Goal: Task Accomplishment & Management: Manage account settings

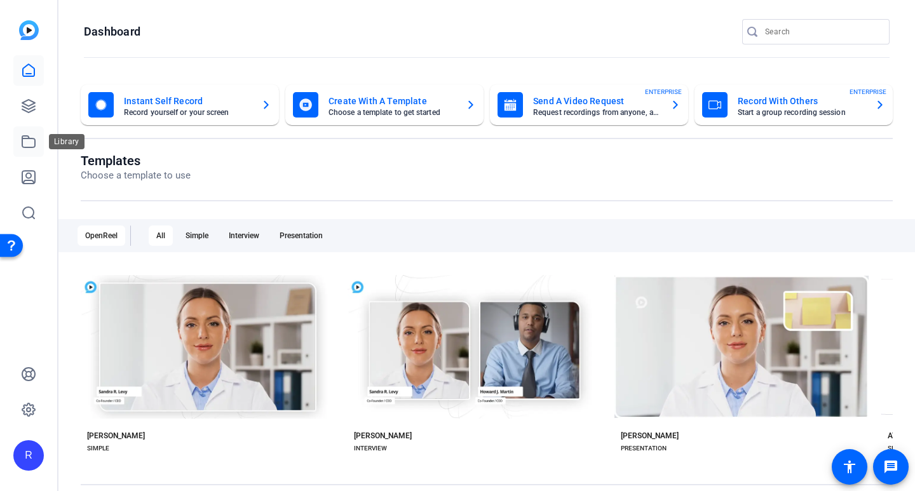
click at [28, 133] on link at bounding box center [28, 141] width 30 height 30
click at [34, 109] on icon at bounding box center [28, 105] width 15 height 15
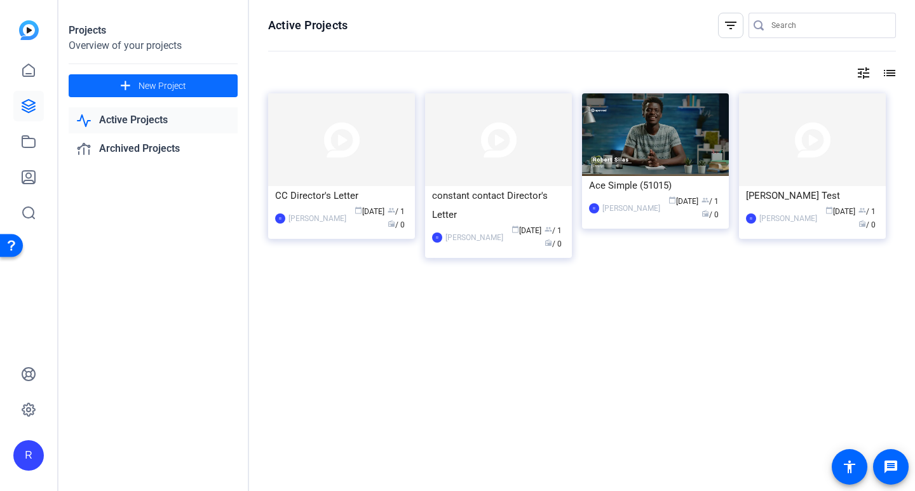
click at [156, 88] on span "New Project" at bounding box center [162, 85] width 48 height 13
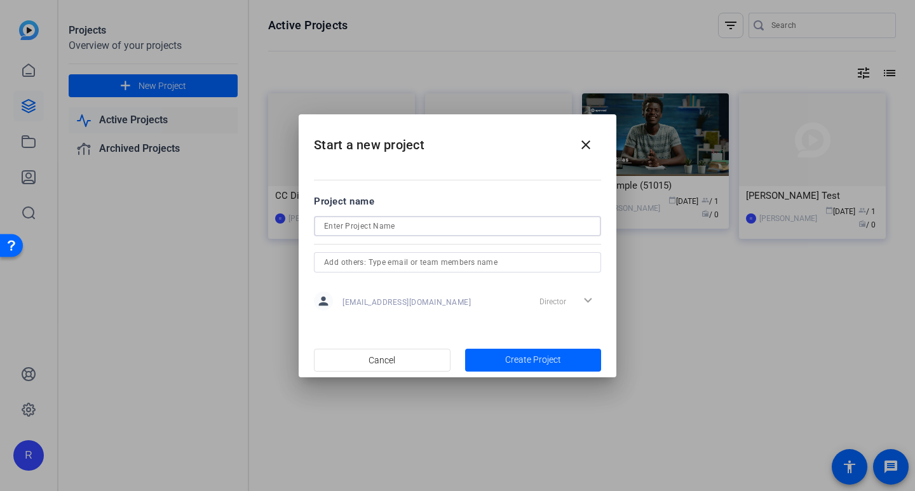
click at [407, 224] on input at bounding box center [457, 226] width 267 height 15
click at [347, 229] on input "RobertMeetinf" at bounding box center [457, 226] width 267 height 15
click at [411, 227] on input "[PERSON_NAME]" at bounding box center [457, 226] width 267 height 15
type input "[PERSON_NAME] Meeting"
click at [432, 263] on input "text" at bounding box center [457, 262] width 267 height 15
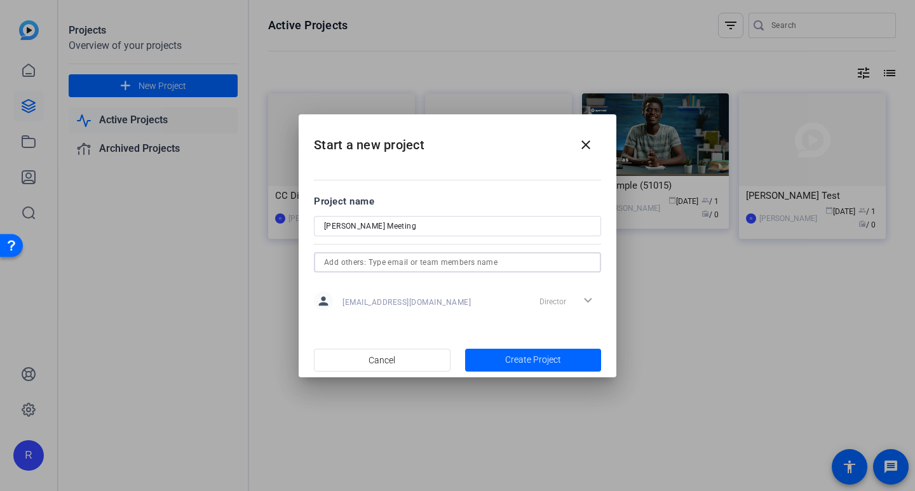
click at [530, 264] on input "text" at bounding box center [457, 262] width 267 height 15
click at [522, 269] on input "text" at bounding box center [457, 262] width 267 height 15
click at [590, 301] on div "Director expand_more" at bounding box center [567, 301] width 67 height 23
drag, startPoint x: 404, startPoint y: 227, endPoint x: 316, endPoint y: 224, distance: 88.4
click at [316, 224] on div "[PERSON_NAME] Meeting" at bounding box center [457, 226] width 287 height 20
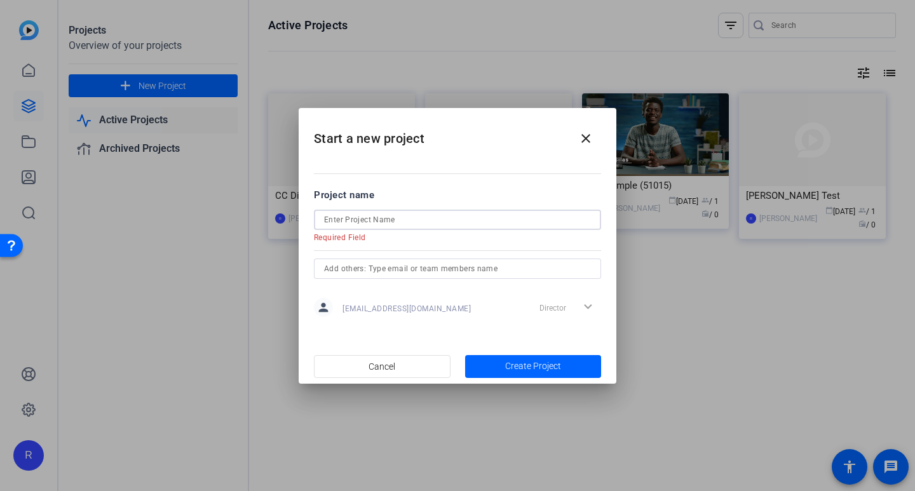
click at [398, 222] on input at bounding box center [457, 219] width 267 height 15
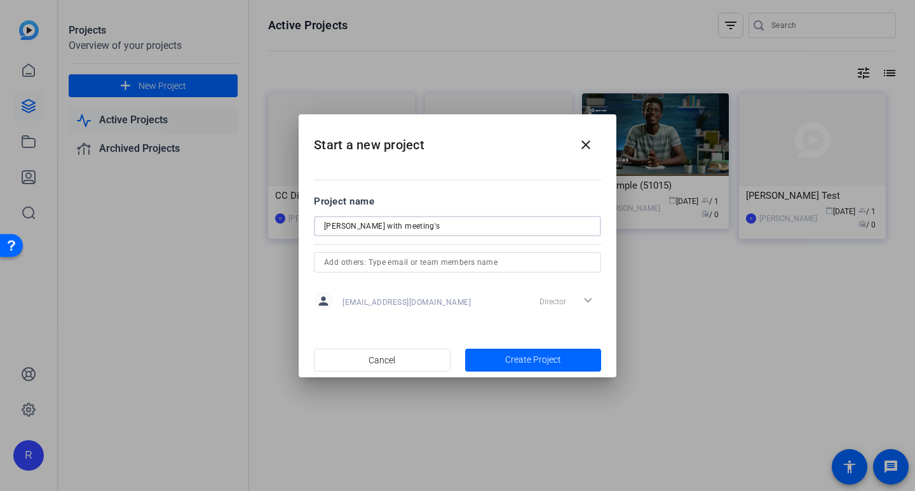
click at [474, 231] on input "[PERSON_NAME] with meeting's" at bounding box center [457, 226] width 267 height 15
type input "[PERSON_NAME] with meeting's"
click at [548, 360] on span "Create Project" at bounding box center [533, 359] width 56 height 13
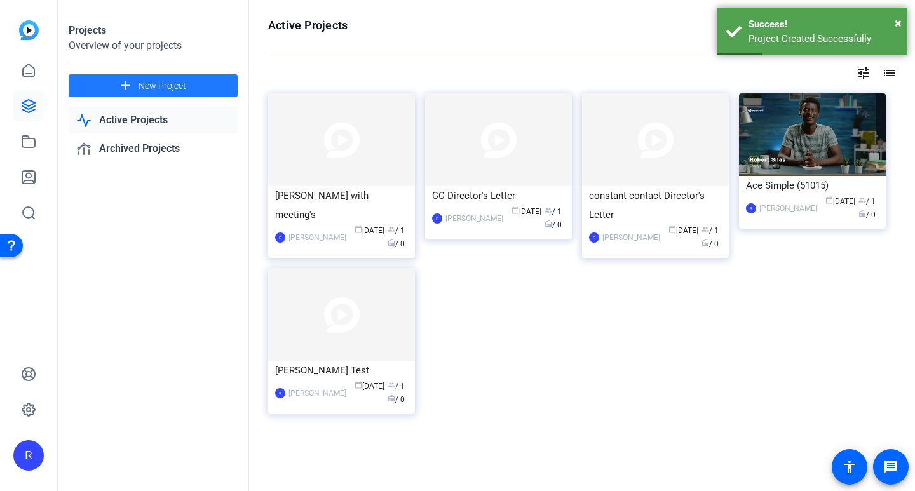
click at [194, 87] on span at bounding box center [153, 86] width 169 height 30
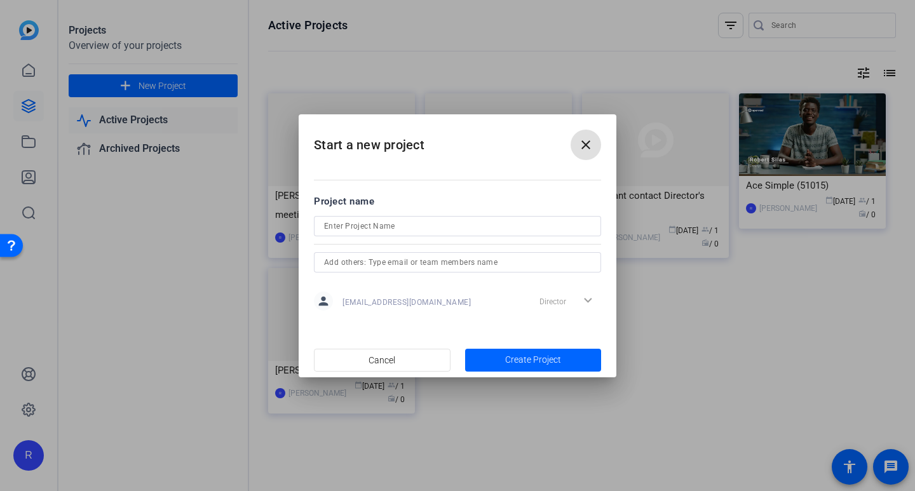
click at [504, 234] on div at bounding box center [457, 226] width 267 height 20
type input "[PERSON_NAME]"
drag, startPoint x: 410, startPoint y: 125, endPoint x: 560, endPoint y: 138, distance: 150.5
click at [560, 138] on h2 "Start a new project close" at bounding box center [458, 139] width 318 height 51
drag, startPoint x: 351, startPoint y: 228, endPoint x: 318, endPoint y: 228, distance: 33.7
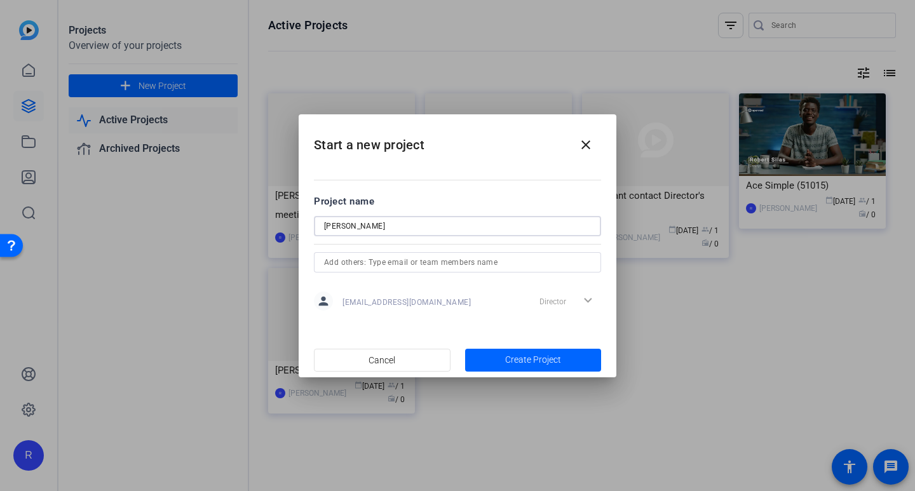
click at [318, 228] on div "[PERSON_NAME]" at bounding box center [457, 226] width 287 height 20
type input "Meeting with [PERSON_NAME]"
click at [534, 361] on span "Create Project" at bounding box center [533, 359] width 56 height 13
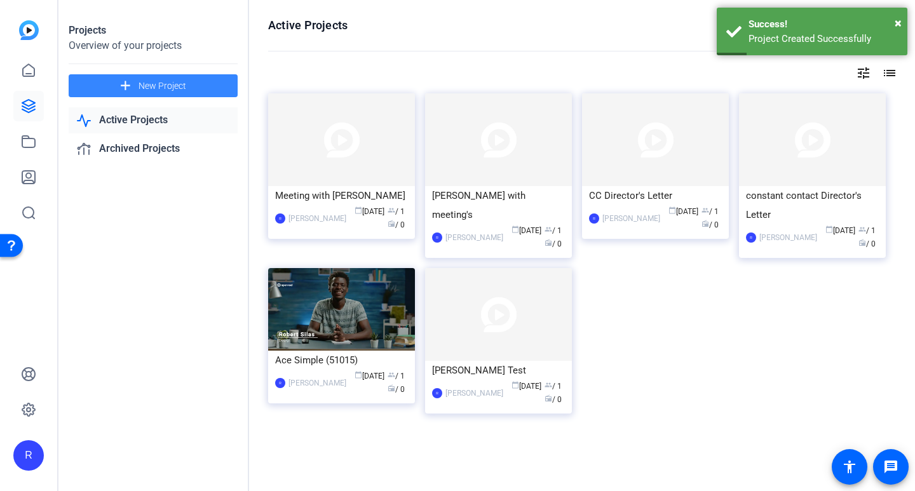
click at [191, 95] on span at bounding box center [153, 86] width 169 height 30
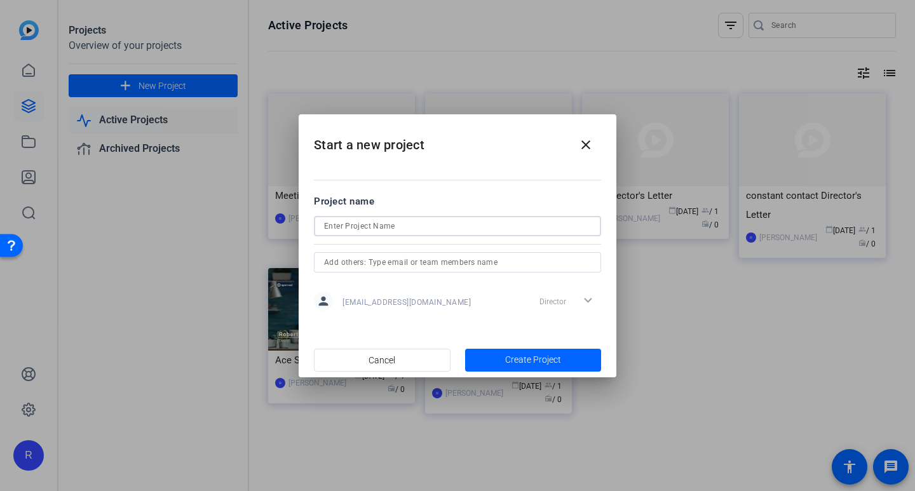
click at [374, 232] on input at bounding box center [457, 226] width 267 height 15
click at [389, 227] on input "Singular Research Meeting" at bounding box center [457, 226] width 267 height 15
click at [435, 227] on input "Singular Research Meeting" at bounding box center [457, 226] width 267 height 15
type input "Singular Research Meeting link"
click at [508, 351] on span "button" at bounding box center [533, 360] width 137 height 30
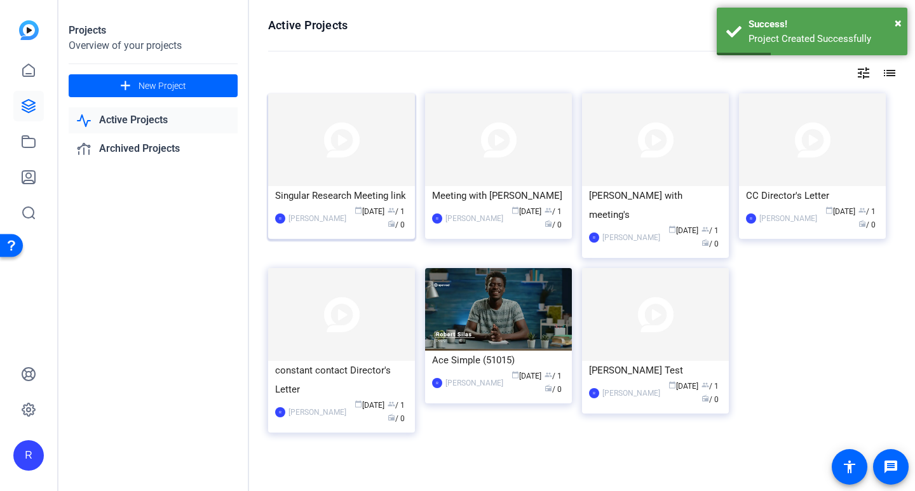
click at [380, 147] on img at bounding box center [341, 139] width 147 height 93
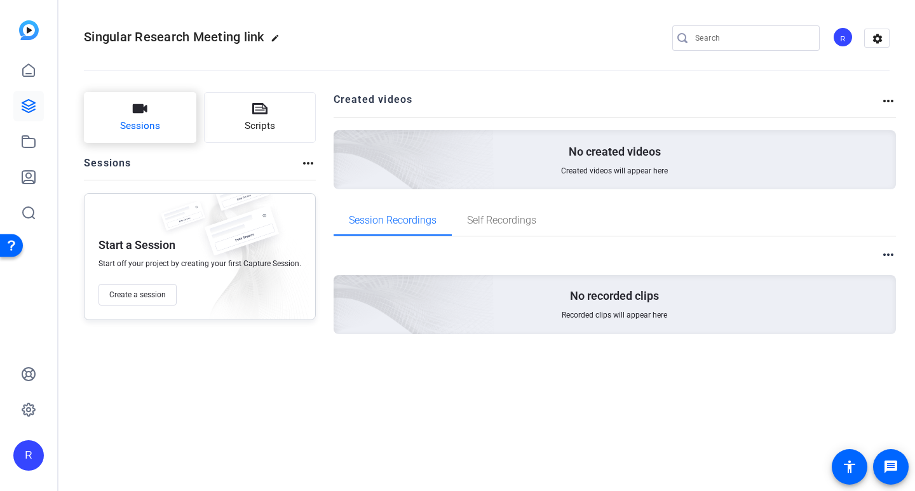
click at [155, 128] on span "Sessions" at bounding box center [140, 126] width 40 height 15
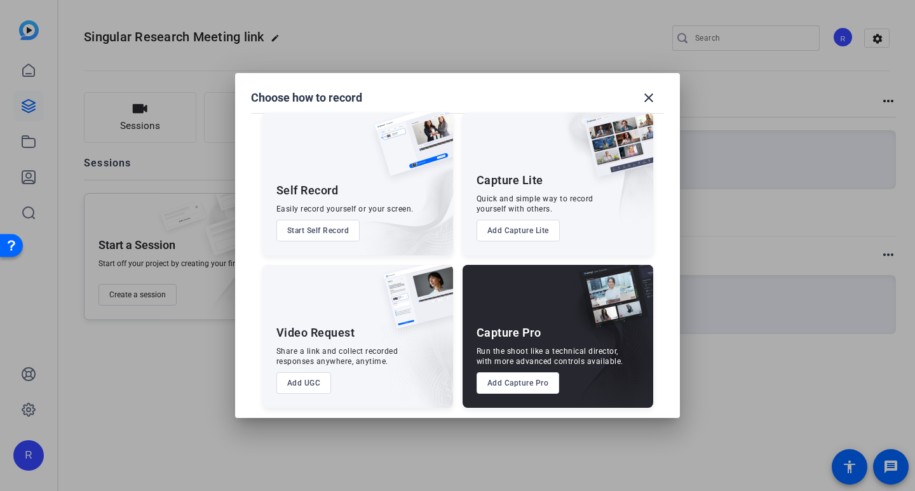
scroll to position [14, 0]
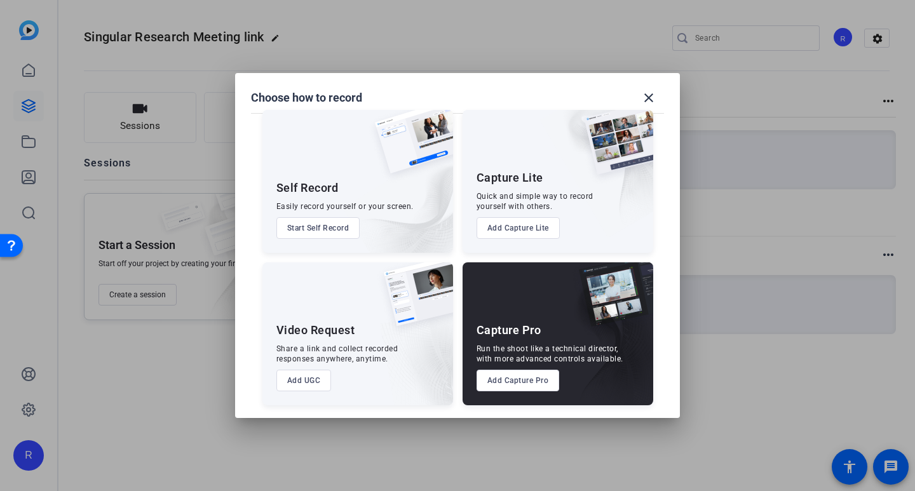
click at [536, 224] on button "Add Capture Lite" at bounding box center [517, 228] width 83 height 22
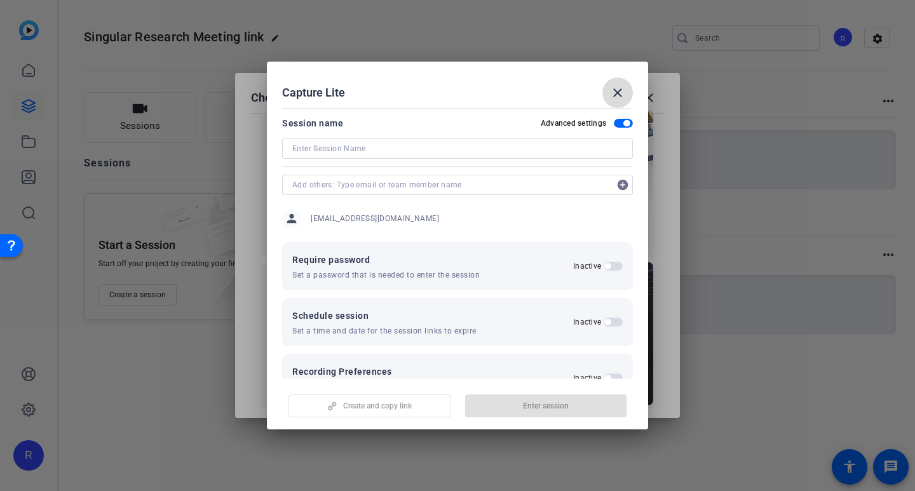
click at [619, 85] on mat-icon "close" at bounding box center [617, 92] width 15 height 15
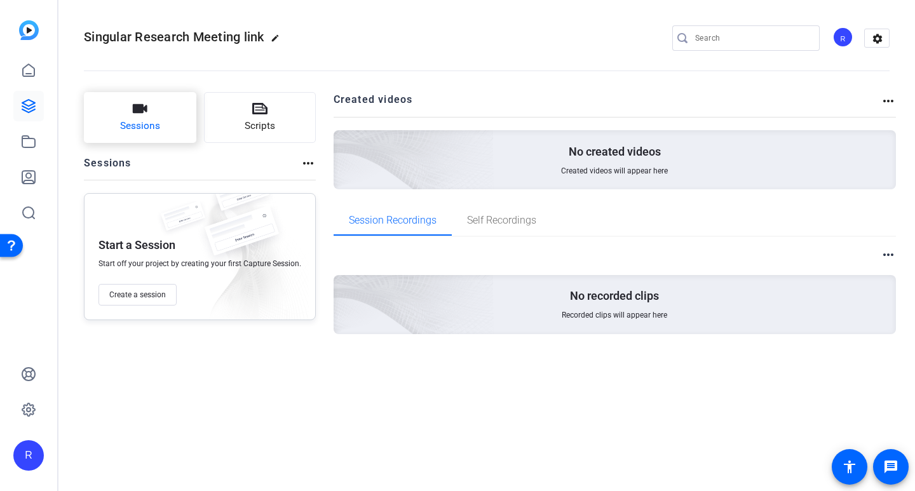
click at [145, 116] on icon "button" at bounding box center [139, 108] width 15 height 15
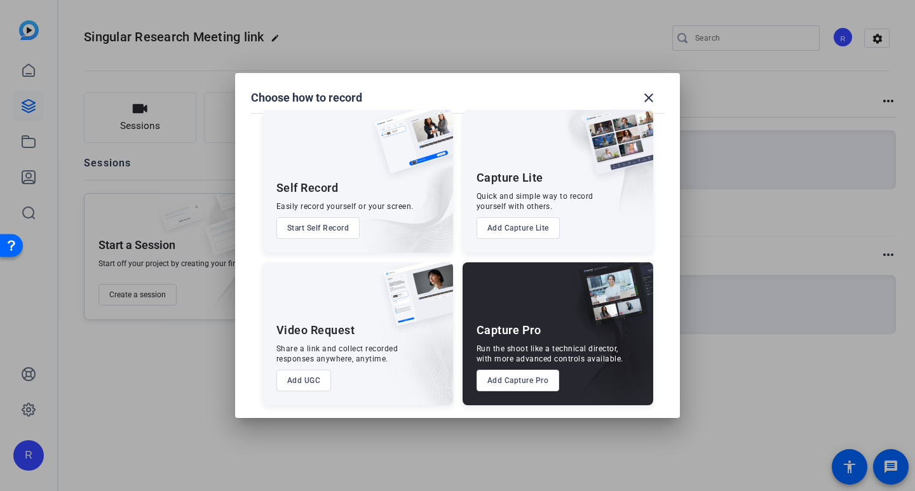
click at [321, 338] on div "Video Request" at bounding box center [315, 330] width 79 height 15
click at [306, 374] on button "Add UGC" at bounding box center [303, 381] width 55 height 22
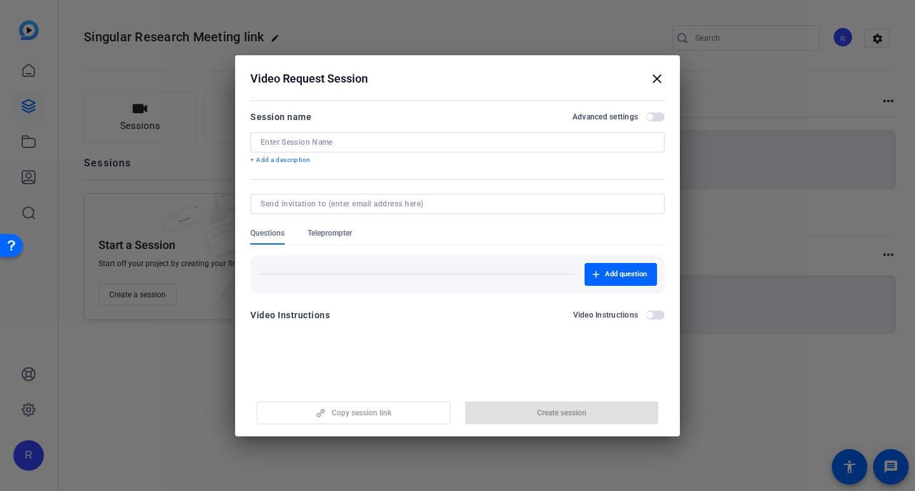
click at [396, 142] on input at bounding box center [457, 142] width 394 height 10
click at [656, 79] on mat-icon "close" at bounding box center [656, 78] width 15 height 15
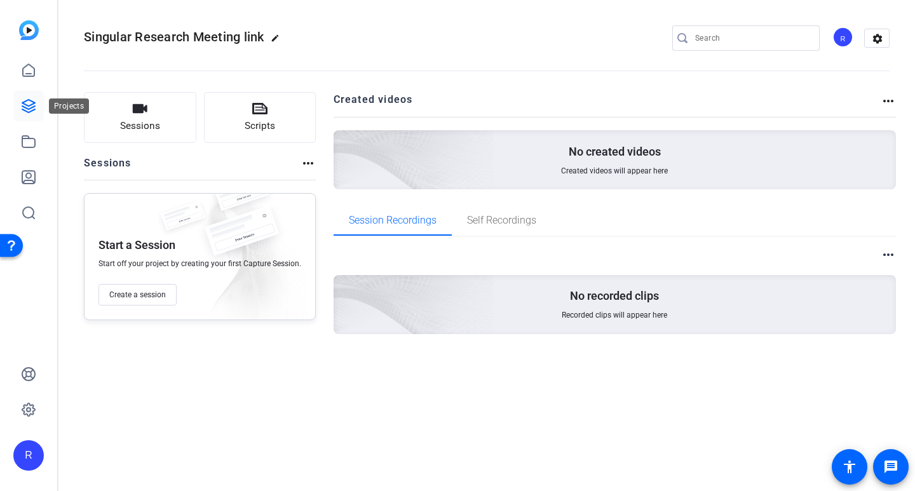
click at [20, 100] on link at bounding box center [28, 106] width 30 height 30
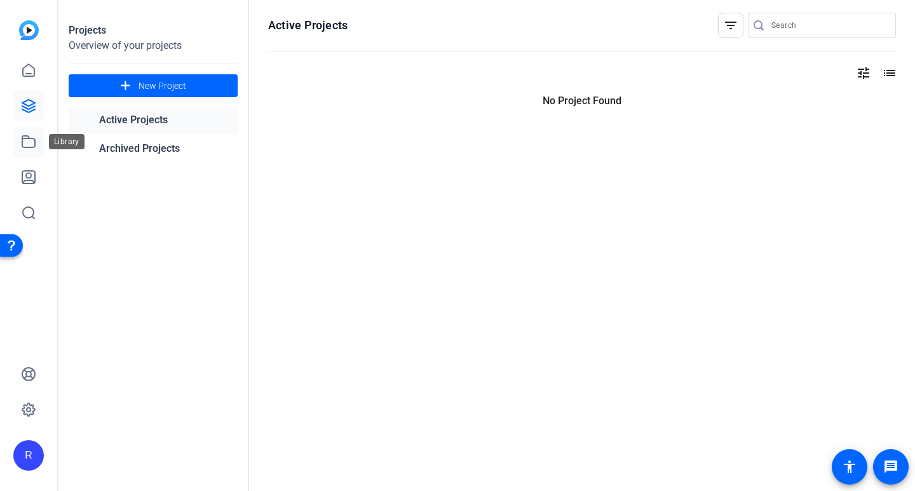
click at [29, 135] on icon at bounding box center [28, 141] width 15 height 15
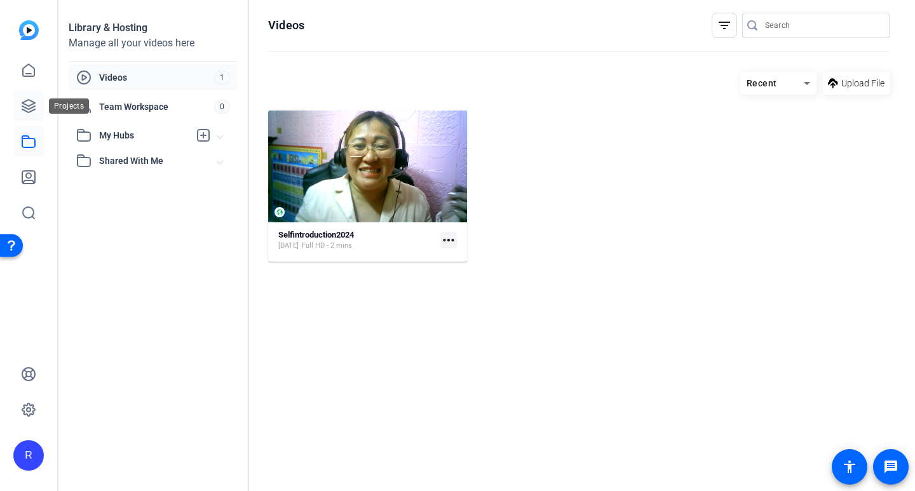
click at [31, 105] on icon at bounding box center [28, 106] width 13 height 13
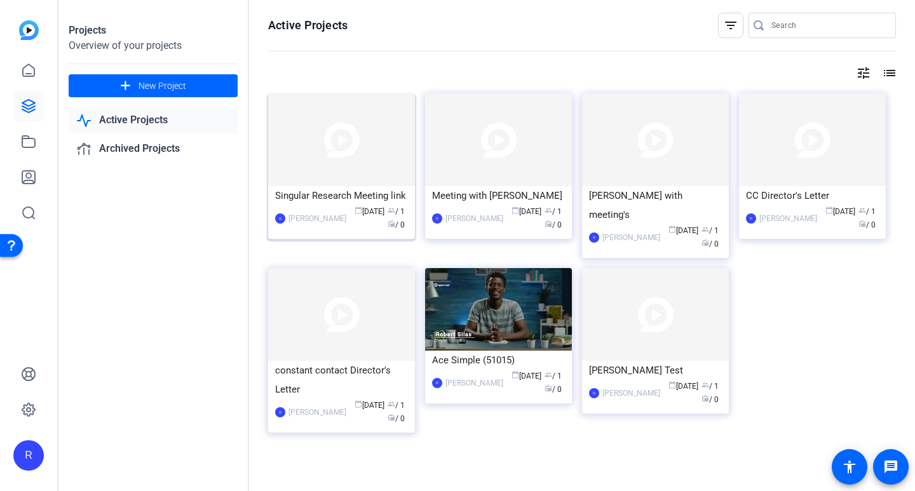
click at [13, 91] on link at bounding box center [28, 106] width 30 height 30
click at [501, 283] on img at bounding box center [498, 309] width 147 height 83
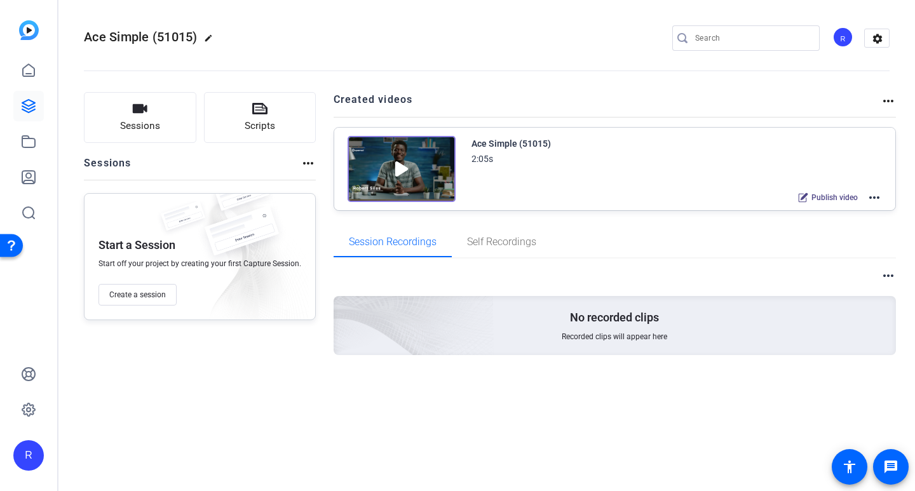
click at [393, 170] on img at bounding box center [401, 169] width 108 height 66
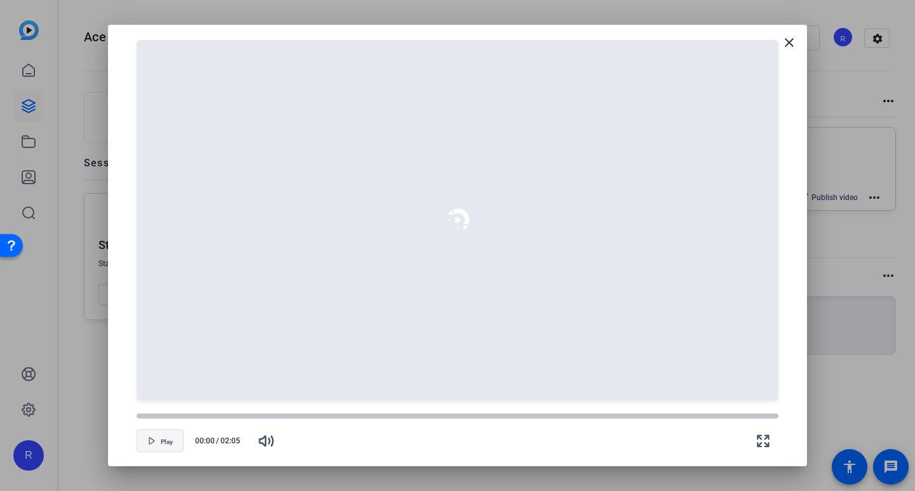
click at [162, 446] on span "button" at bounding box center [160, 441] width 46 height 30
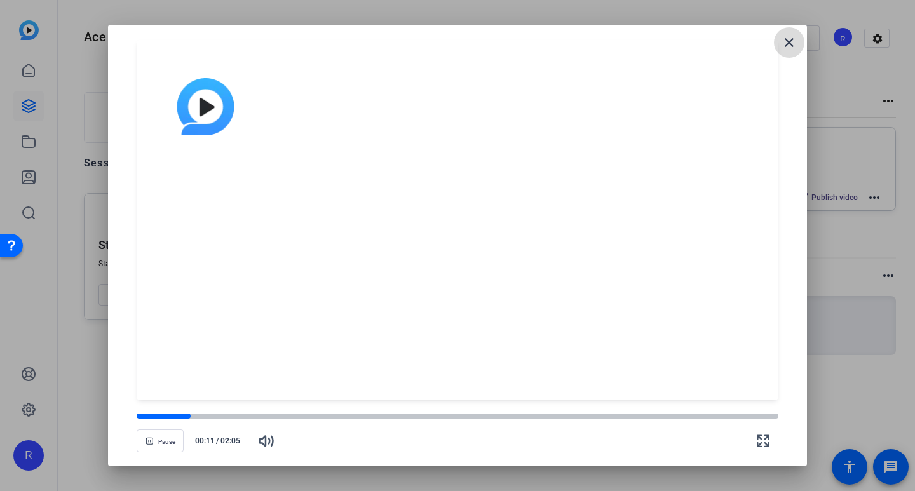
click at [788, 44] on mat-icon "close" at bounding box center [788, 42] width 15 height 15
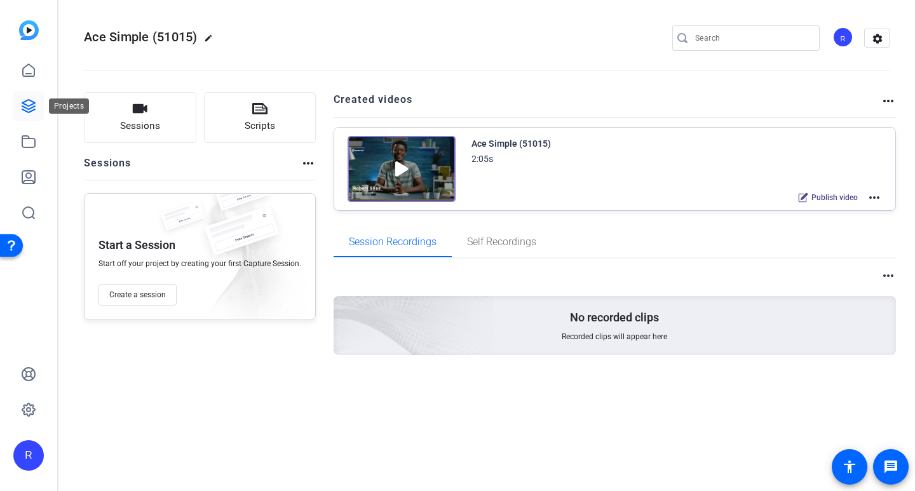
click at [18, 102] on link at bounding box center [28, 106] width 30 height 30
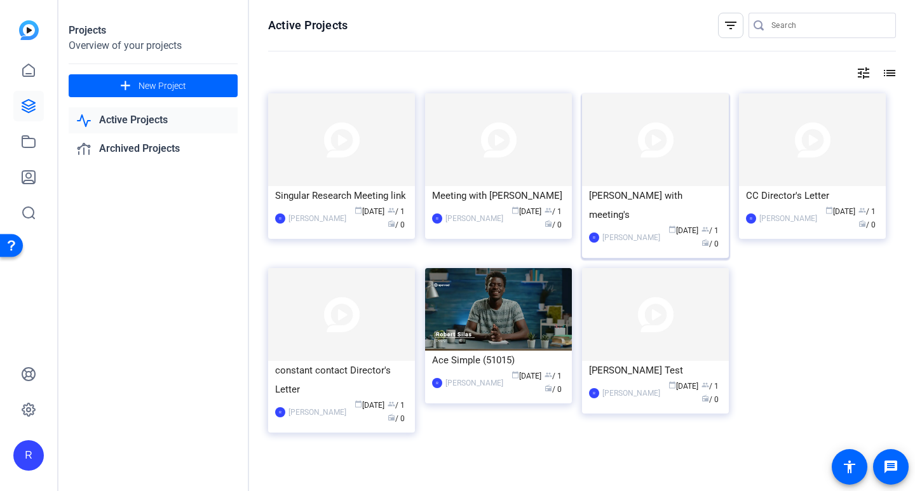
drag, startPoint x: 671, startPoint y: 193, endPoint x: 635, endPoint y: 184, distance: 37.4
click at [635, 184] on img at bounding box center [655, 139] width 147 height 93
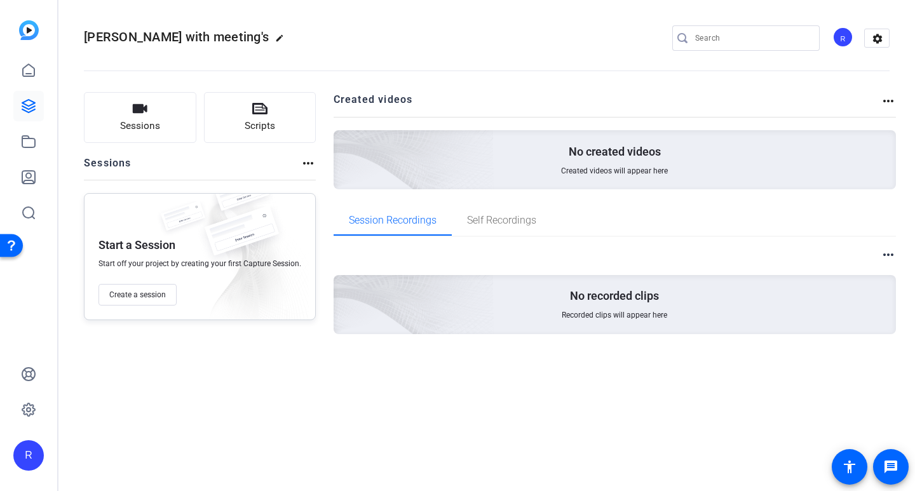
click at [275, 37] on mat-icon "edit" at bounding box center [282, 41] width 15 height 15
click at [160, 34] on input "[PERSON_NAME] with meeting's" at bounding box center [135, 37] width 83 height 15
click at [136, 39] on input "[PERSON_NAME] with meeting's" at bounding box center [135, 37] width 83 height 15
drag, startPoint x: 138, startPoint y: 38, endPoint x: 83, endPoint y: 39, distance: 54.6
click at [83, 39] on mat-toolbar "[PERSON_NAME] with meeting's check_circle clear R settings" at bounding box center [486, 38] width 856 height 76
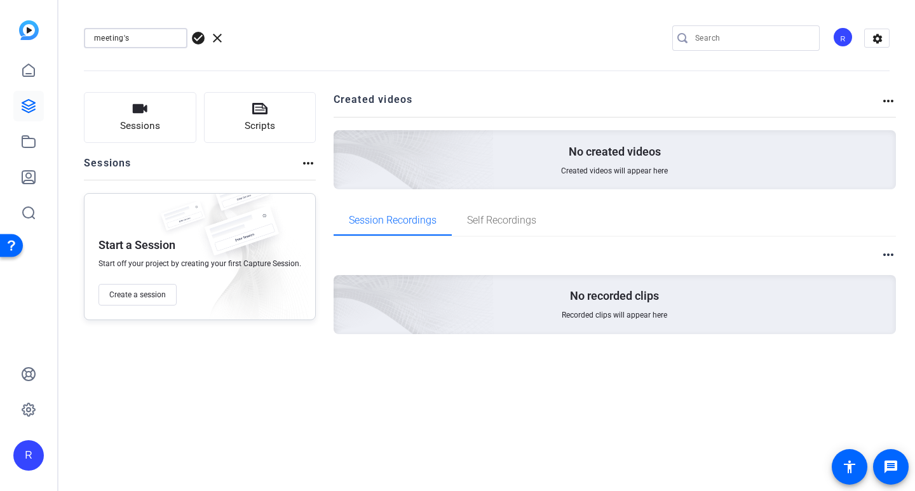
click at [139, 41] on input "meeting's" at bounding box center [135, 37] width 83 height 15
paste input "[PERSON_NAME] with"
click at [149, 38] on input "meeting's with [PERSON_NAME]" at bounding box center [135, 37] width 83 height 15
click at [164, 37] on input "meeting's with [PERSON_NAME]" at bounding box center [135, 37] width 83 height 15
click at [176, 37] on input "meeting's with [PERSON_NAME]" at bounding box center [135, 37] width 83 height 15
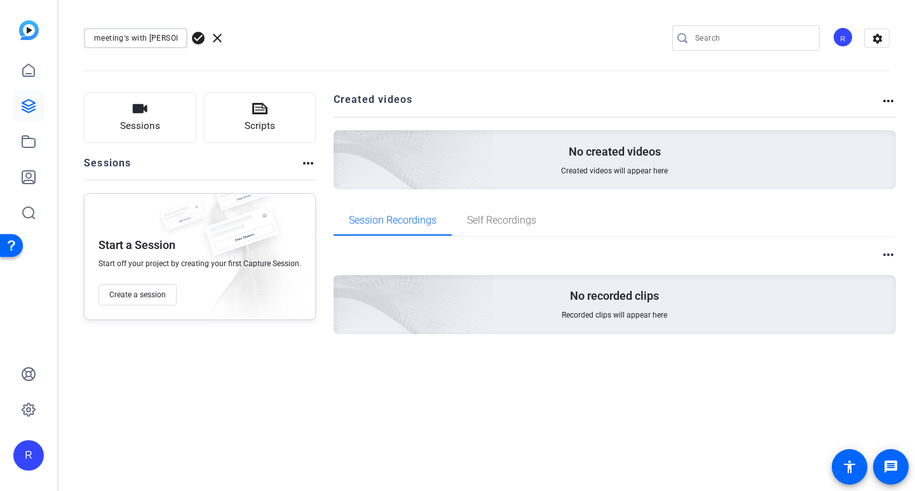
click at [130, 39] on input "meeting's with [PERSON_NAME]" at bounding box center [135, 37] width 83 height 15
click at [171, 38] on input "meeting with [PERSON_NAME]" at bounding box center [135, 37] width 83 height 15
click at [99, 39] on input "meeting with [PERSON_NAME]'s" at bounding box center [135, 37] width 83 height 15
click at [172, 34] on input "Meeting with [PERSON_NAME]'s" at bounding box center [135, 37] width 83 height 15
type input "Meeting with [PERSON_NAME]"
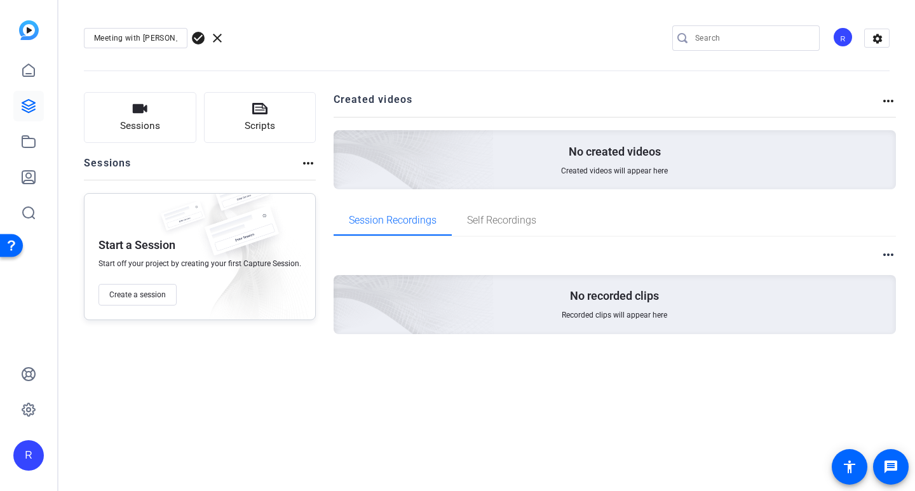
click at [197, 38] on span "check_circle" at bounding box center [198, 37] width 15 height 15
click at [25, 108] on icon at bounding box center [28, 106] width 13 height 13
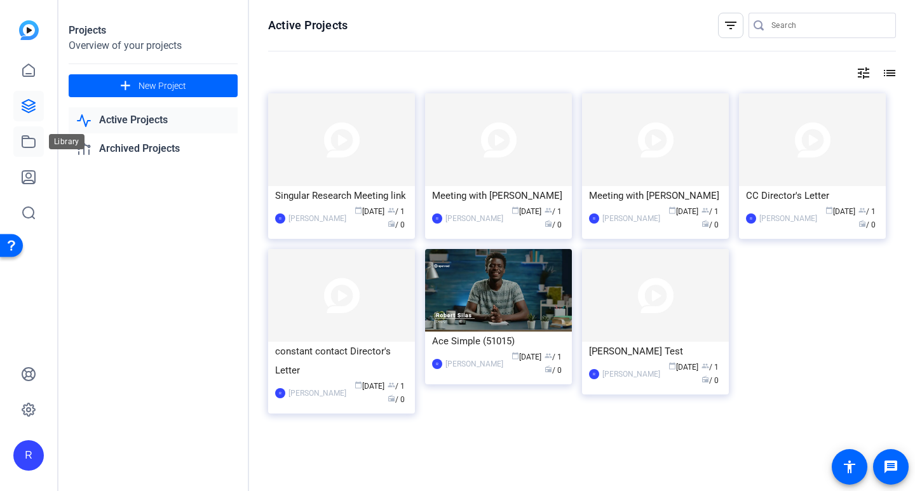
click at [32, 144] on icon at bounding box center [28, 141] width 15 height 15
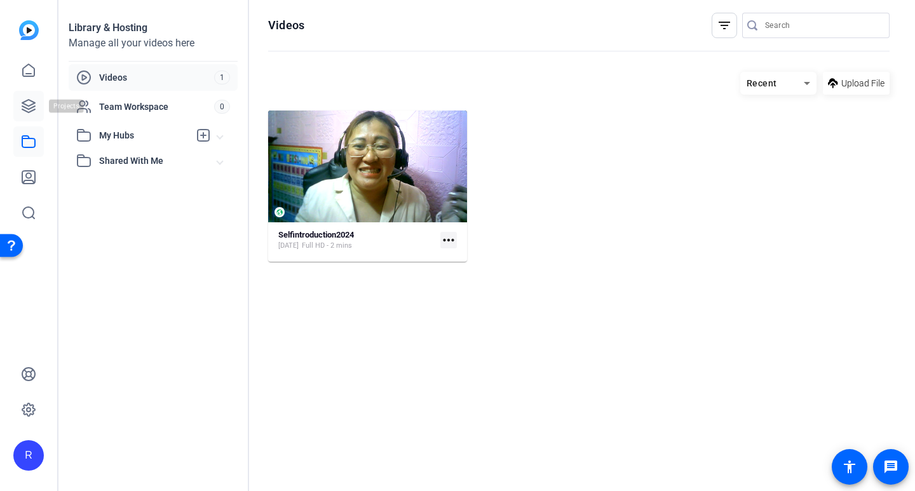
click at [36, 112] on icon at bounding box center [28, 105] width 15 height 15
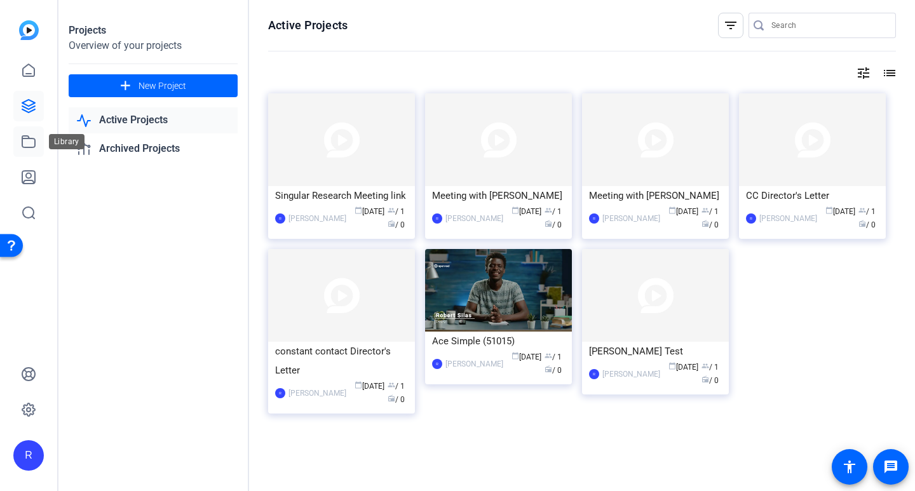
click at [27, 145] on icon at bounding box center [28, 141] width 15 height 15
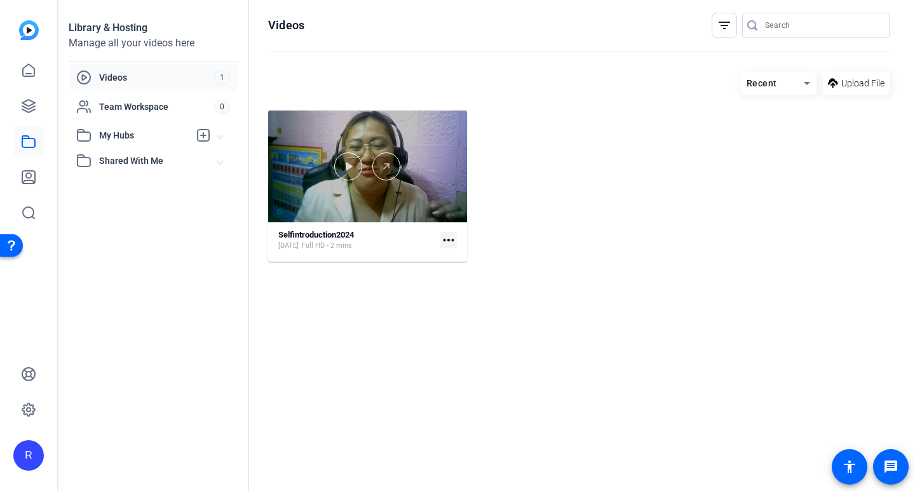
click at [421, 194] on div at bounding box center [367, 167] width 199 height 112
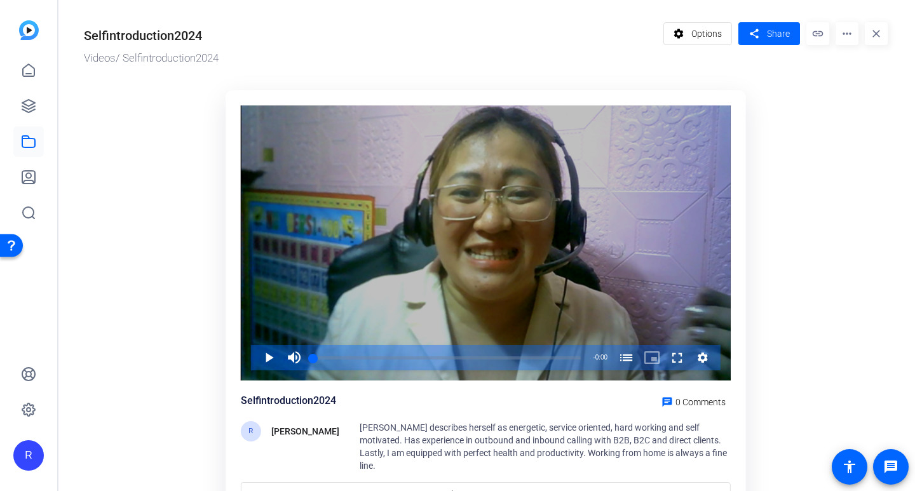
scroll to position [65, 0]
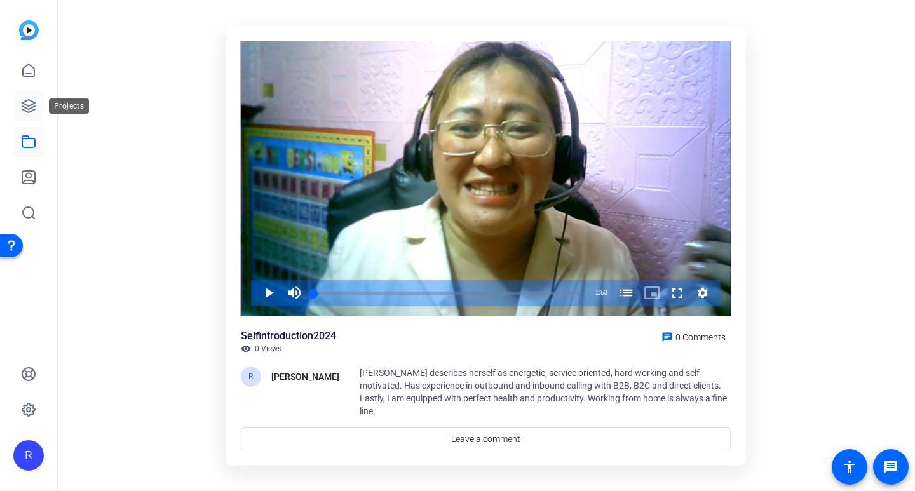
click at [32, 97] on link at bounding box center [28, 106] width 30 height 30
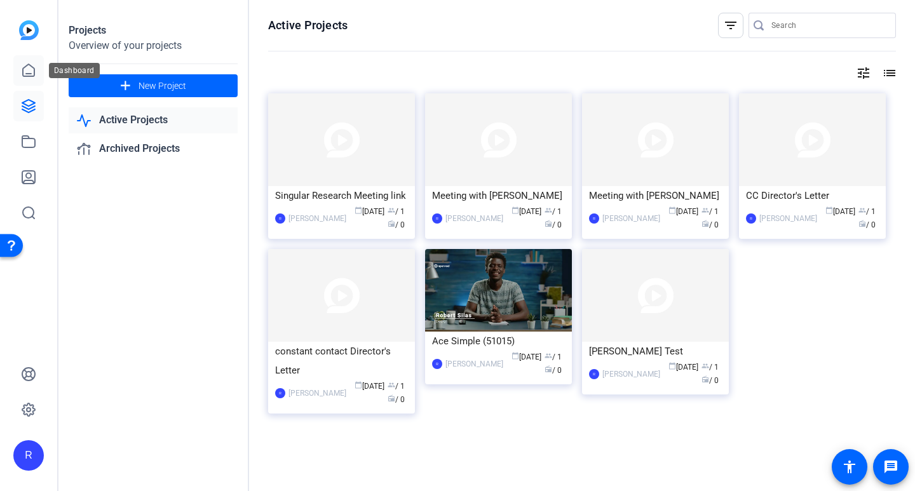
click at [25, 72] on icon at bounding box center [28, 70] width 15 height 15
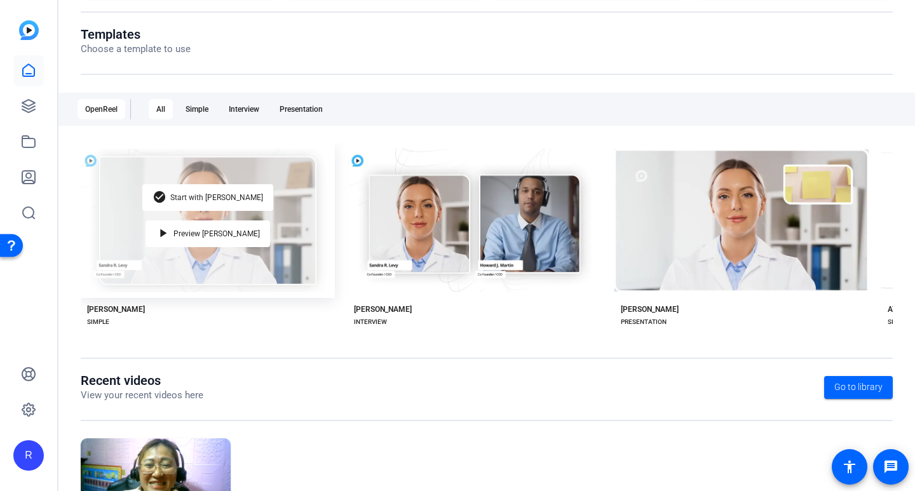
scroll to position [127, 0]
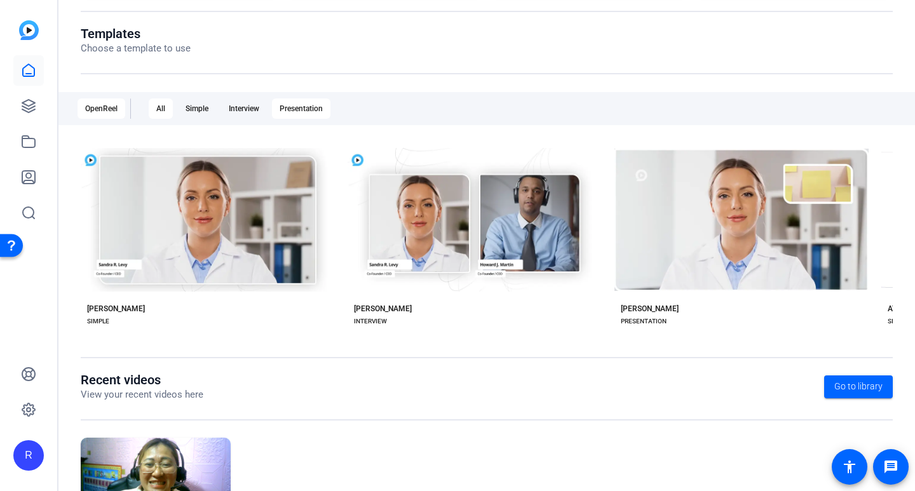
click at [317, 109] on div "Presentation" at bounding box center [301, 108] width 58 height 20
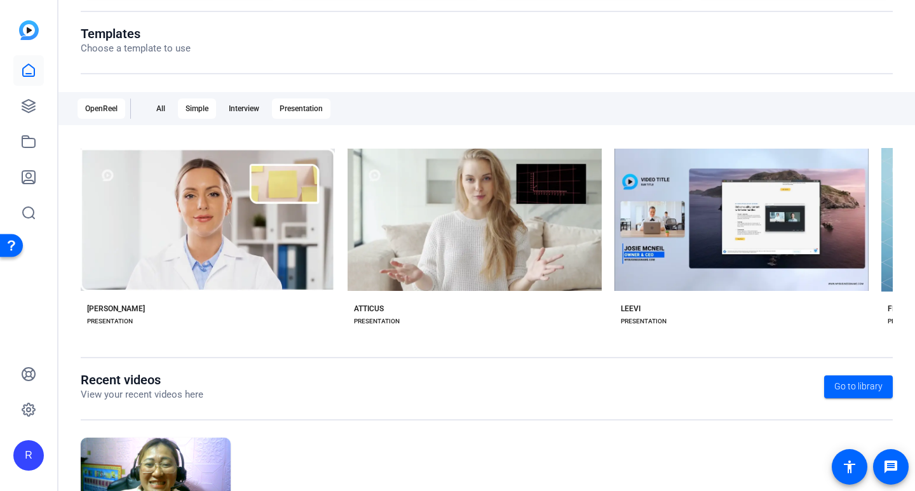
click at [204, 107] on div "Simple" at bounding box center [197, 108] width 38 height 20
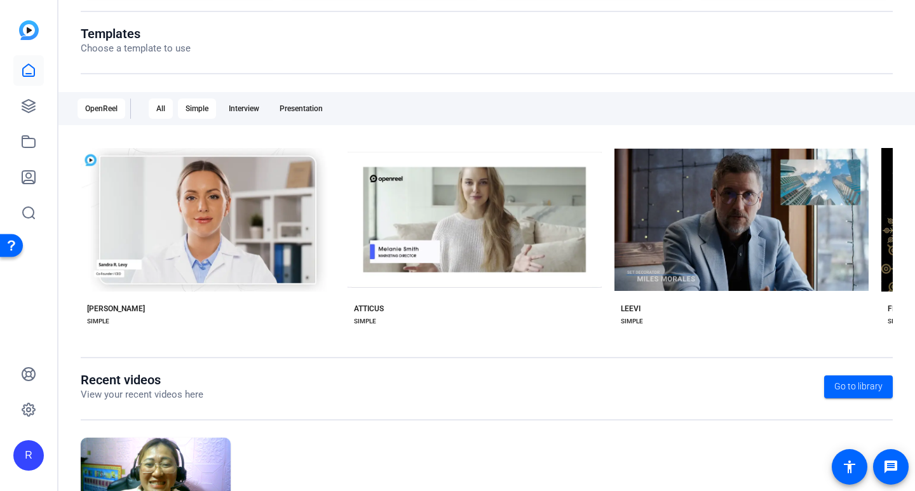
click at [164, 107] on div "All" at bounding box center [161, 108] width 24 height 20
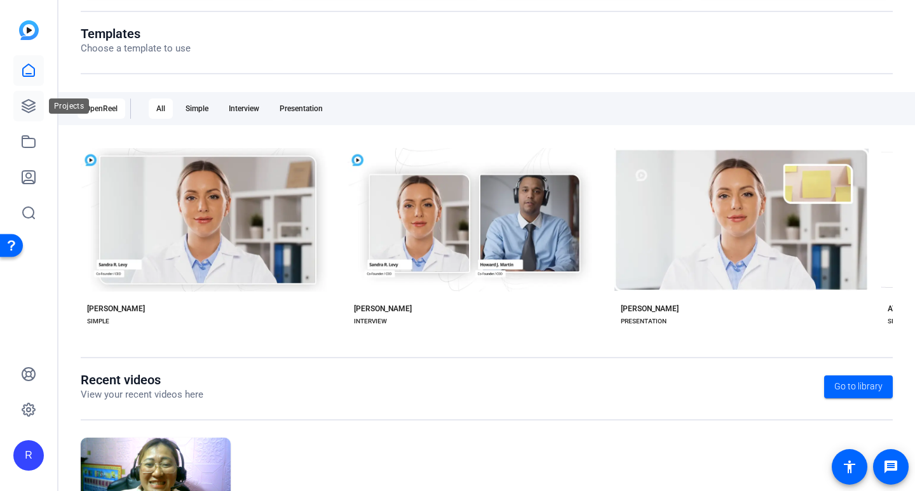
click at [22, 105] on icon at bounding box center [28, 105] width 15 height 15
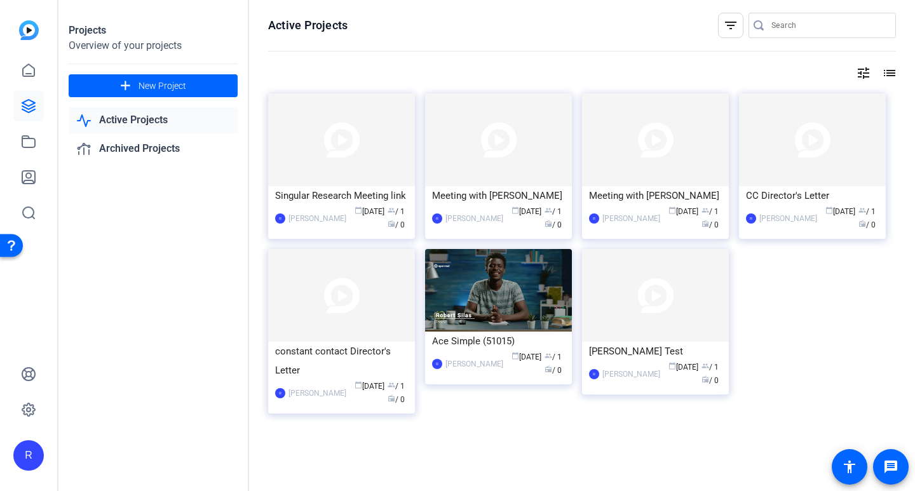
click at [151, 116] on link "Active Projects" at bounding box center [153, 120] width 169 height 26
click at [661, 181] on img at bounding box center [655, 139] width 147 height 93
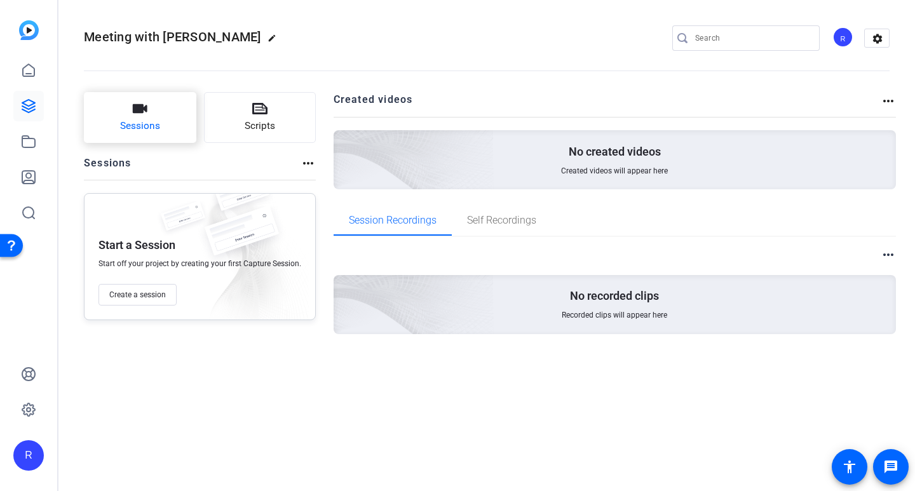
click at [139, 119] on span "Sessions" at bounding box center [140, 126] width 40 height 15
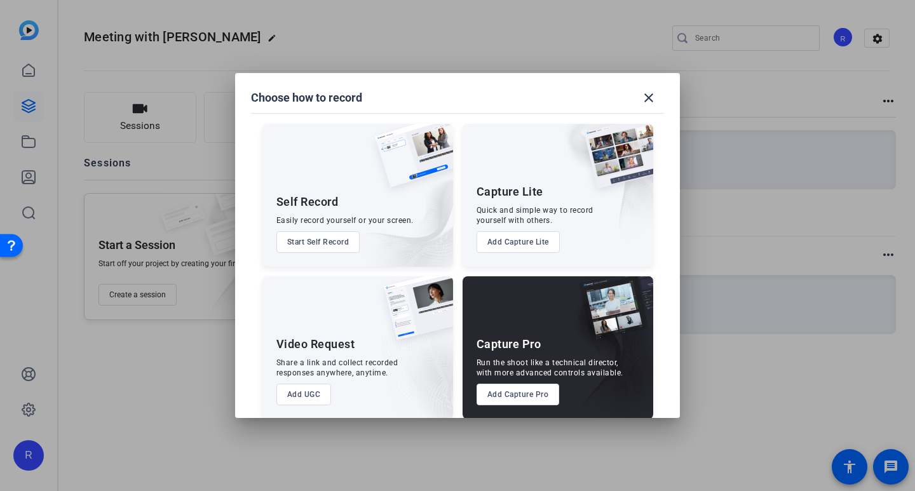
scroll to position [14, 0]
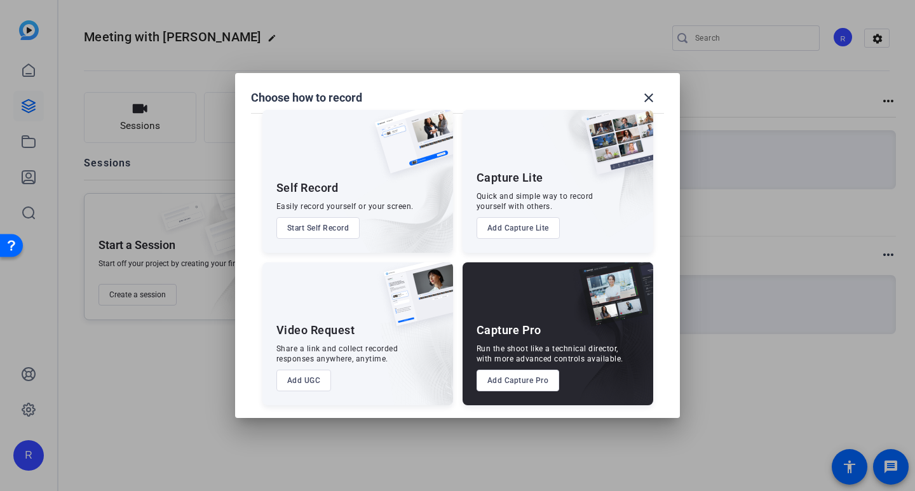
click at [301, 375] on button "Add UGC" at bounding box center [303, 381] width 55 height 22
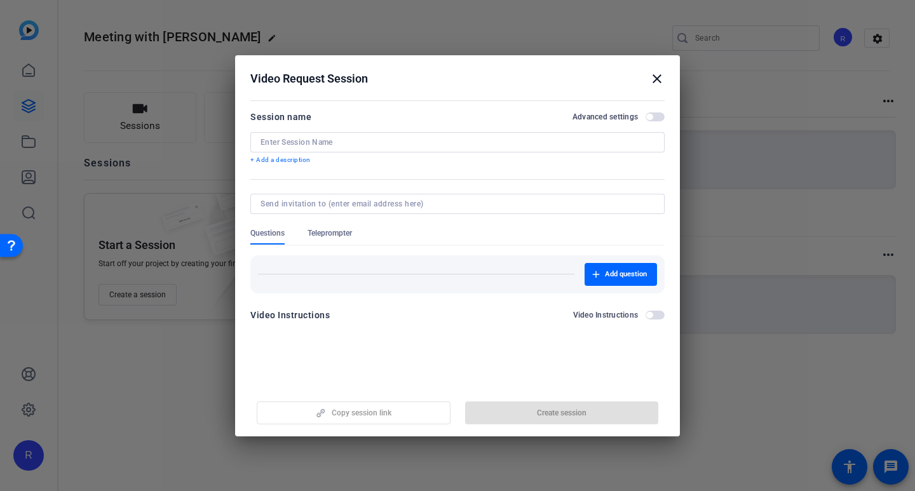
click at [343, 232] on span "Teleprompter" at bounding box center [329, 233] width 44 height 10
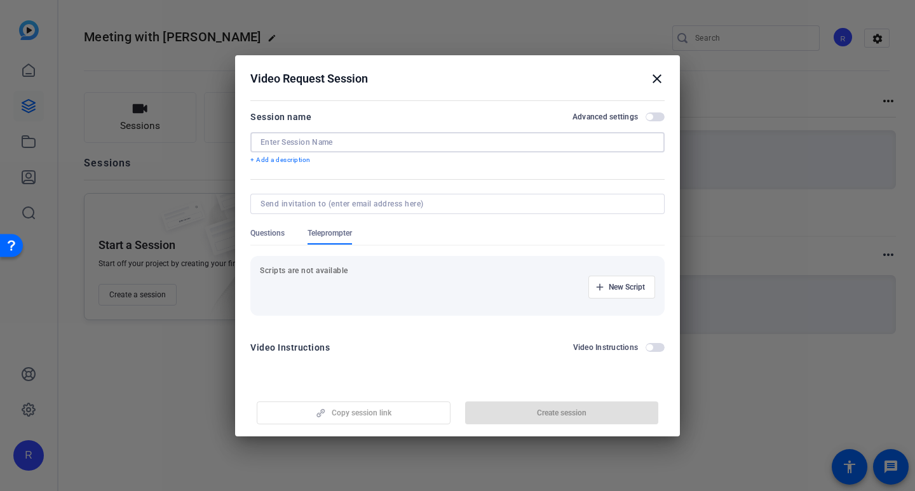
click at [578, 138] on input at bounding box center [457, 142] width 394 height 10
click at [374, 142] on input at bounding box center [457, 142] width 394 height 10
click at [657, 74] on mat-icon "close" at bounding box center [656, 78] width 15 height 15
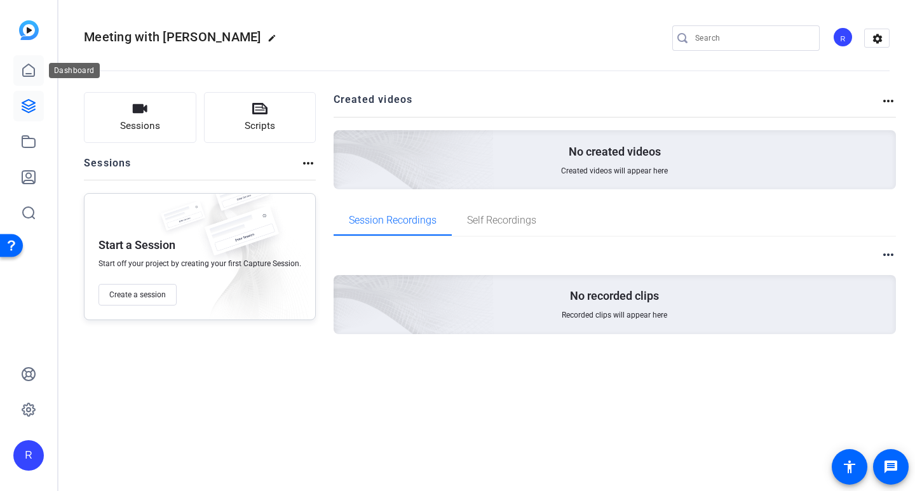
click at [32, 74] on icon at bounding box center [28, 70] width 15 height 15
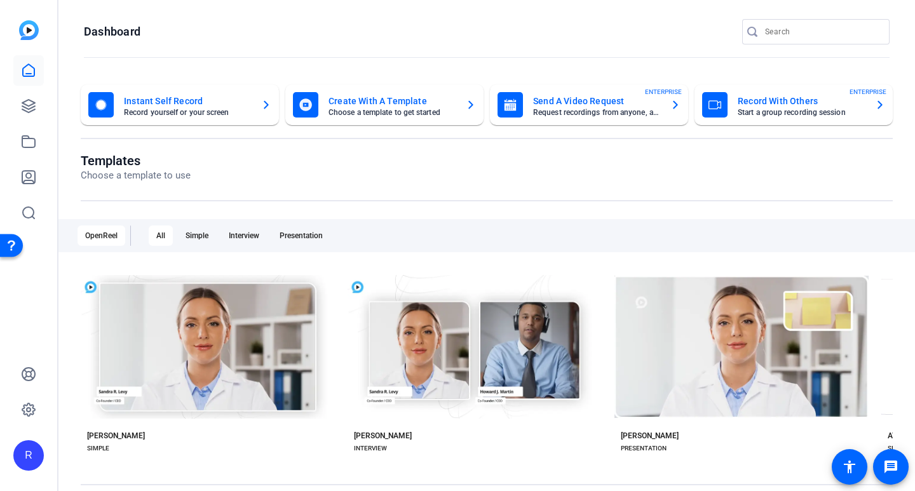
click at [26, 90] on div at bounding box center [28, 141] width 30 height 173
click at [28, 99] on icon at bounding box center [28, 105] width 15 height 15
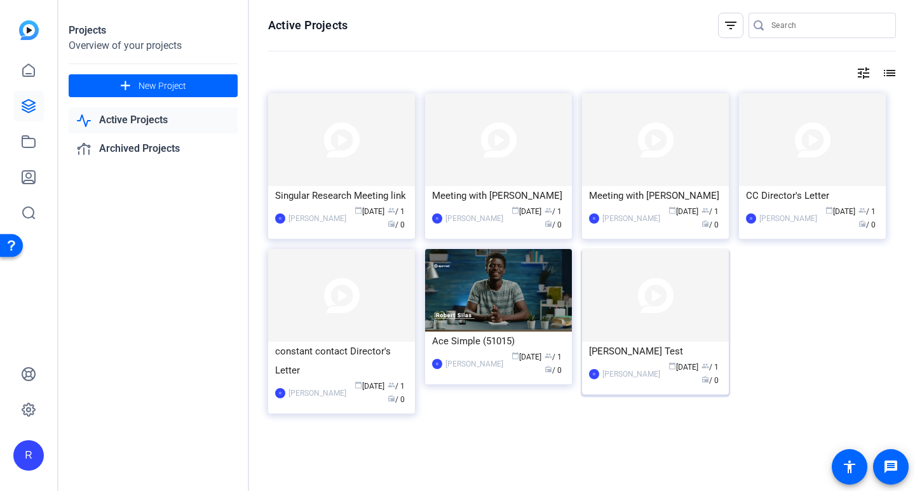
click at [641, 308] on img at bounding box center [655, 295] width 147 height 93
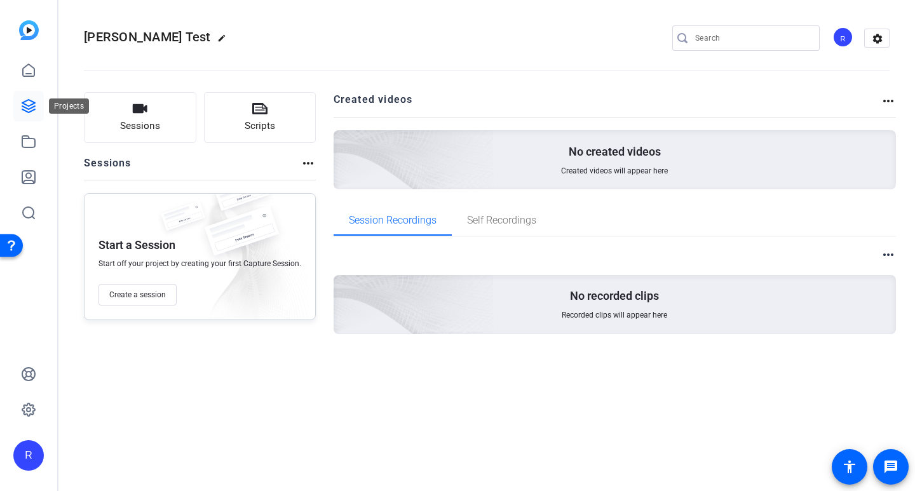
click at [31, 112] on icon at bounding box center [28, 106] width 13 height 13
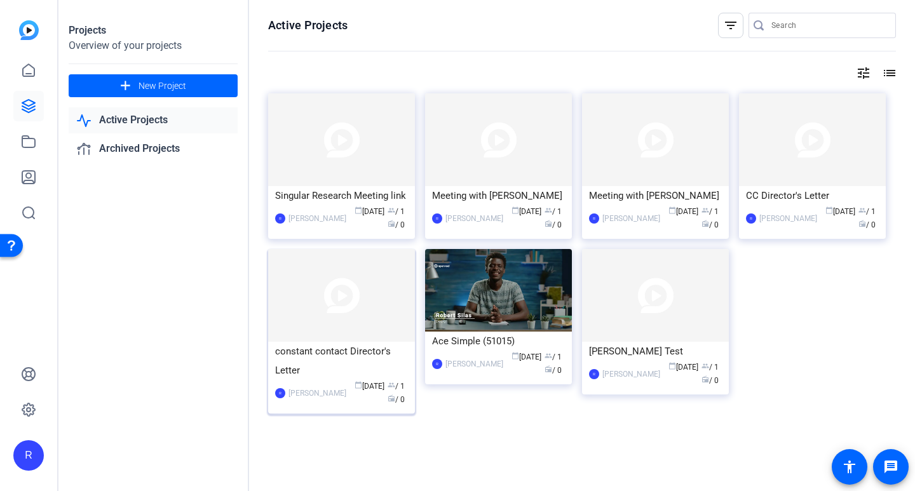
click at [368, 342] on div "constant contact Director's Letter" at bounding box center [341, 361] width 133 height 38
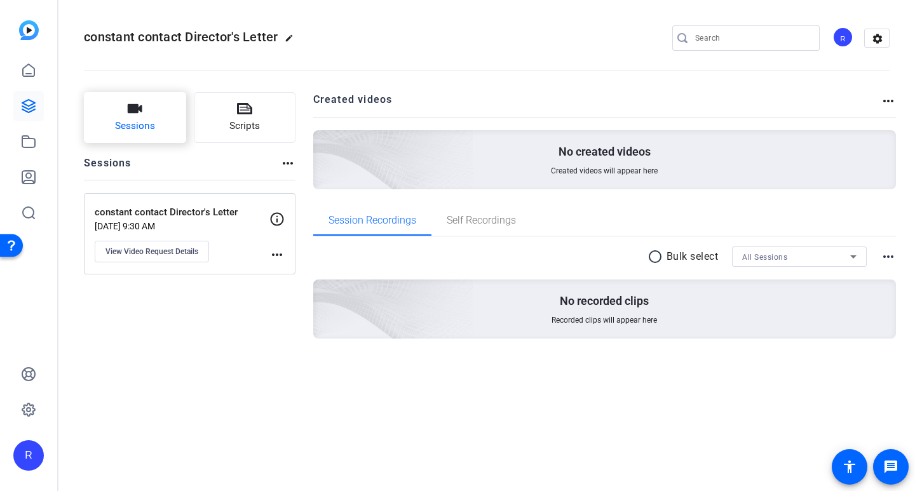
click at [143, 128] on span "Sessions" at bounding box center [135, 126] width 40 height 15
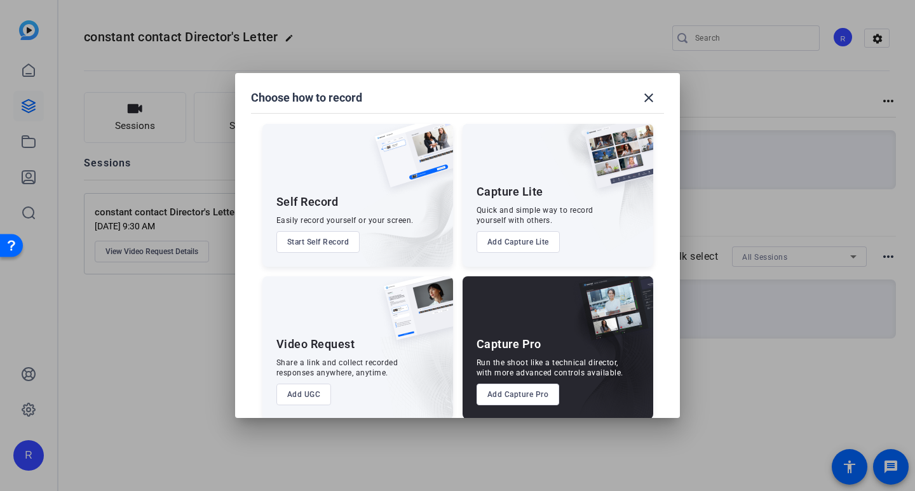
click at [302, 390] on button "Add UGC" at bounding box center [303, 395] width 55 height 22
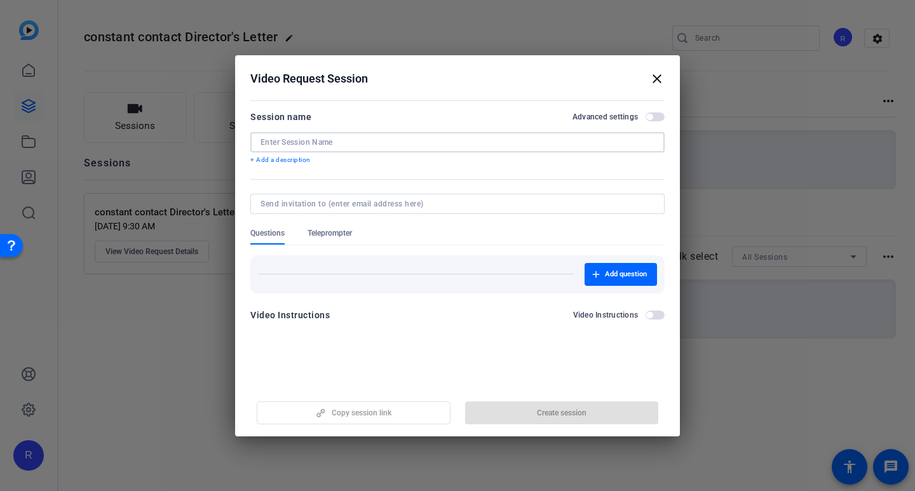
click at [338, 145] on input at bounding box center [457, 142] width 394 height 10
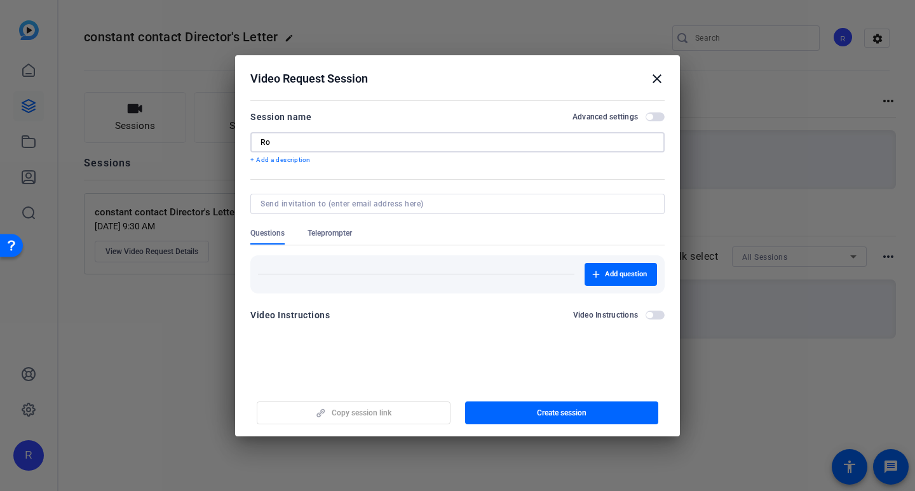
type input "R"
type input "Sample"
click at [563, 419] on span "button" at bounding box center [562, 413] width 194 height 30
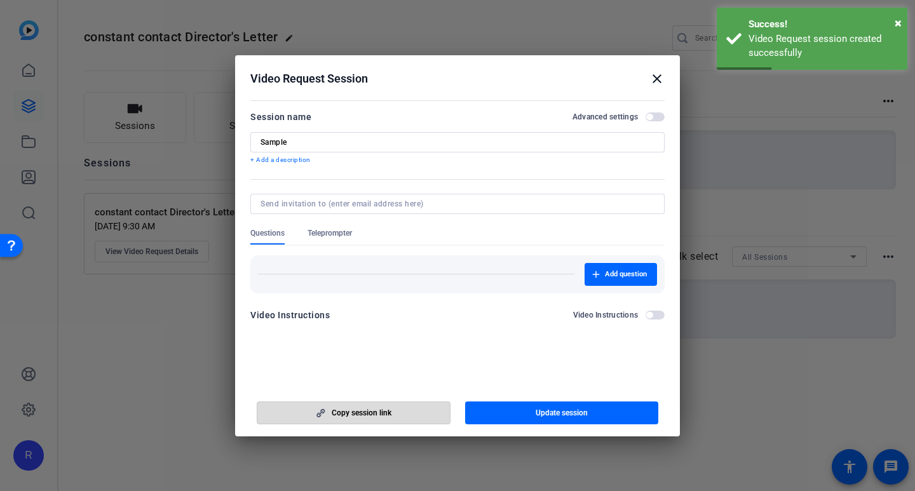
click at [404, 406] on span "button" at bounding box center [353, 413] width 192 height 30
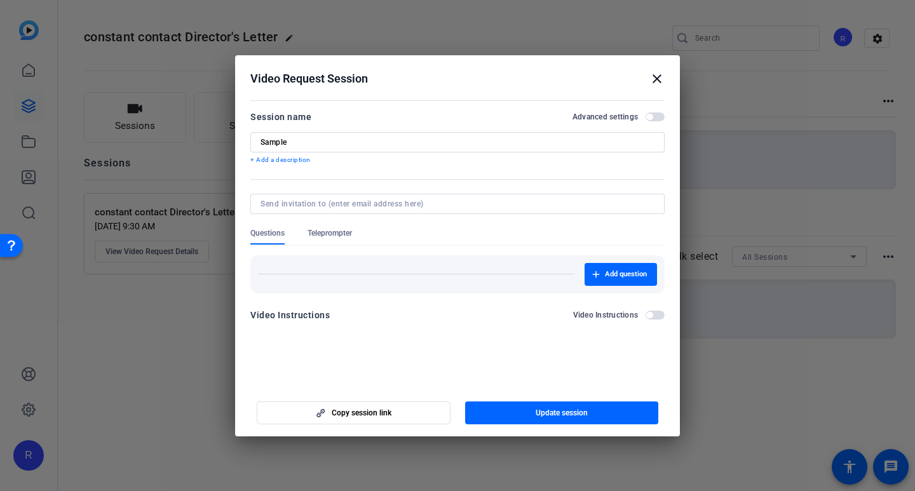
click at [346, 232] on span "Teleprompter" at bounding box center [329, 233] width 44 height 10
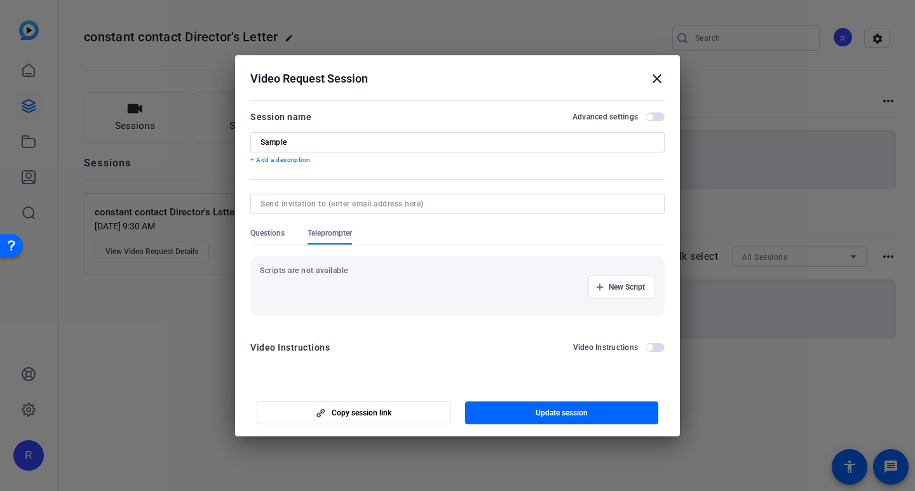
drag, startPoint x: 652, startPoint y: 77, endPoint x: 605, endPoint y: 93, distance: 49.0
click at [651, 78] on mat-icon "close" at bounding box center [656, 78] width 15 height 15
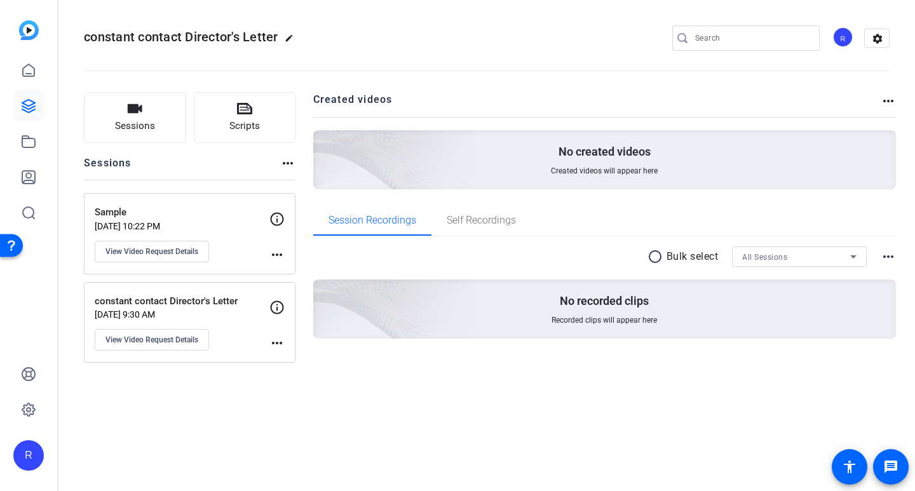
click at [215, 319] on p "[DATE] 9:30 AM" at bounding box center [182, 314] width 175 height 10
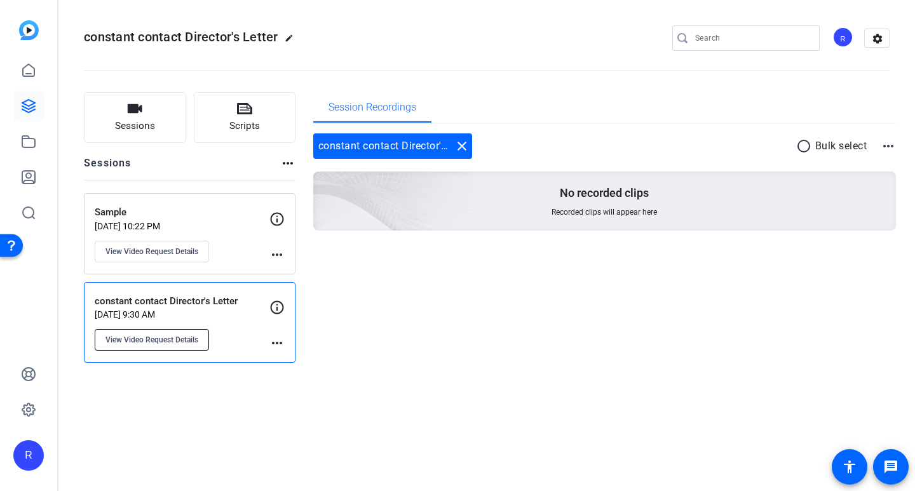
click at [159, 337] on span "View Video Request Details" at bounding box center [151, 340] width 93 height 10
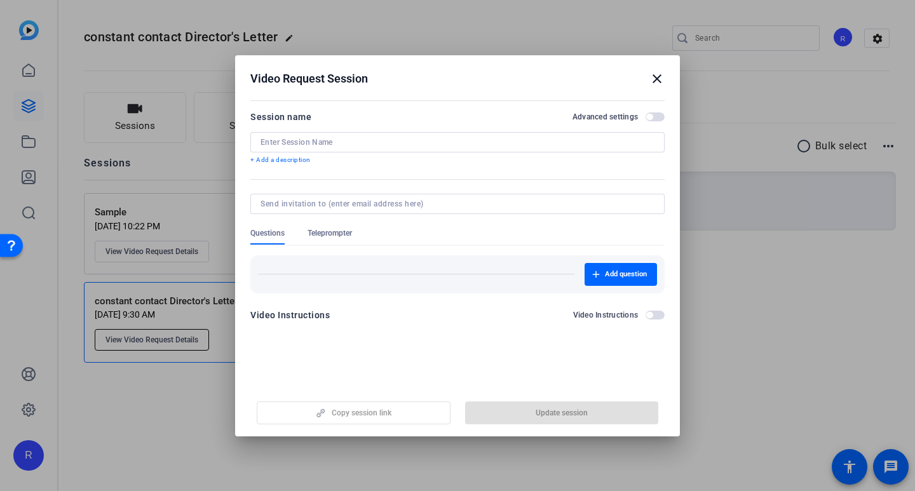
type input "constant contact Director's Letter"
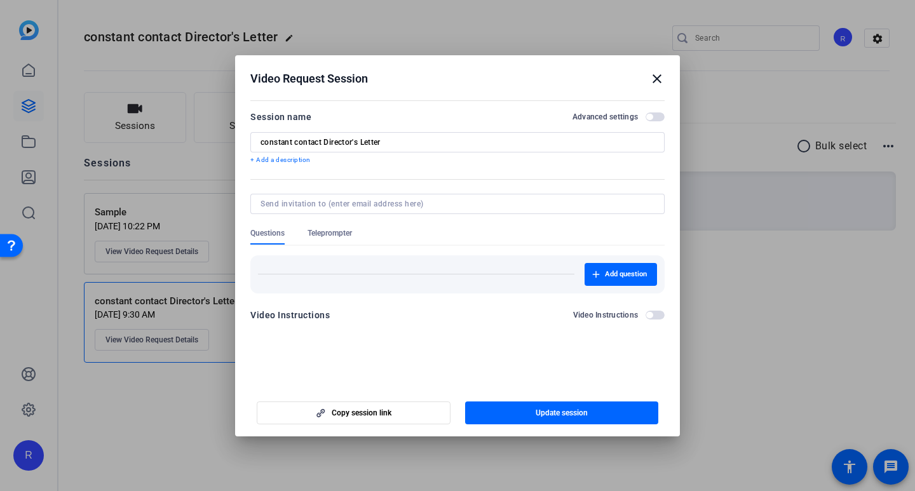
click at [658, 77] on mat-icon "close" at bounding box center [656, 78] width 15 height 15
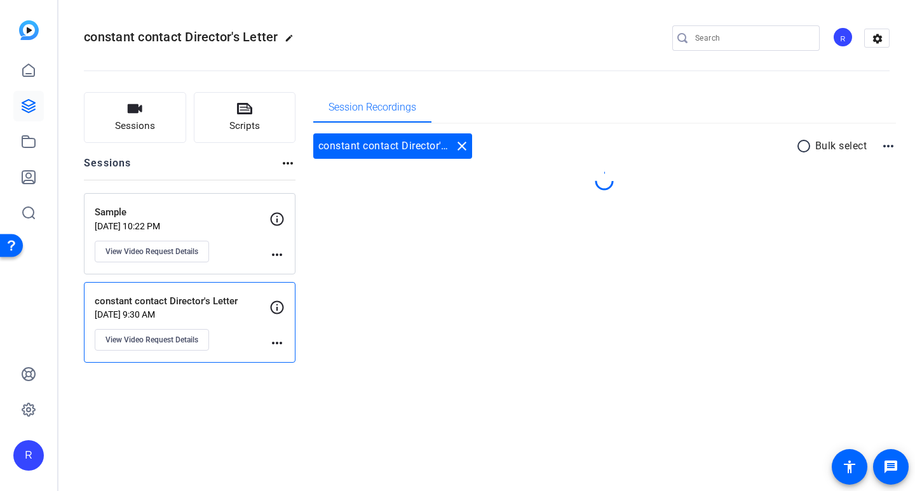
click at [281, 260] on mat-icon "more_horiz" at bounding box center [276, 254] width 15 height 15
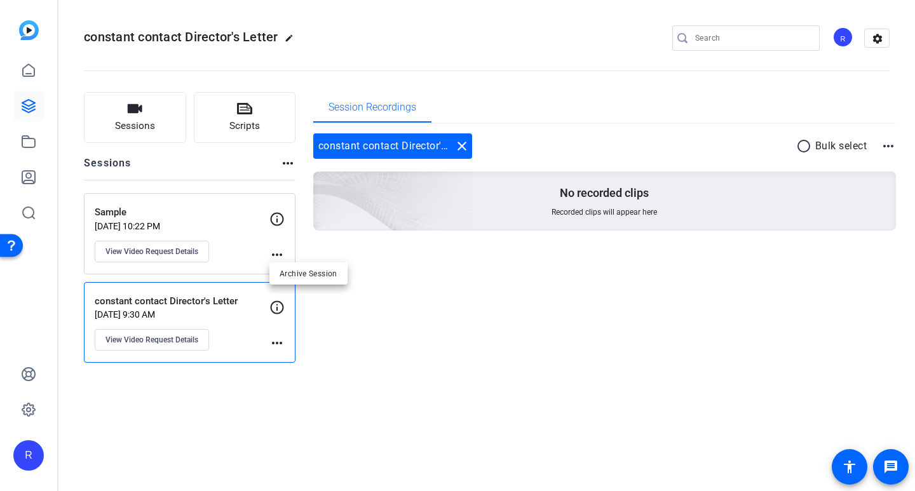
click at [33, 115] on div at bounding box center [457, 245] width 915 height 491
click at [22, 77] on icon at bounding box center [28, 70] width 15 height 15
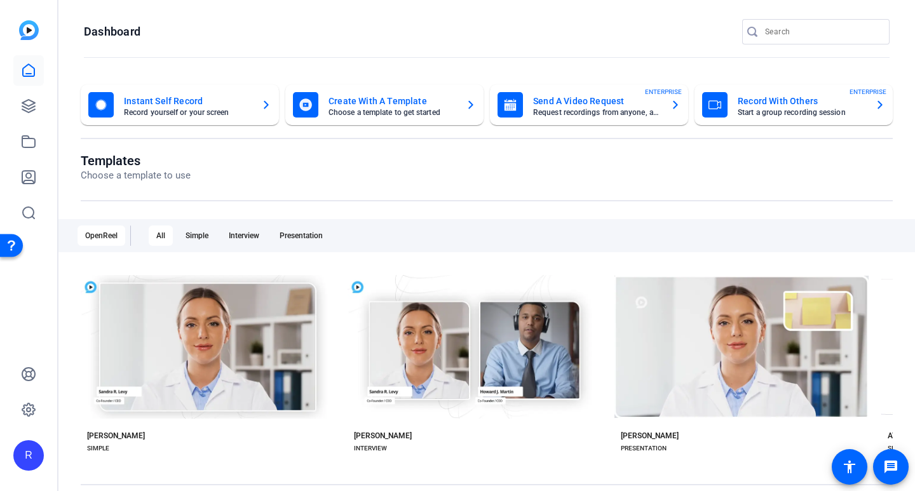
click at [815, 102] on mat-card-title "Record With Others" at bounding box center [801, 100] width 127 height 15
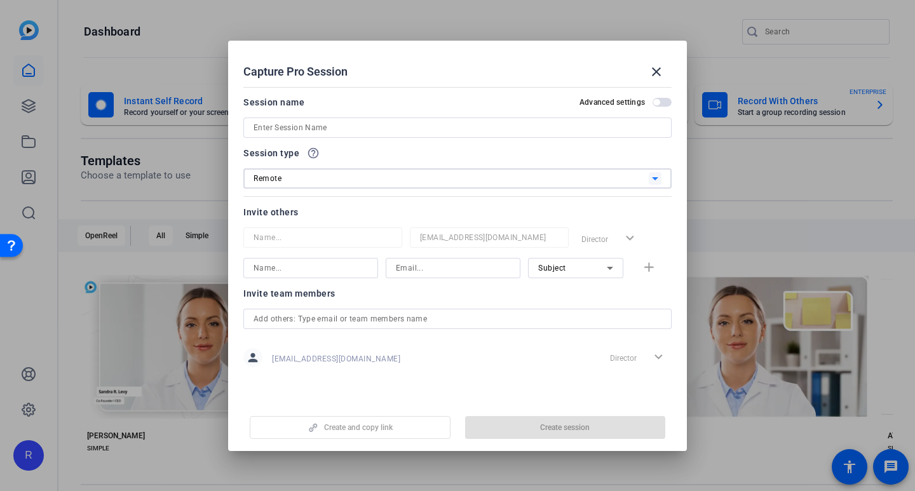
click at [356, 185] on div "Remote" at bounding box center [450, 178] width 395 height 16
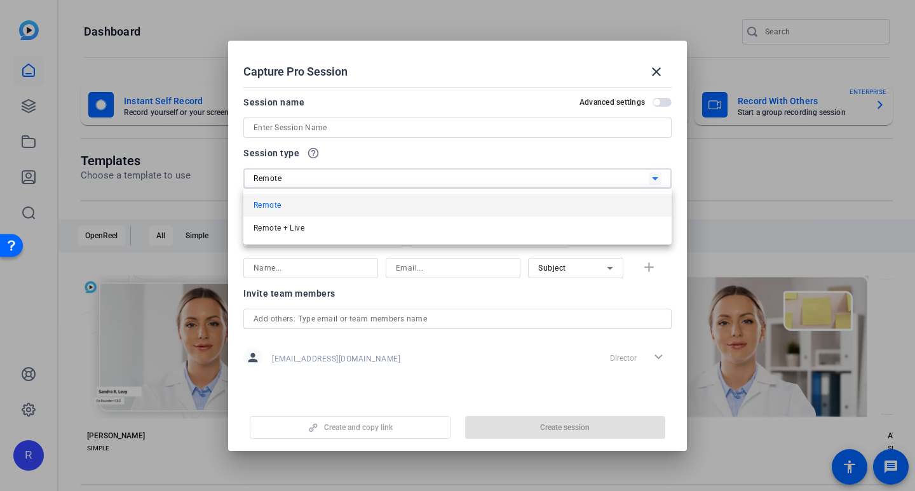
click at [357, 185] on div at bounding box center [457, 245] width 915 height 491
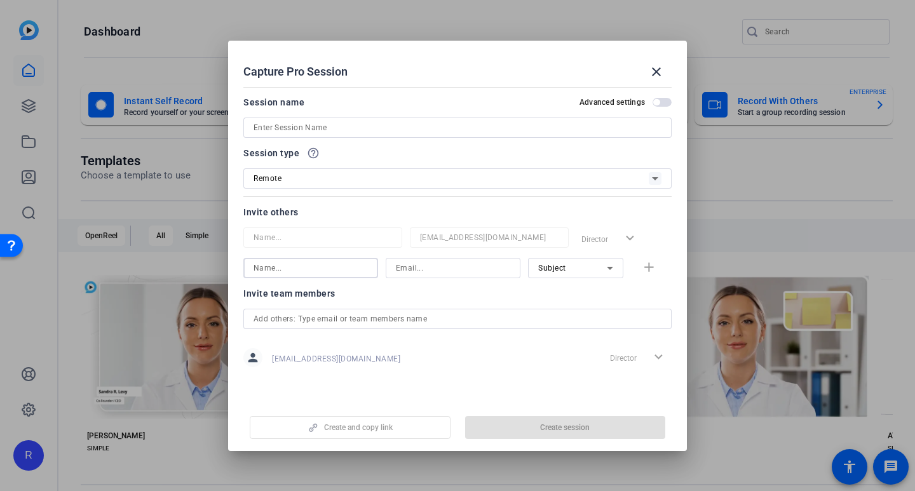
click at [297, 270] on input at bounding box center [310, 267] width 114 height 15
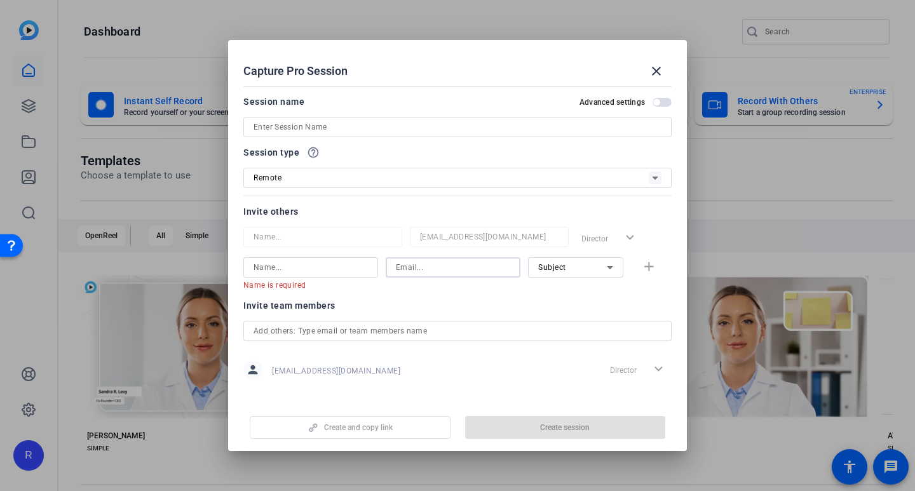
click at [421, 274] on input at bounding box center [453, 267] width 114 height 15
click at [586, 267] on div "Subject" at bounding box center [572, 267] width 69 height 16
click at [319, 206] on div at bounding box center [457, 245] width 915 height 491
click at [309, 342] on div at bounding box center [457, 348] width 428 height 14
click at [314, 331] on input "text" at bounding box center [457, 330] width 408 height 15
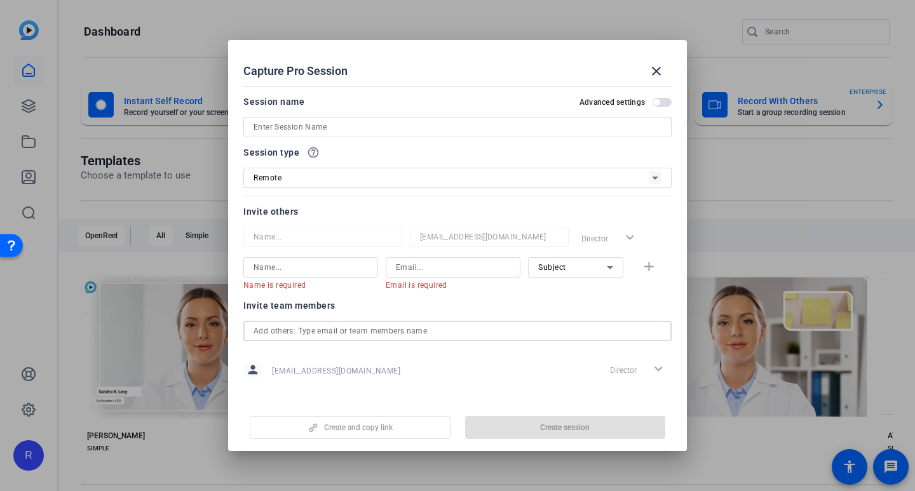
click at [318, 179] on div "Remote" at bounding box center [450, 178] width 395 height 16
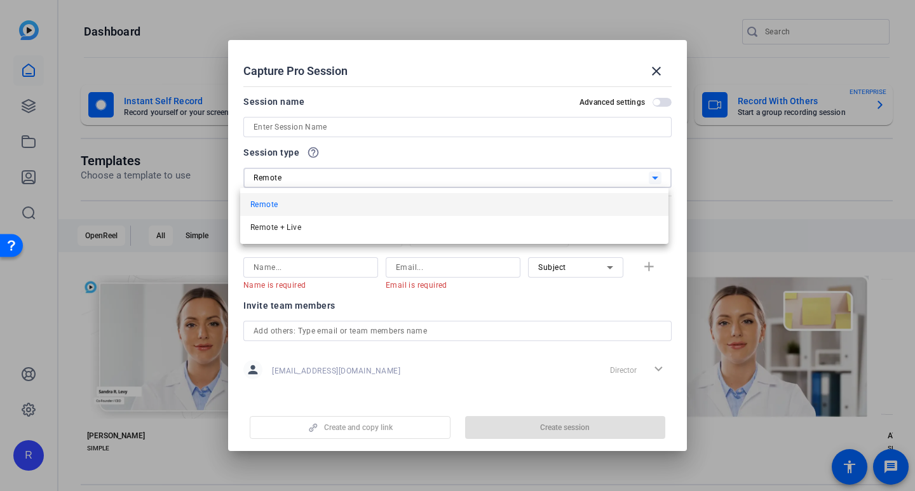
click at [318, 180] on div at bounding box center [457, 245] width 915 height 491
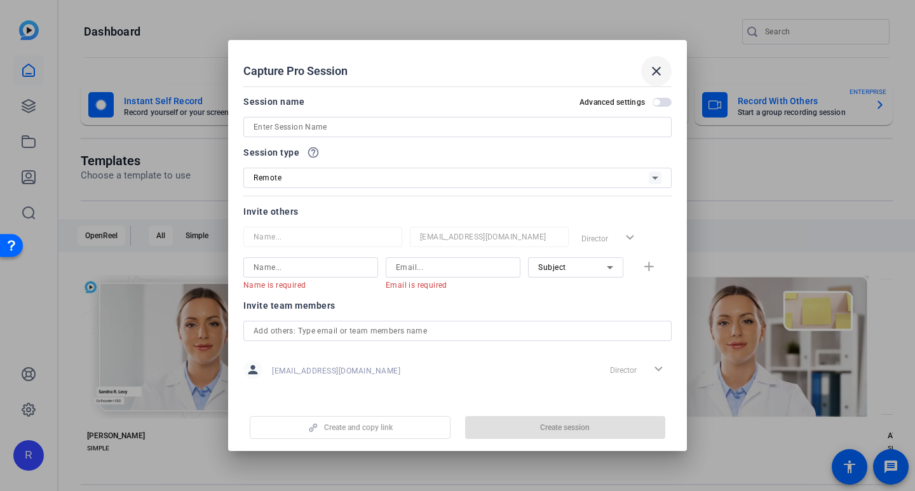
click at [659, 74] on mat-icon "close" at bounding box center [656, 71] width 15 height 15
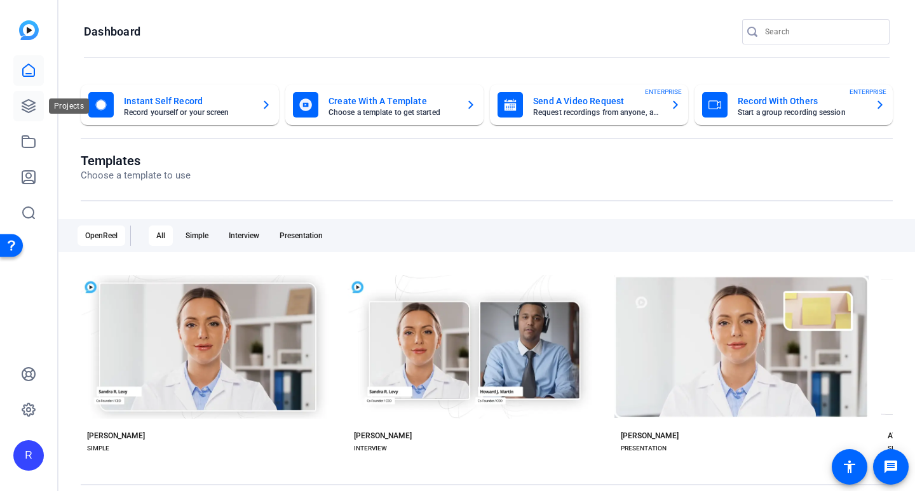
click at [26, 111] on icon at bounding box center [28, 106] width 13 height 13
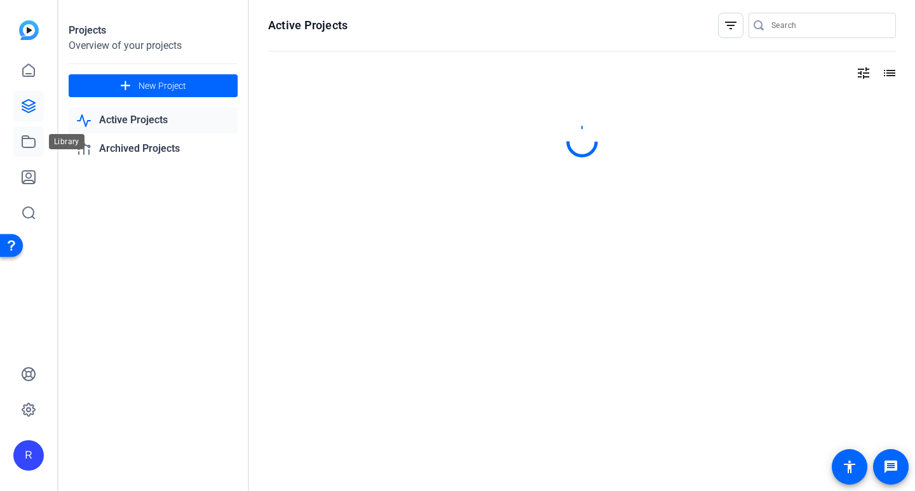
click at [29, 142] on icon at bounding box center [28, 141] width 15 height 15
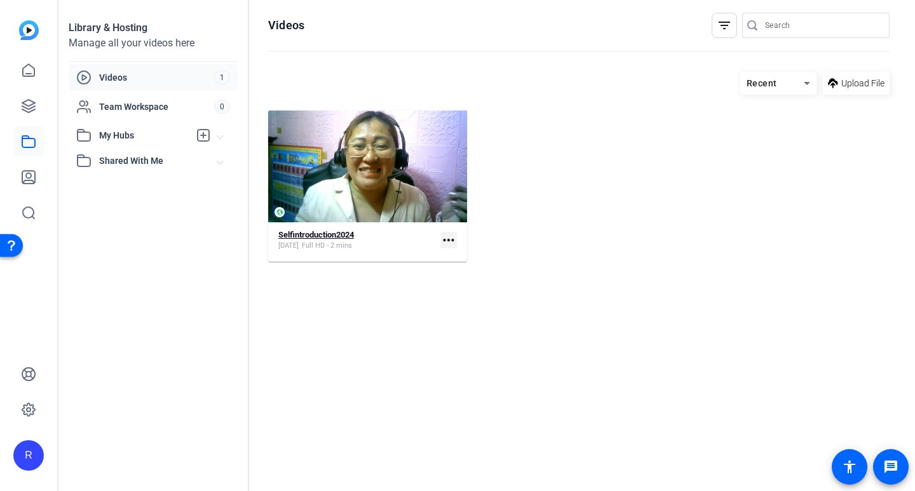
click at [422, 236] on div "Selfintroduction2024 [DATE] Full HD - 2 mins" at bounding box center [356, 240] width 157 height 21
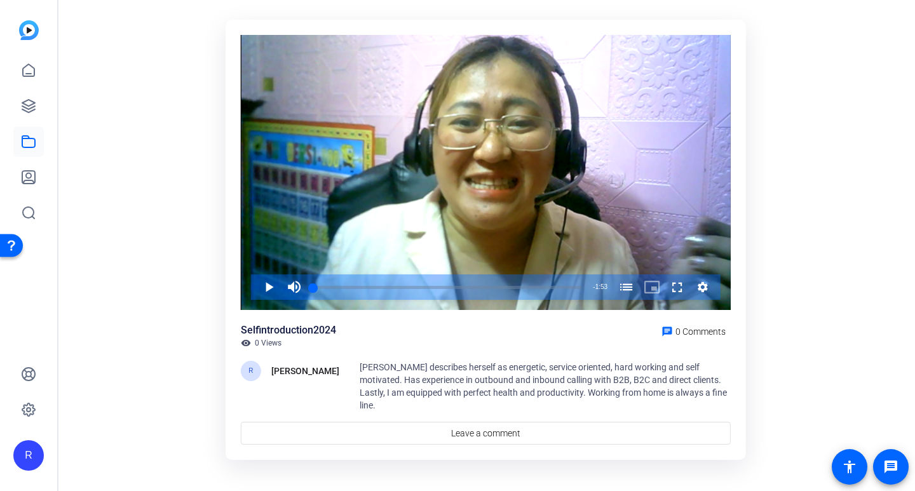
scroll to position [71, 0]
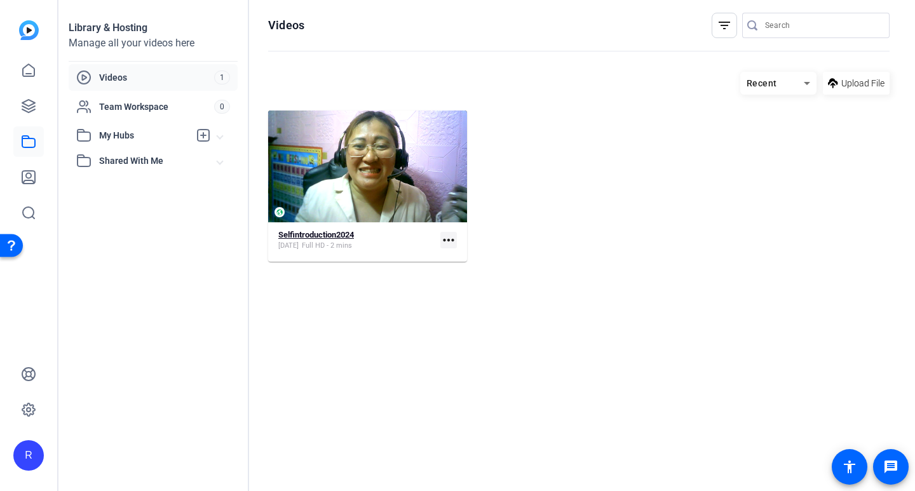
click at [292, 234] on strong "Selfintroduction2024" at bounding box center [316, 235] width 76 height 10
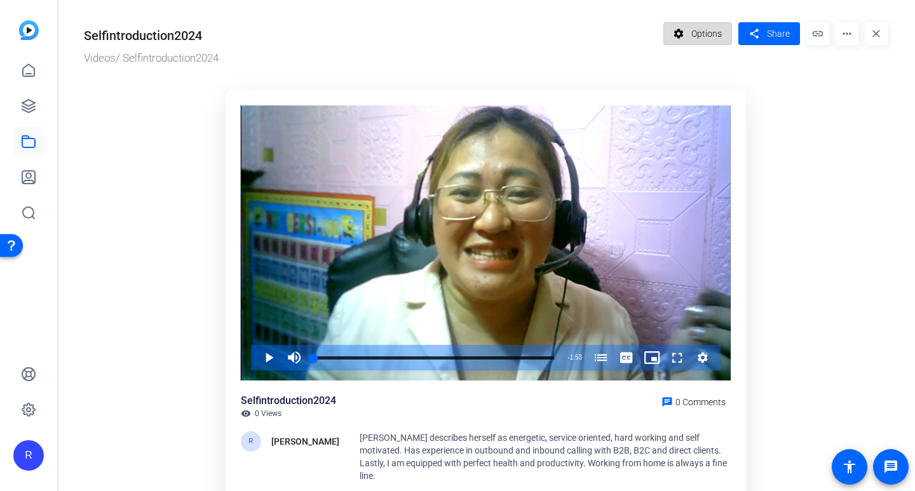
click at [720, 32] on span "Options" at bounding box center [706, 34] width 30 height 24
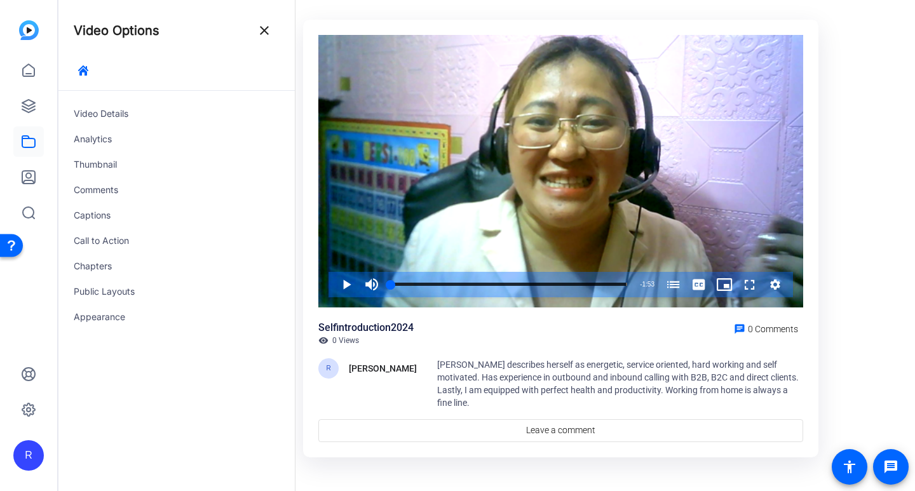
scroll to position [71, 0]
click at [113, 110] on div "Video Details" at bounding box center [176, 113] width 236 height 25
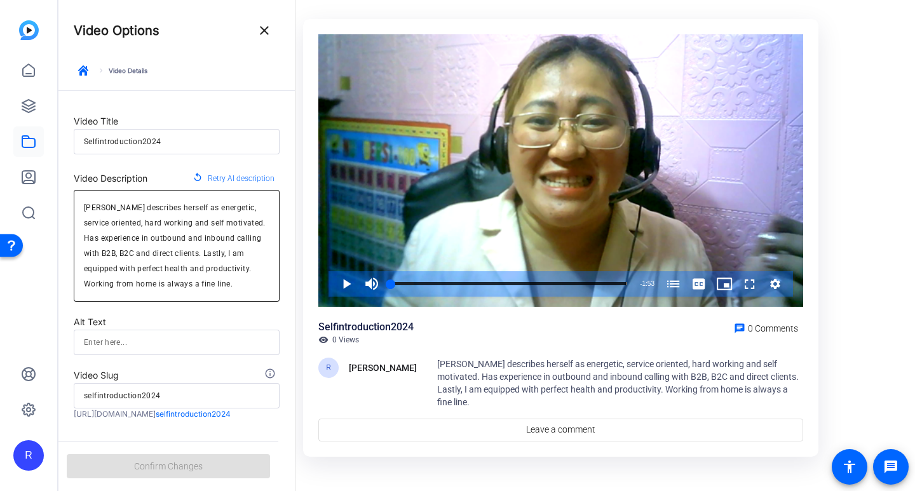
scroll to position [36, 0]
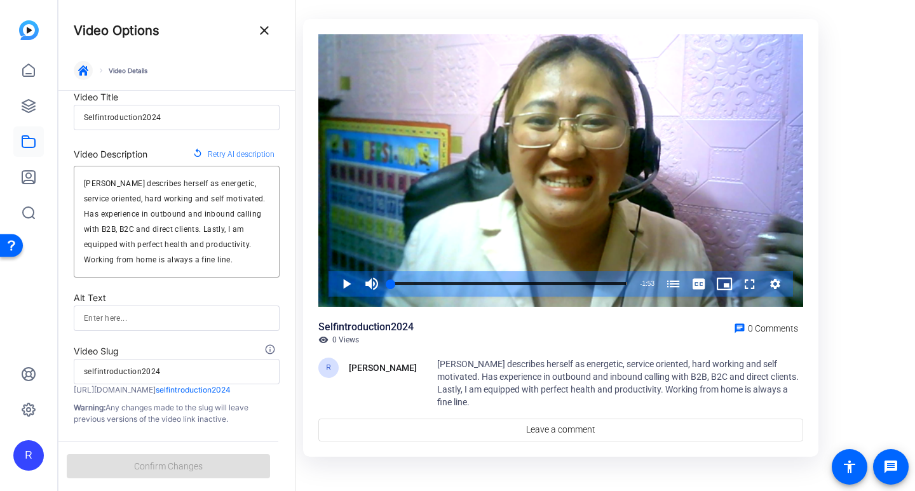
click at [74, 66] on span "button" at bounding box center [83, 70] width 30 height 30
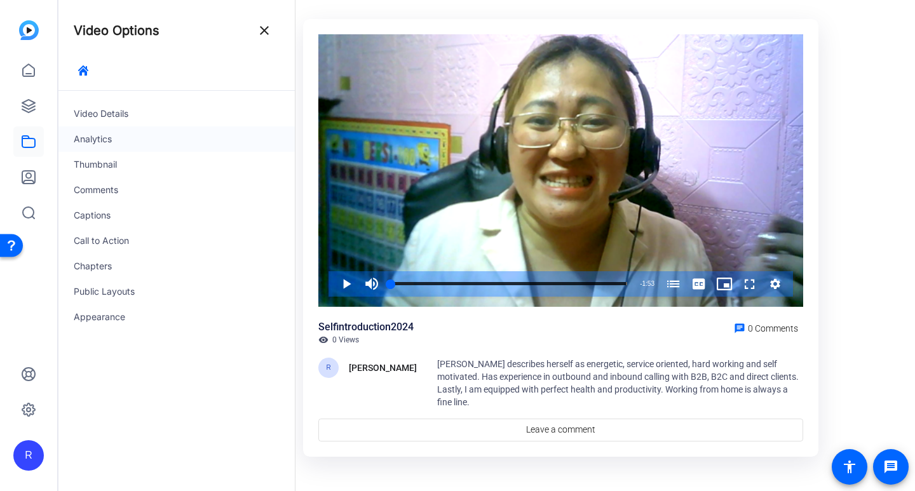
click at [109, 144] on div "Analytics" at bounding box center [176, 138] width 236 height 25
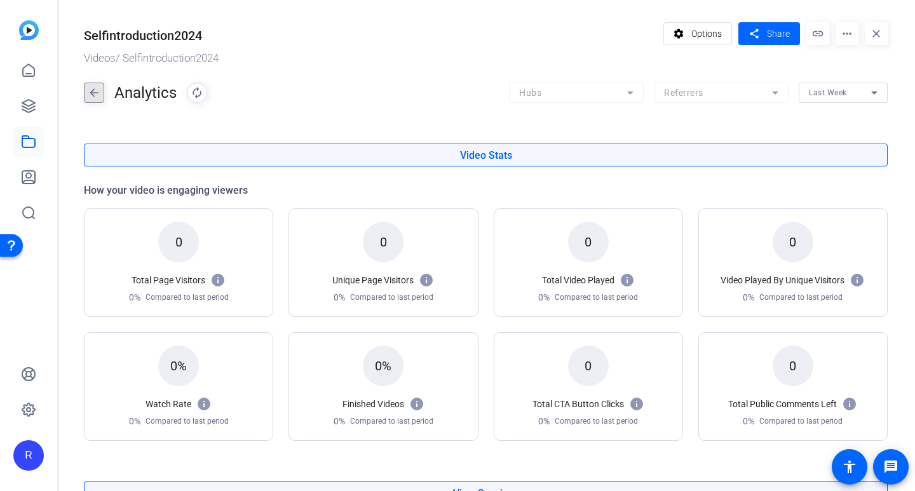
click at [91, 88] on mat-icon "arrow_back" at bounding box center [93, 93] width 19 height 20
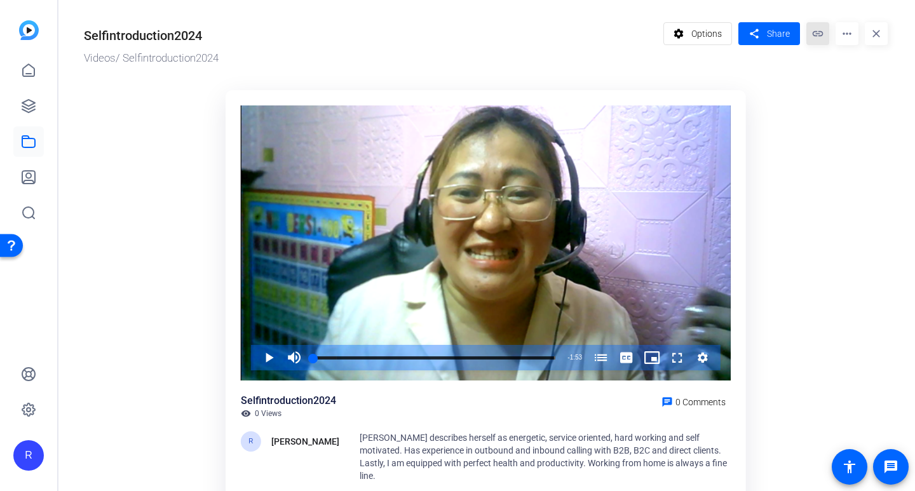
click at [823, 34] on mat-icon "link" at bounding box center [817, 33] width 23 height 23
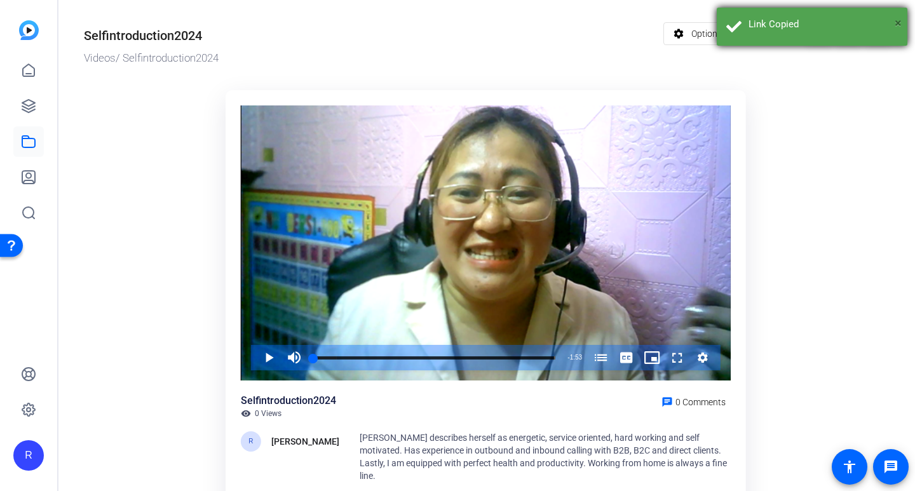
click at [898, 20] on span "×" at bounding box center [897, 22] width 7 height 15
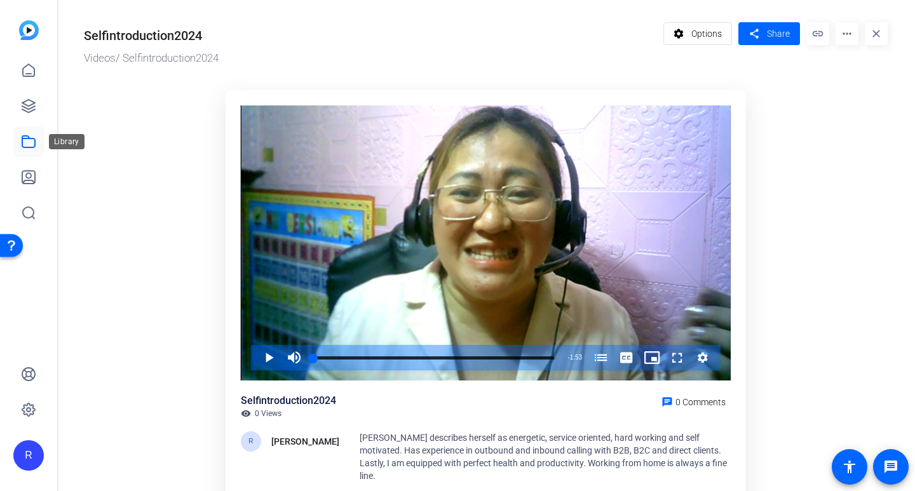
click at [30, 147] on icon at bounding box center [28, 141] width 13 height 11
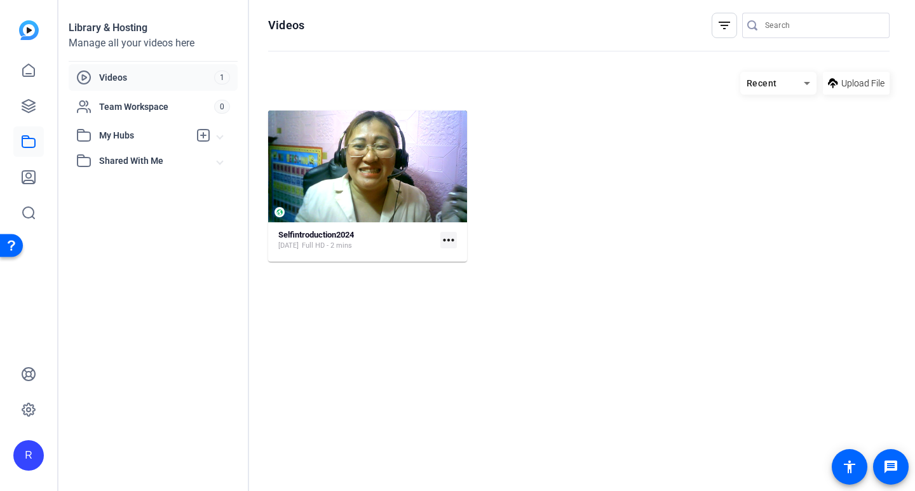
click at [124, 76] on span "Videos" at bounding box center [156, 77] width 115 height 13
click at [805, 81] on icon at bounding box center [806, 83] width 15 height 15
click at [114, 80] on div at bounding box center [457, 245] width 915 height 491
click at [31, 102] on icon at bounding box center [28, 105] width 15 height 15
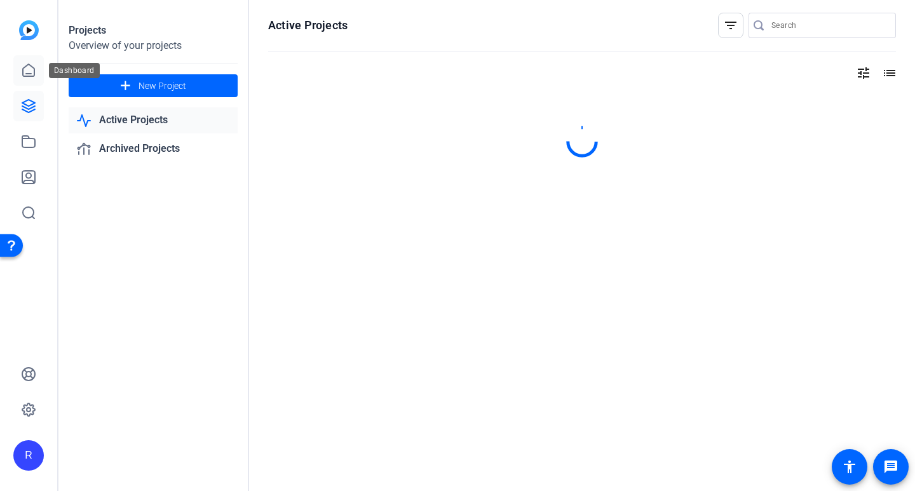
click at [31, 67] on icon at bounding box center [28, 70] width 15 height 15
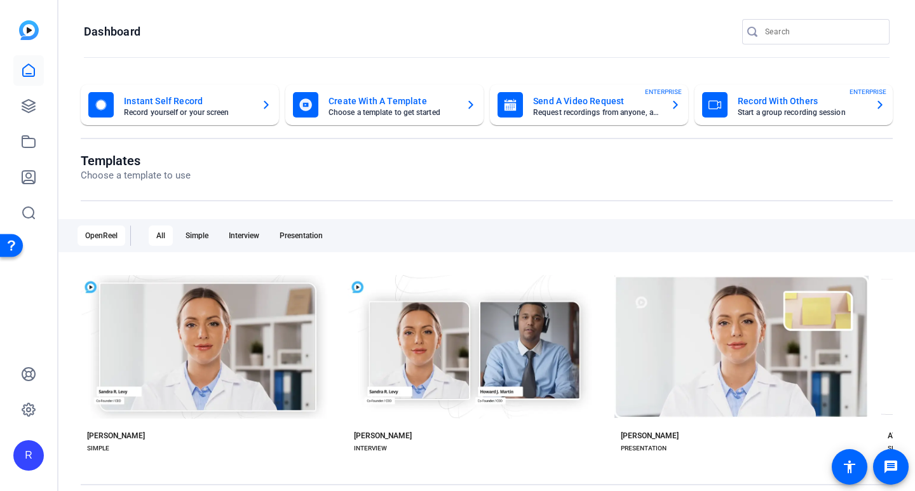
click at [367, 100] on mat-card-title "Create With A Template" at bounding box center [391, 100] width 127 height 15
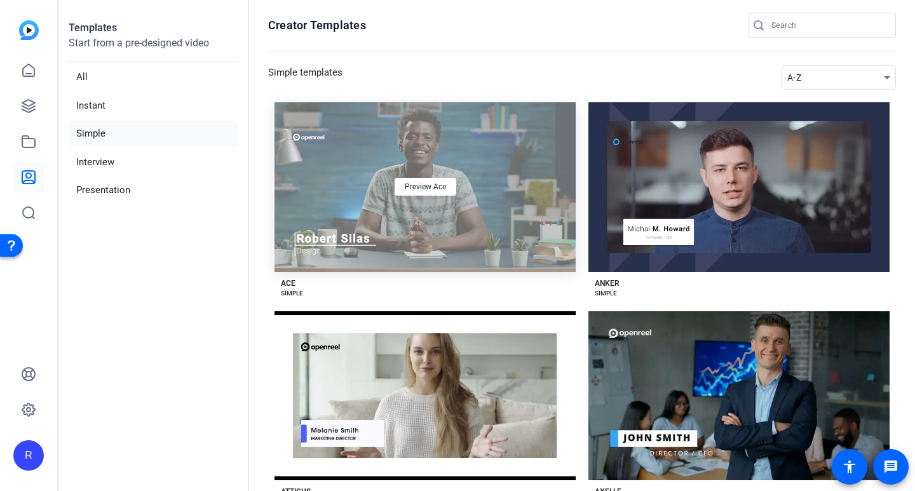
click at [403, 224] on div "Preview Ace" at bounding box center [424, 187] width 301 height 170
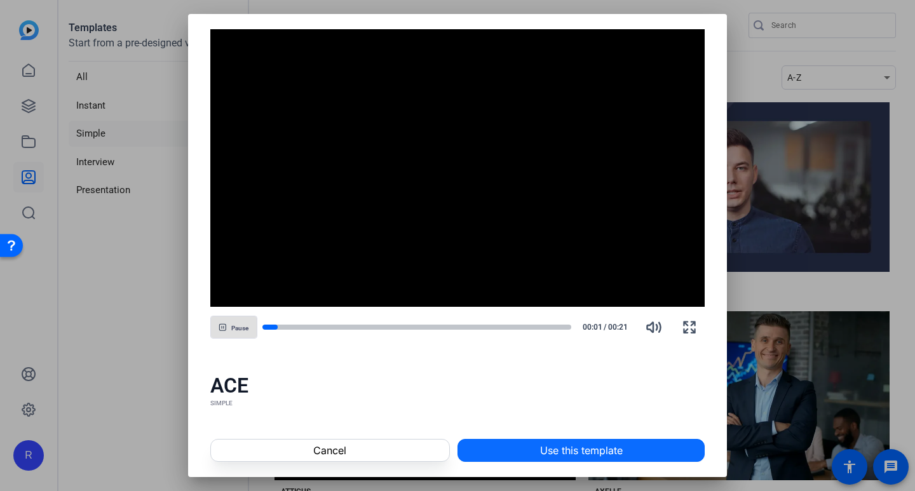
click at [588, 444] on span "Use this template" at bounding box center [581, 450] width 83 height 15
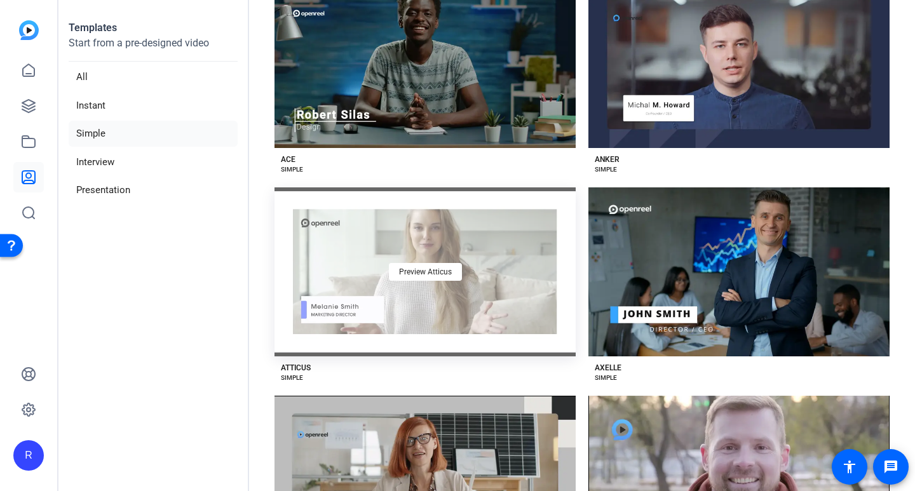
scroll to position [127, 0]
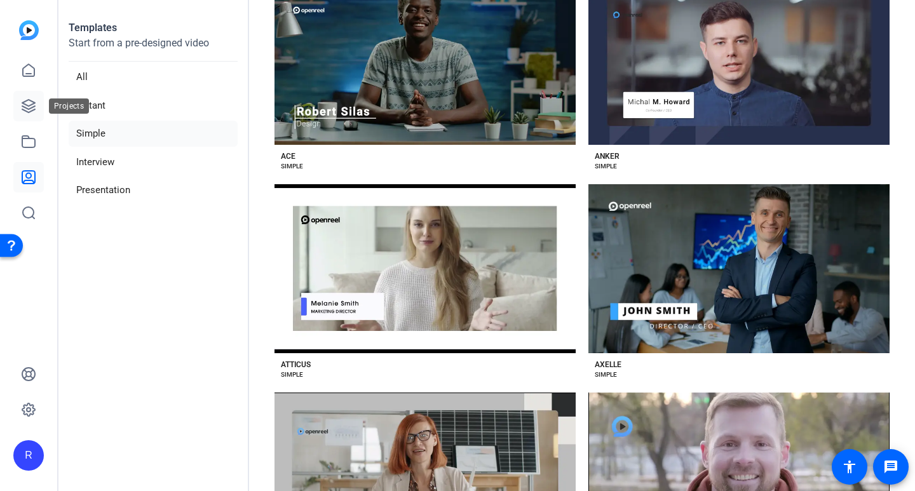
click at [24, 109] on icon at bounding box center [28, 105] width 15 height 15
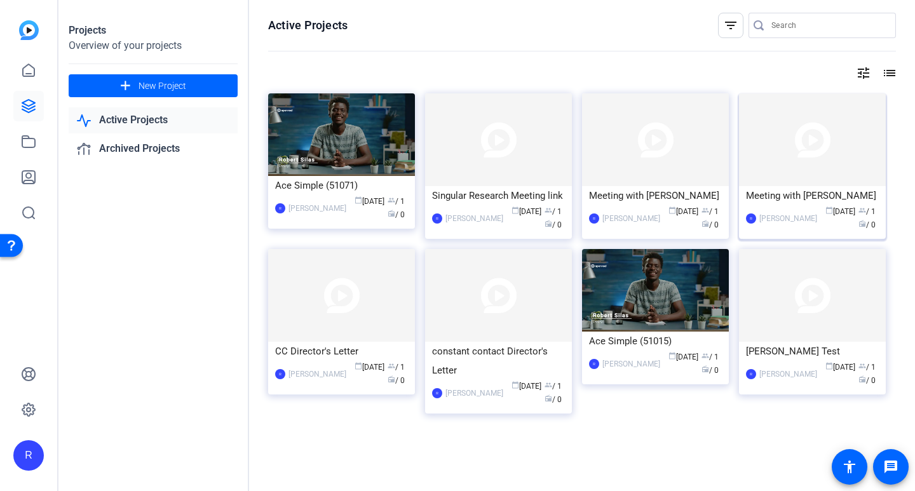
click at [843, 165] on img at bounding box center [812, 139] width 147 height 93
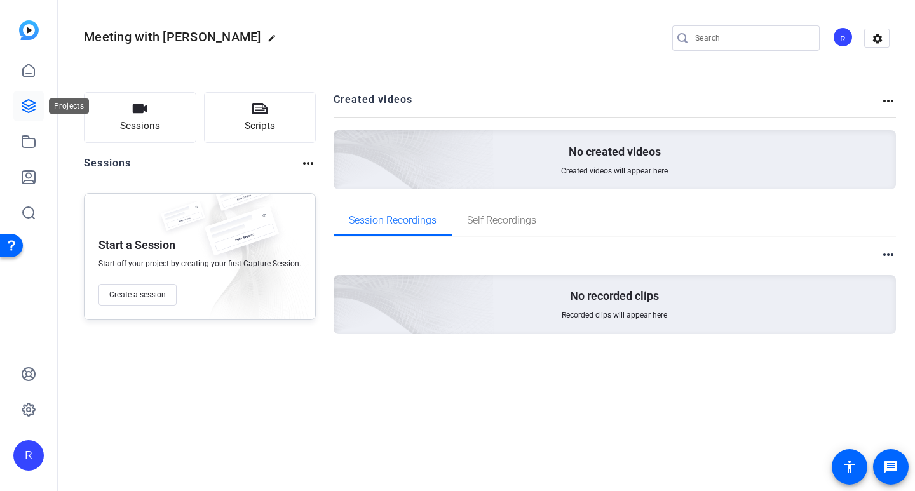
click at [32, 102] on icon at bounding box center [28, 105] width 15 height 15
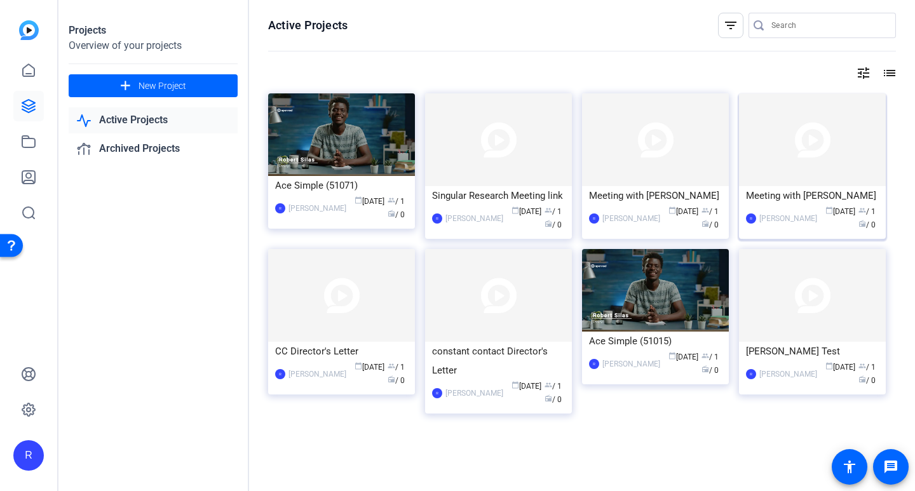
click at [851, 190] on div "Meeting with [PERSON_NAME]" at bounding box center [812, 195] width 133 height 19
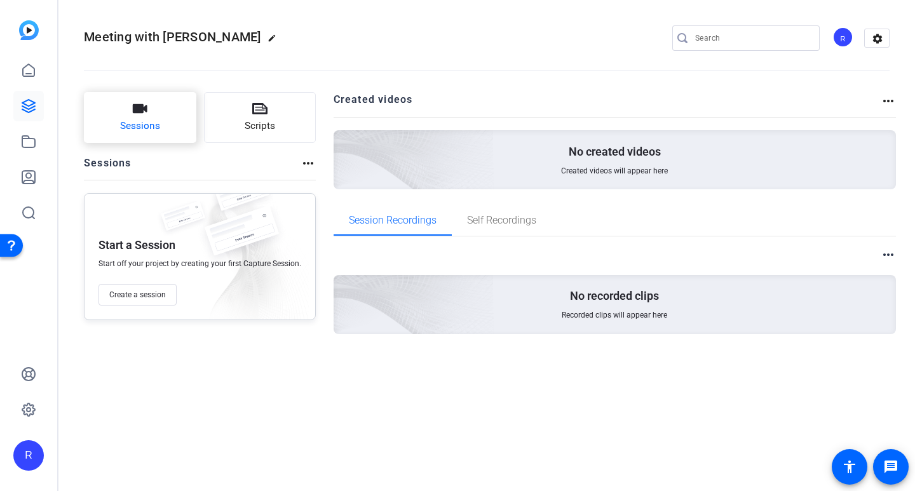
click at [163, 126] on button "Sessions" at bounding box center [140, 117] width 112 height 51
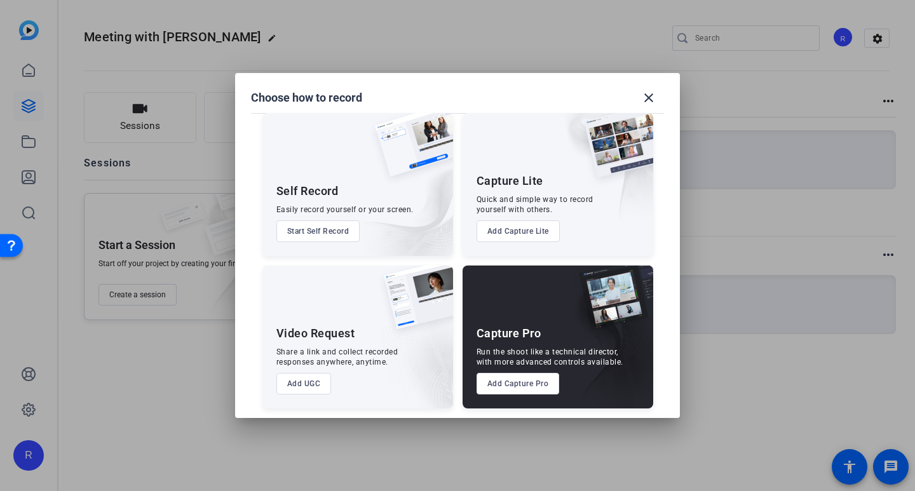
scroll to position [14, 0]
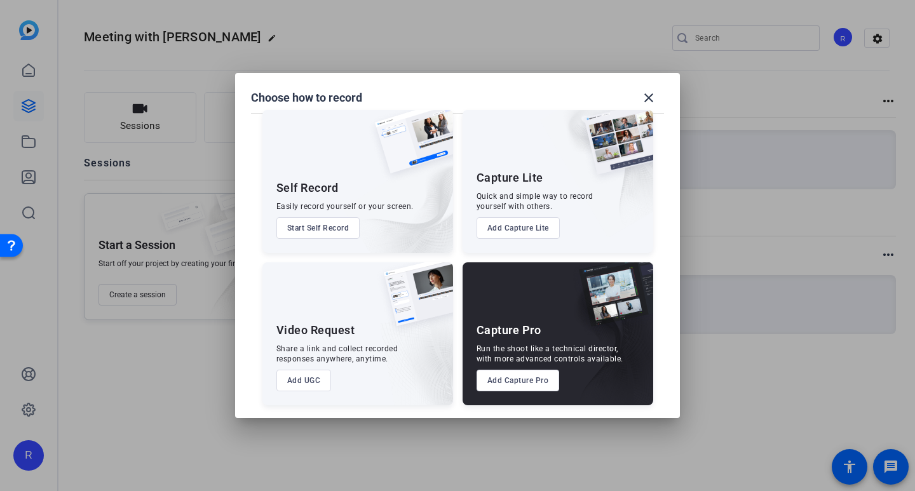
click at [317, 381] on button "Add UGC" at bounding box center [303, 381] width 55 height 22
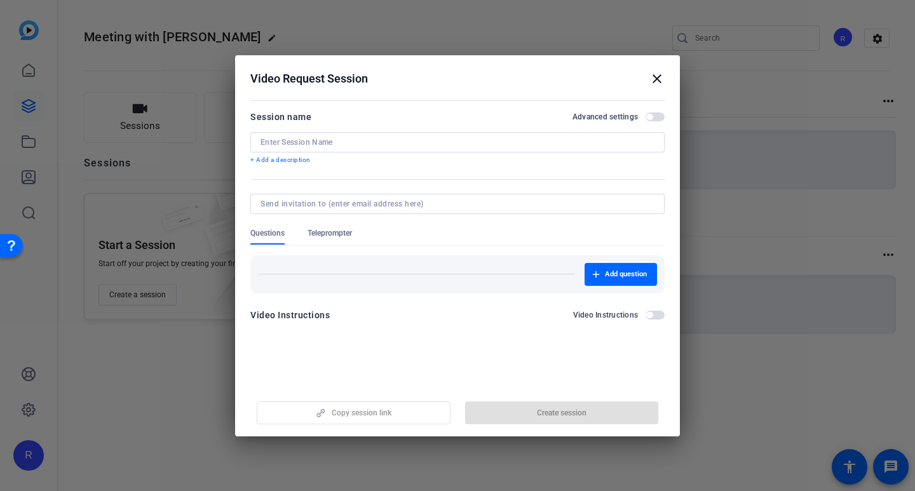
click at [420, 144] on input at bounding box center [457, 142] width 394 height 10
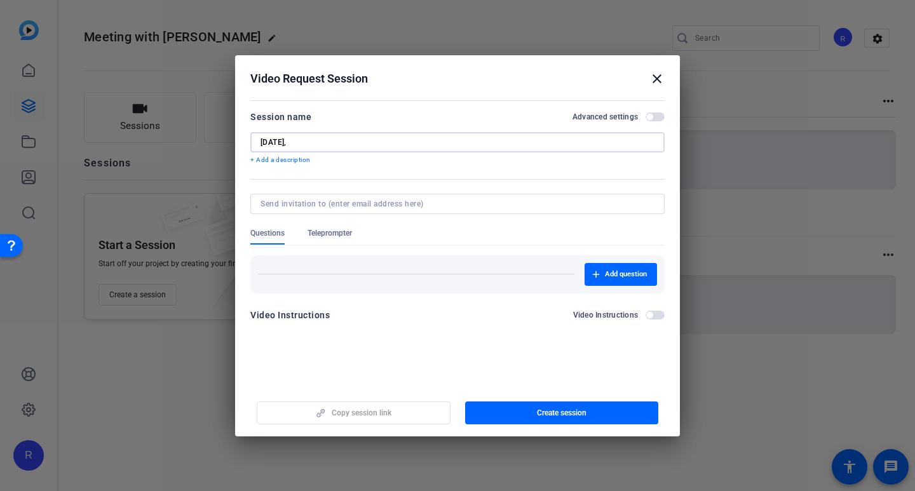
click at [327, 137] on input "[DATE]," at bounding box center [457, 142] width 394 height 10
click at [397, 141] on input "[DATE]" at bounding box center [457, 142] width 394 height 10
click at [354, 144] on input "[DATE]" at bounding box center [457, 142] width 394 height 10
click at [283, 142] on input "[DATE]" at bounding box center [457, 142] width 394 height 10
click at [366, 144] on input "[DATE]" at bounding box center [457, 142] width 394 height 10
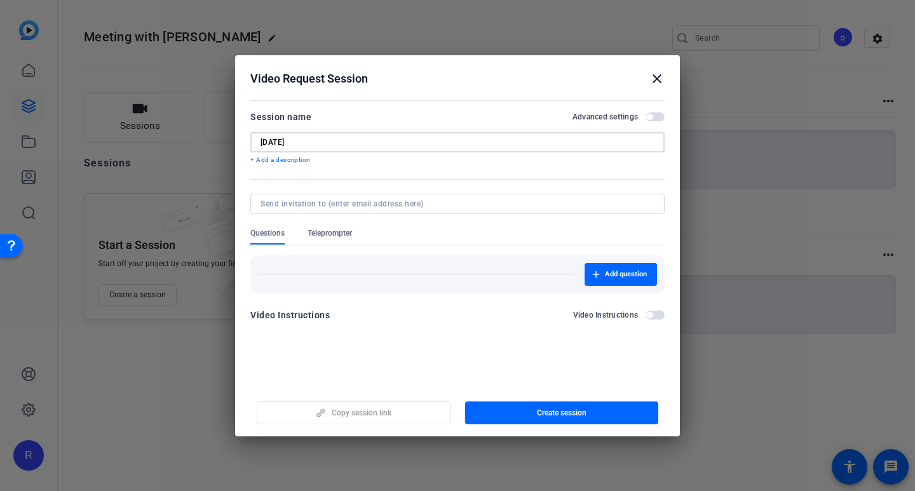
type input "[DATE]"
click at [389, 201] on input at bounding box center [454, 204] width 389 height 10
click at [487, 206] on input at bounding box center [454, 204] width 389 height 10
click at [576, 412] on span "Create session" at bounding box center [562, 413] width 50 height 10
click at [391, 414] on span "Copy session link" at bounding box center [362, 413] width 60 height 10
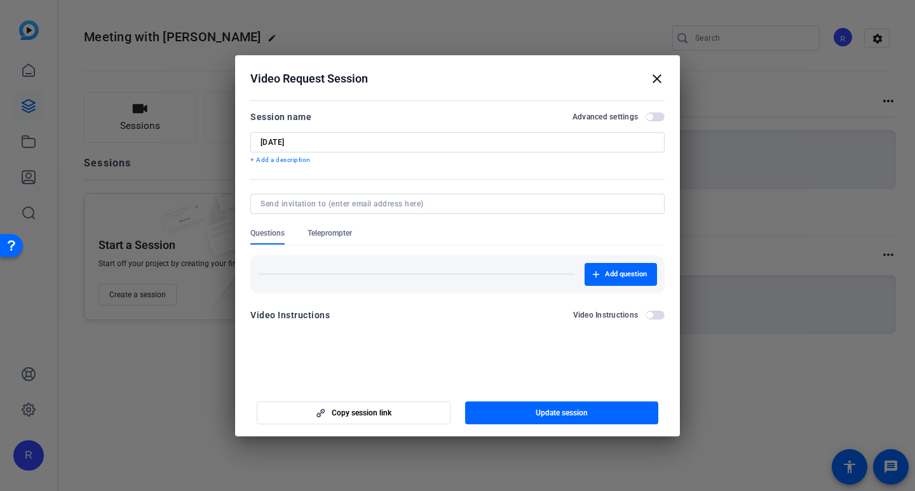
click at [657, 81] on mat-icon "close" at bounding box center [656, 78] width 15 height 15
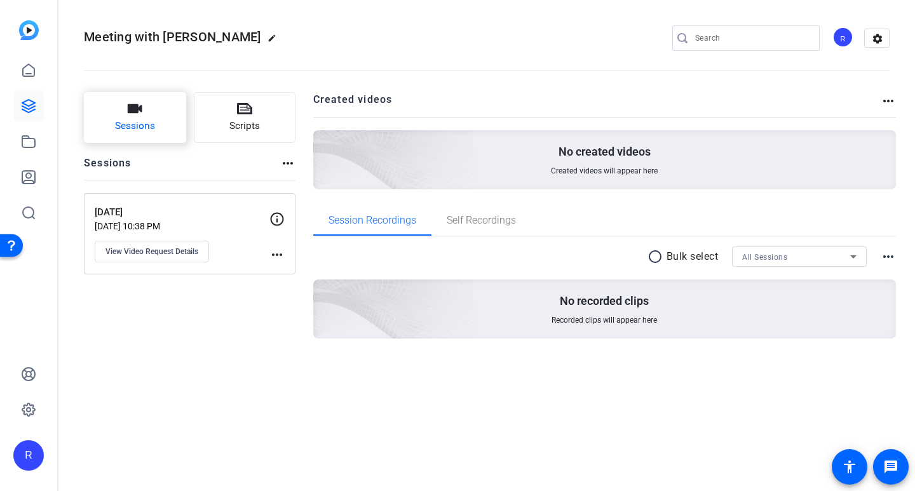
click at [118, 119] on span "Sessions" at bounding box center [135, 126] width 40 height 15
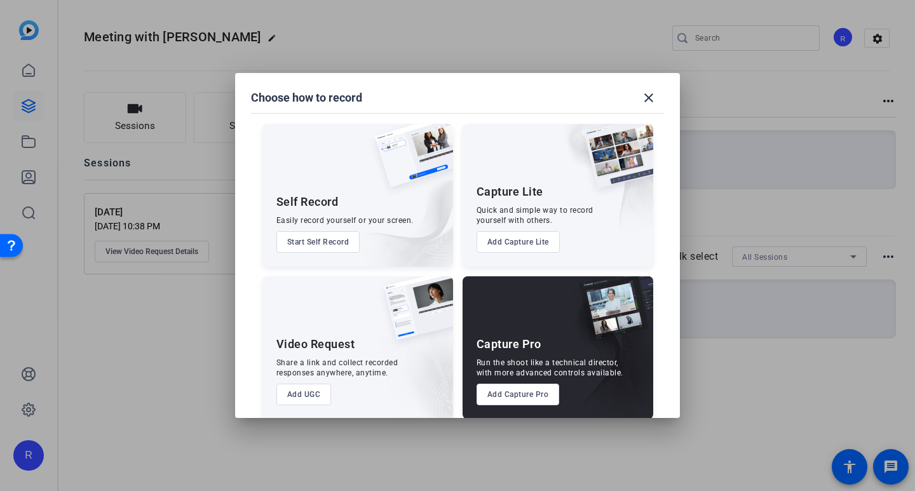
click at [502, 244] on button "Add Capture Lite" at bounding box center [517, 242] width 83 height 22
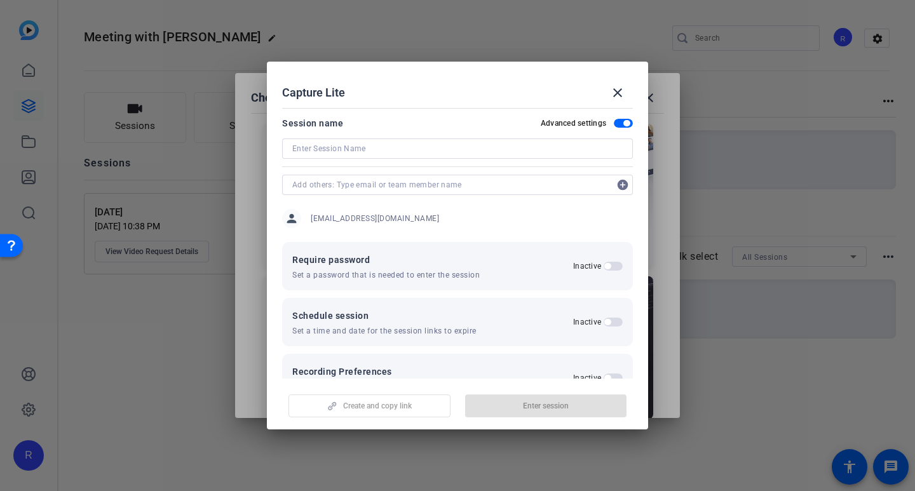
click at [405, 149] on input at bounding box center [457, 148] width 330 height 15
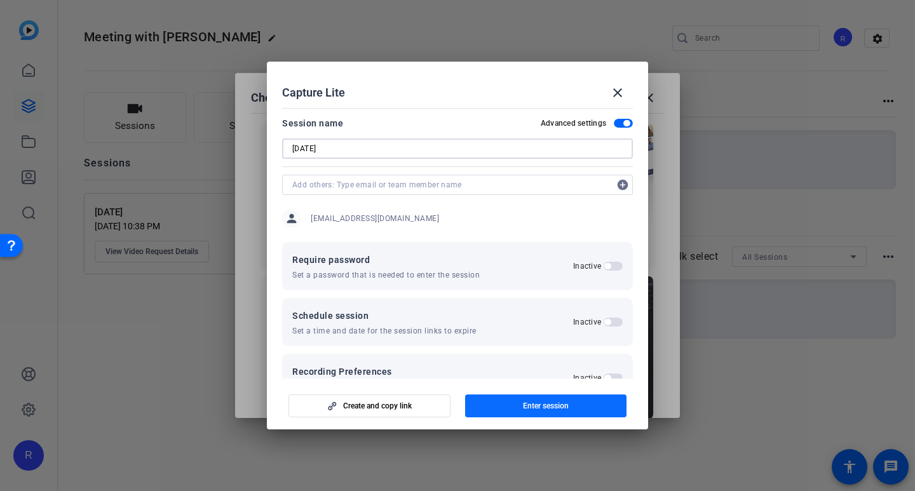
type input "[DATE]"
click at [560, 403] on span "Enter session" at bounding box center [546, 406] width 46 height 10
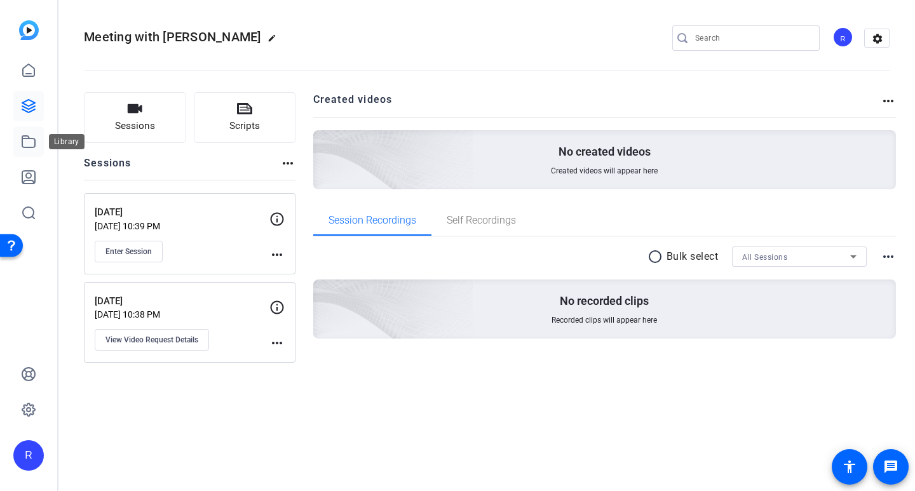
click at [36, 149] on link at bounding box center [28, 141] width 30 height 30
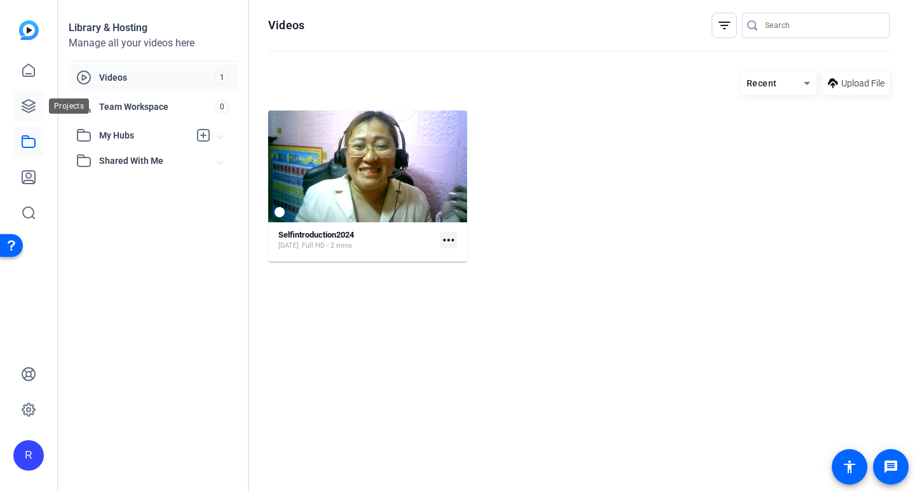
click at [32, 112] on icon at bounding box center [28, 105] width 15 height 15
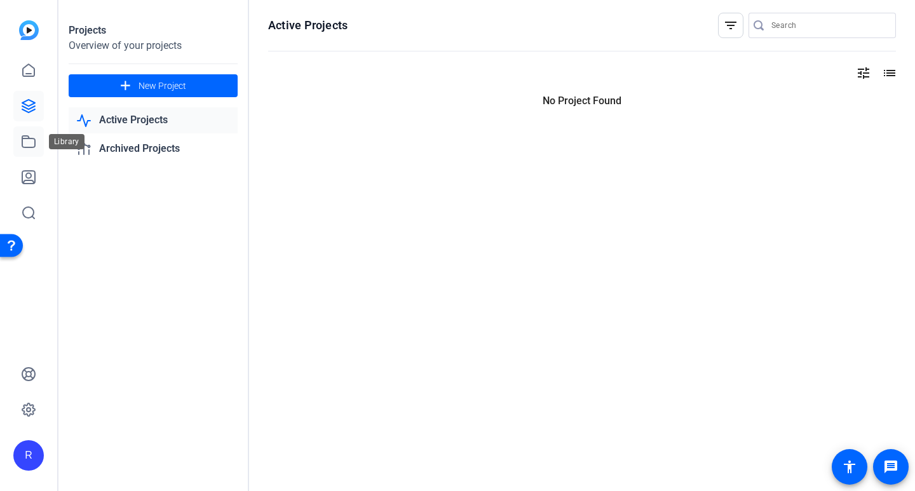
click at [29, 150] on link at bounding box center [28, 141] width 30 height 30
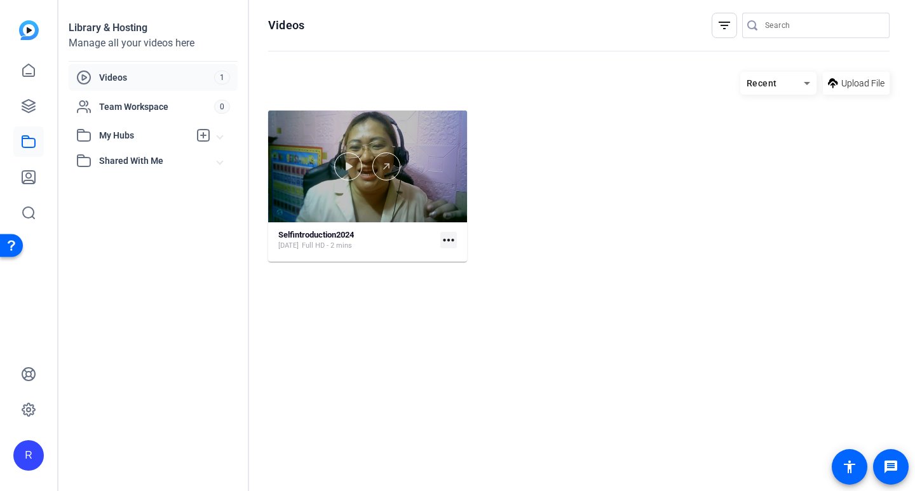
click at [365, 184] on div at bounding box center [367, 167] width 199 height 112
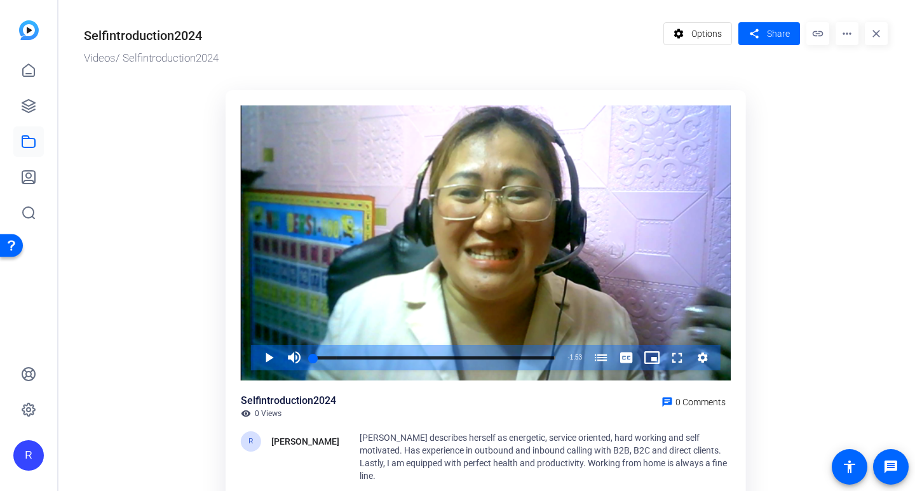
click at [855, 32] on mat-icon "more_horiz" at bounding box center [846, 33] width 23 height 23
click at [35, 458] on div at bounding box center [457, 245] width 915 height 491
click at [30, 175] on icon at bounding box center [28, 177] width 13 height 13
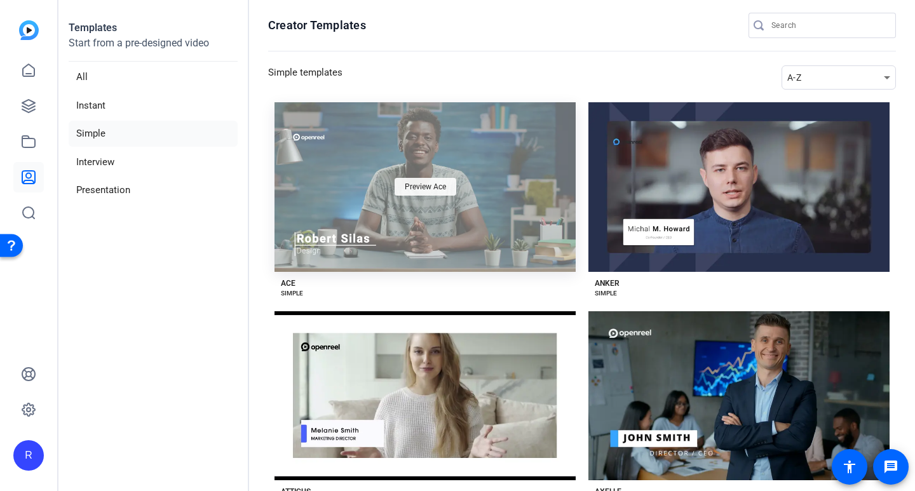
click at [439, 184] on span "Preview Ace" at bounding box center [425, 187] width 41 height 8
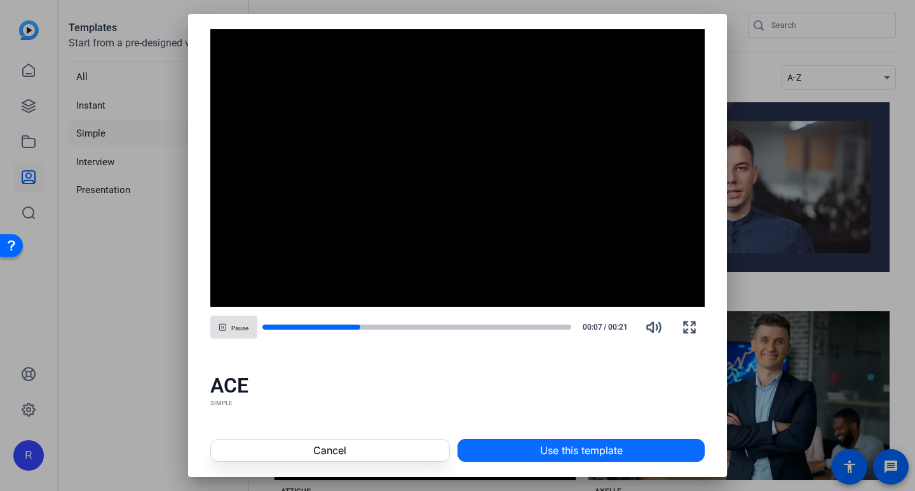
click at [672, 452] on span at bounding box center [581, 450] width 246 height 30
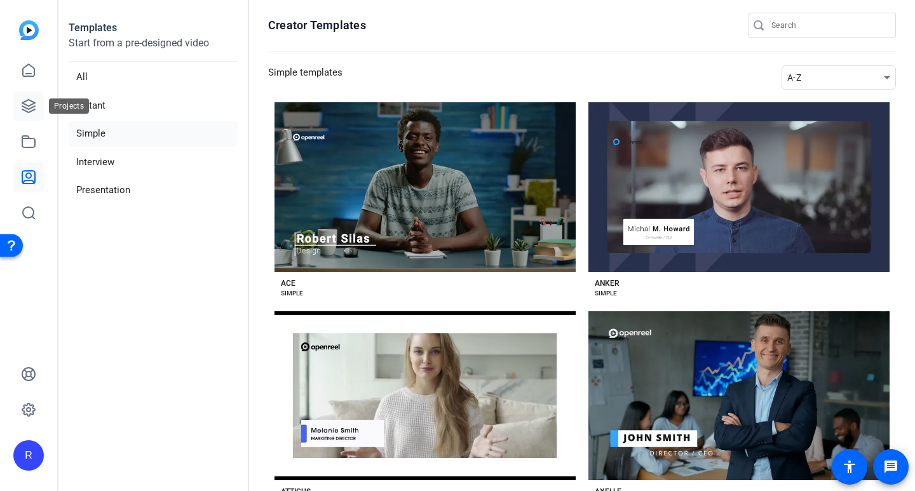
click at [26, 107] on icon at bounding box center [28, 106] width 13 height 13
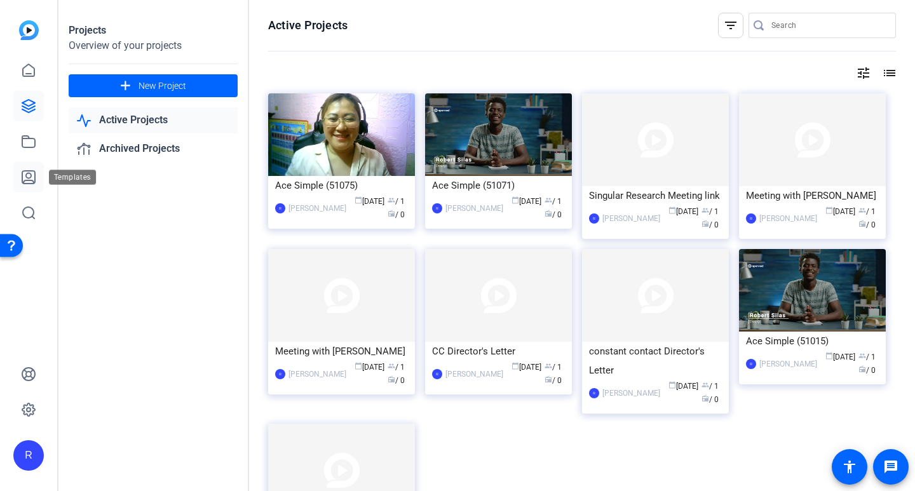
click at [21, 184] on icon at bounding box center [28, 177] width 15 height 15
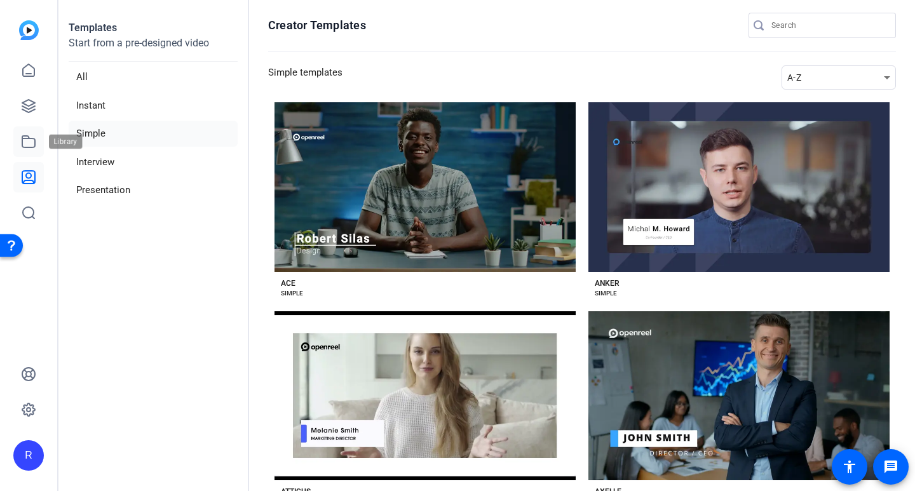
click at [20, 137] on link at bounding box center [28, 141] width 30 height 30
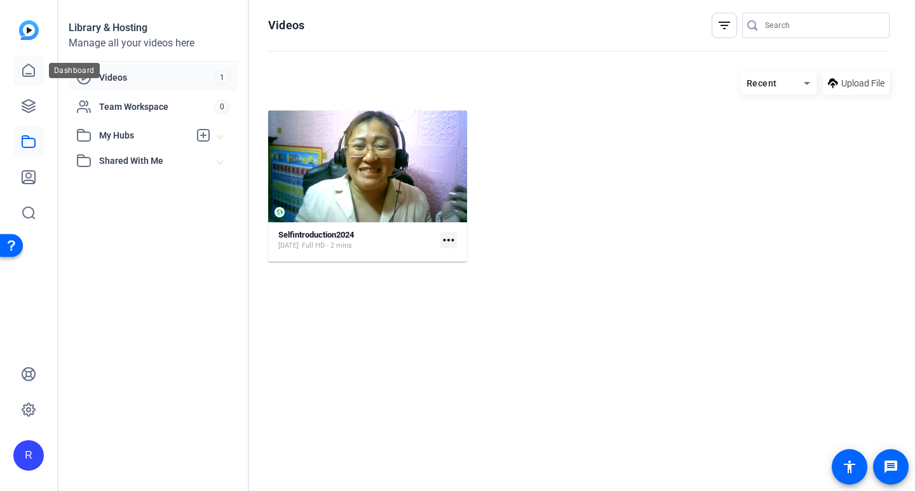
click at [29, 70] on icon at bounding box center [28, 70] width 15 height 15
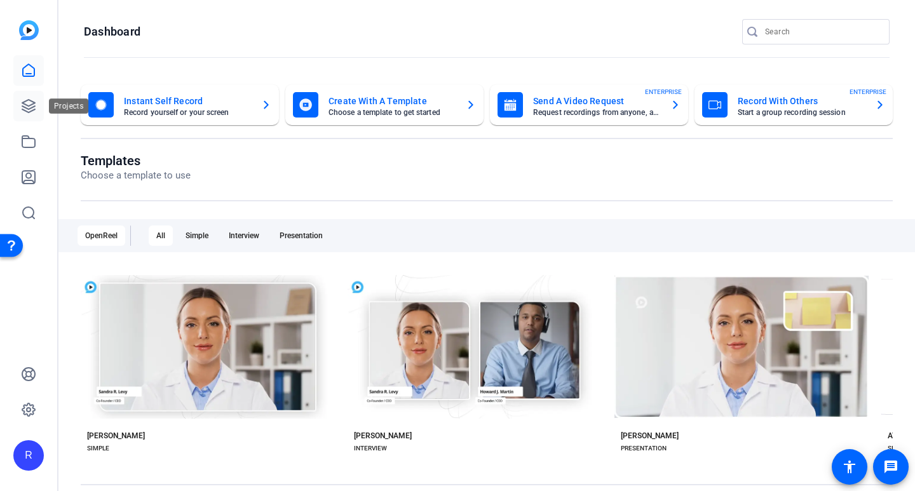
click at [32, 116] on link at bounding box center [28, 106] width 30 height 30
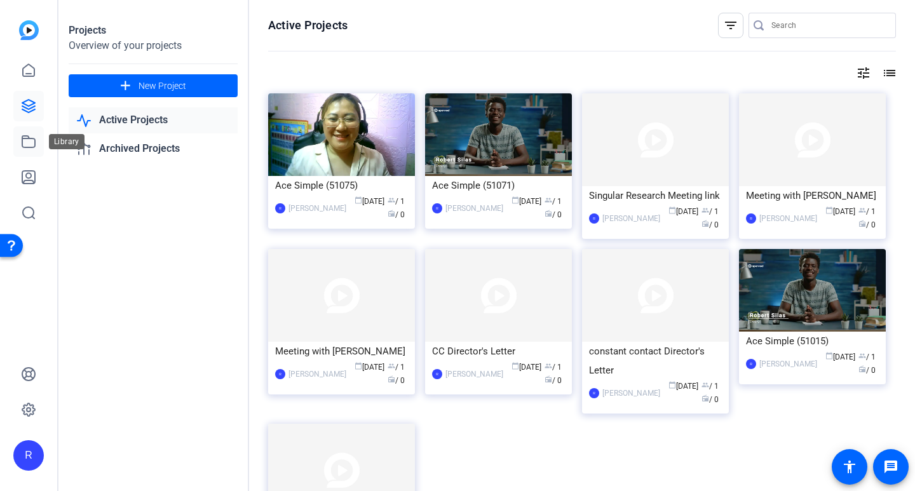
click at [25, 139] on icon at bounding box center [28, 141] width 13 height 11
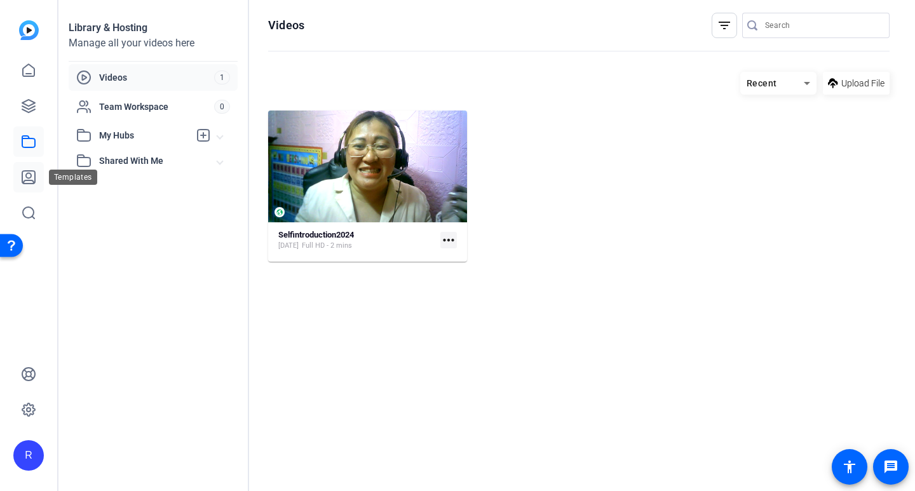
click at [25, 180] on icon at bounding box center [28, 177] width 15 height 15
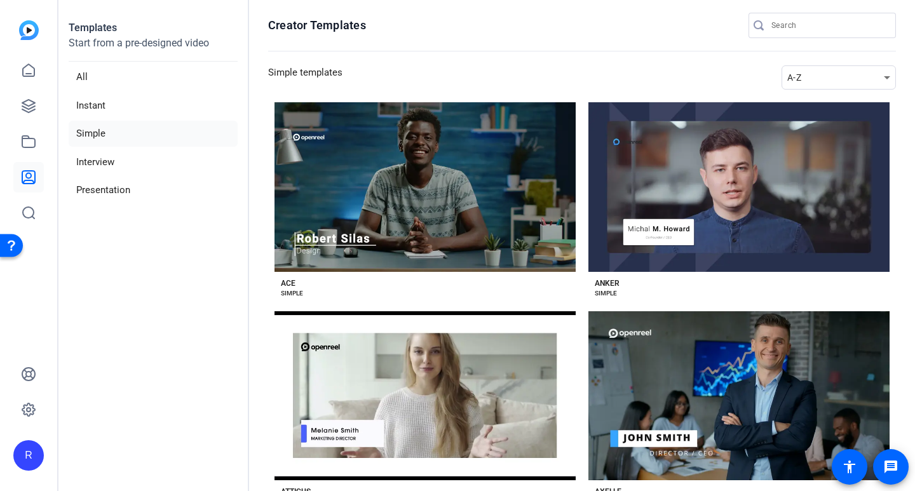
click at [104, 140] on li "Simple" at bounding box center [153, 134] width 169 height 26
click at [888, 469] on mat-icon "message" at bounding box center [890, 466] width 15 height 15
click at [518, 77] on div "Simple templates A-Z" at bounding box center [582, 77] width 628 height 24
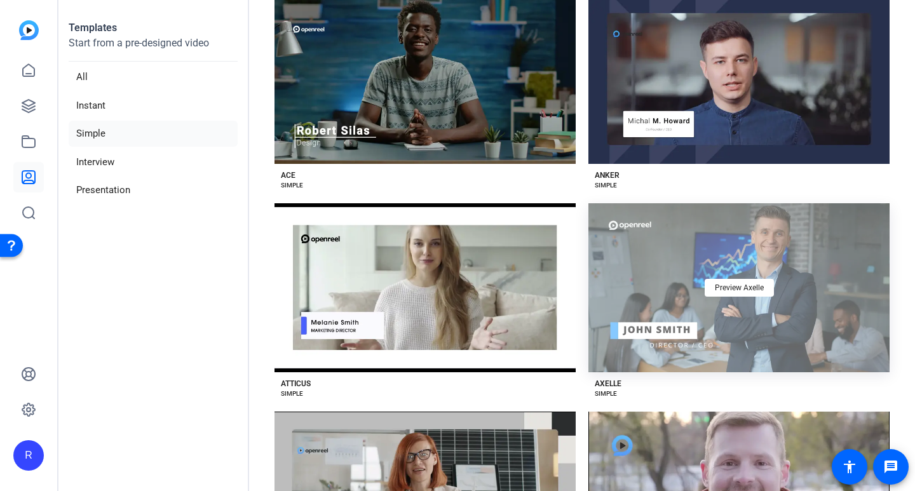
scroll to position [127, 0]
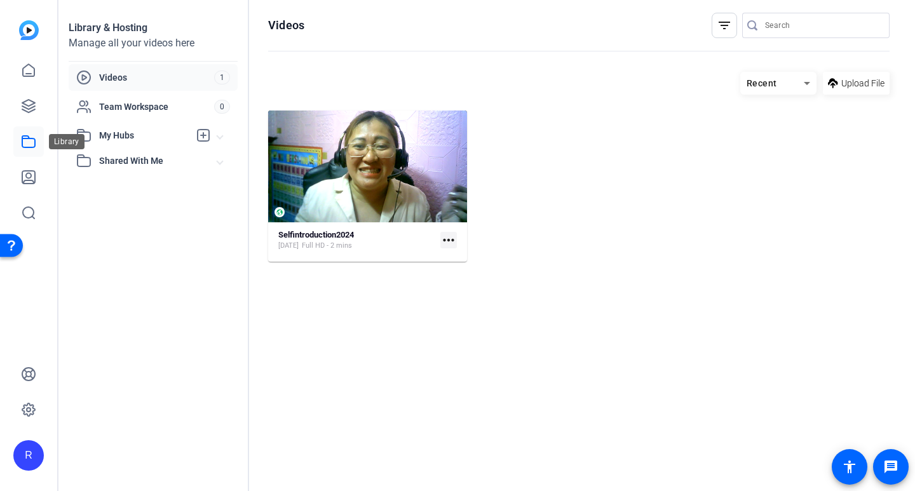
click at [30, 147] on icon at bounding box center [28, 141] width 13 height 11
click at [24, 144] on icon at bounding box center [28, 141] width 15 height 15
click at [25, 109] on icon at bounding box center [28, 105] width 15 height 15
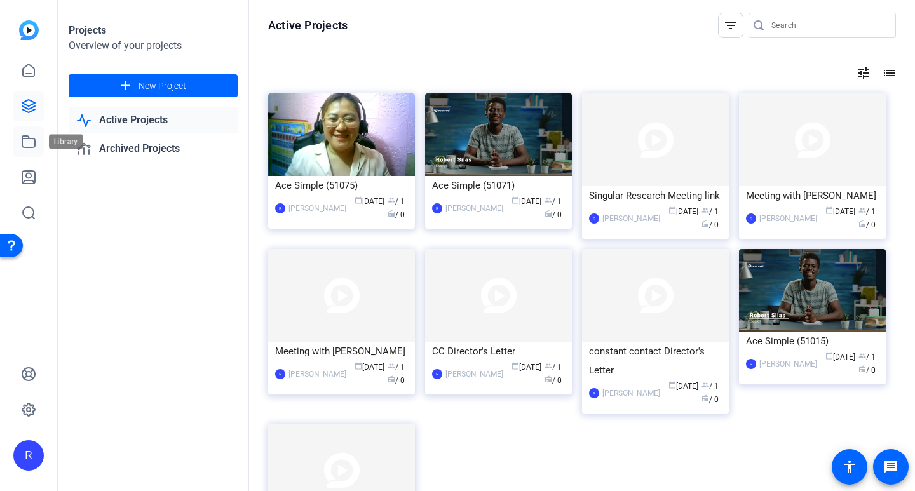
click at [31, 142] on icon at bounding box center [28, 141] width 15 height 15
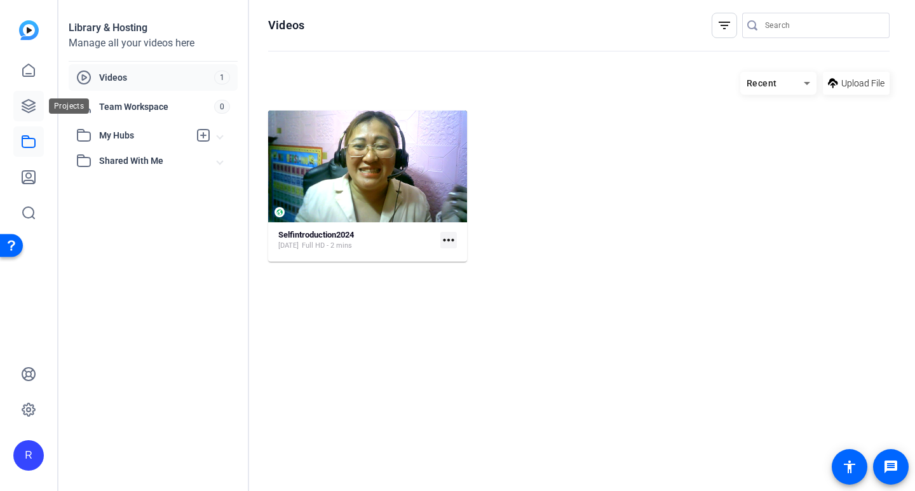
click at [26, 114] on link at bounding box center [28, 106] width 30 height 30
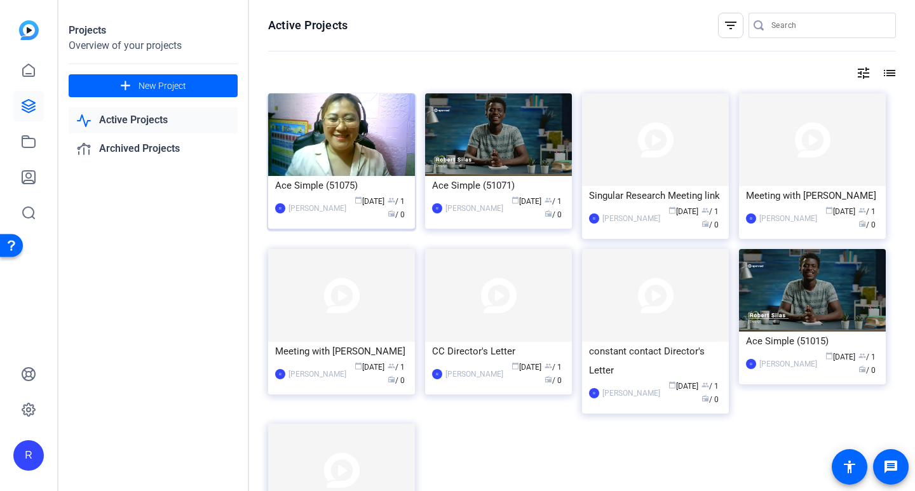
click at [340, 142] on img at bounding box center [341, 134] width 147 height 83
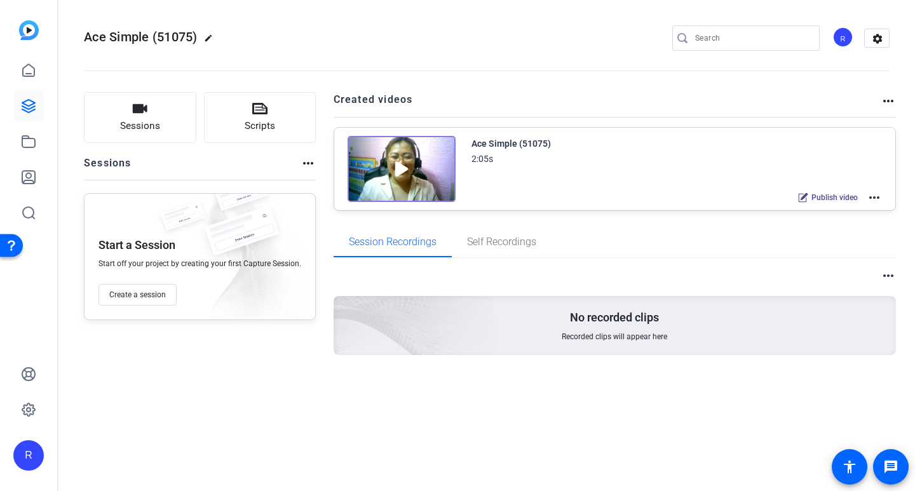
click at [875, 195] on mat-icon "more_horiz" at bounding box center [873, 197] width 15 height 15
click at [814, 212] on span "Edit in Creator" at bounding box center [827, 212] width 88 height 15
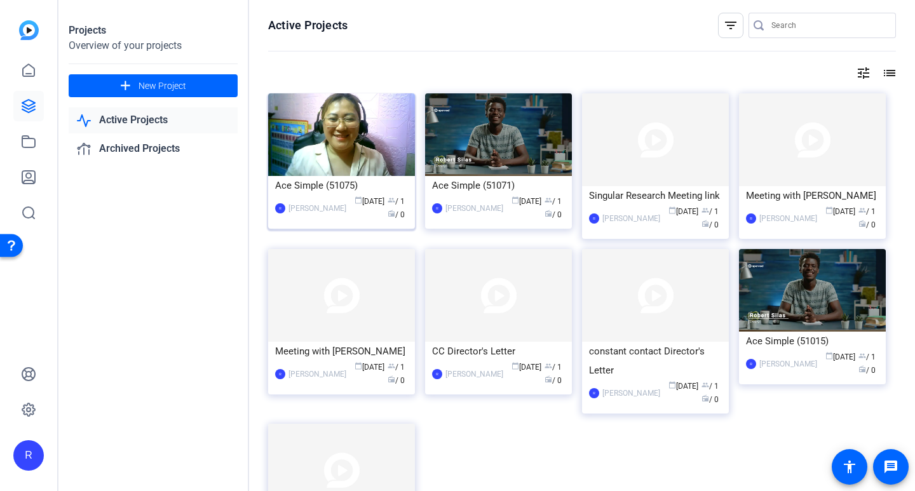
click at [386, 179] on div "Ace Simple (51075)" at bounding box center [341, 185] width 133 height 19
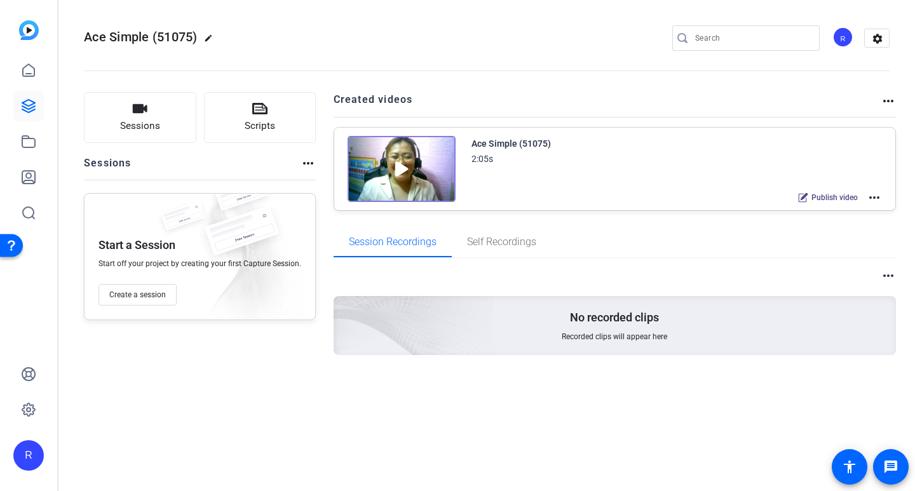
click at [877, 196] on mat-icon "more_horiz" at bounding box center [873, 197] width 15 height 15
click at [32, 108] on div at bounding box center [457, 245] width 915 height 491
click at [32, 102] on icon at bounding box center [28, 106] width 13 height 13
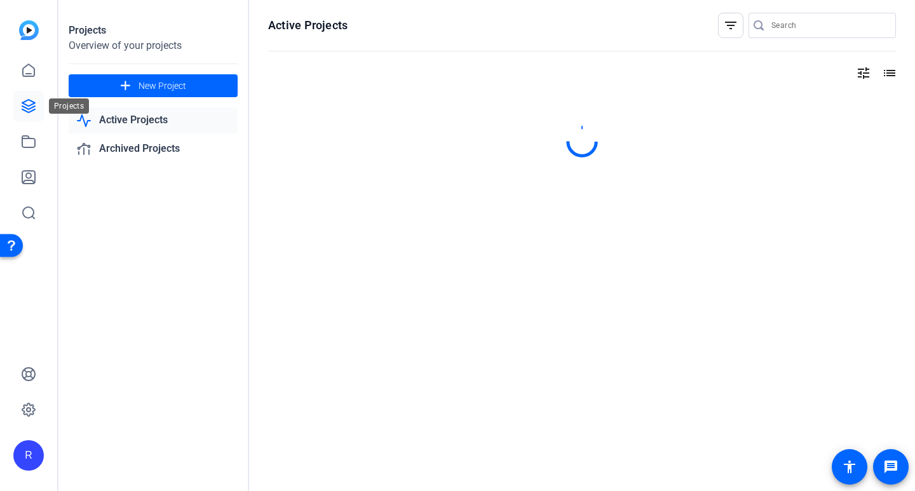
click at [34, 118] on link at bounding box center [28, 106] width 30 height 30
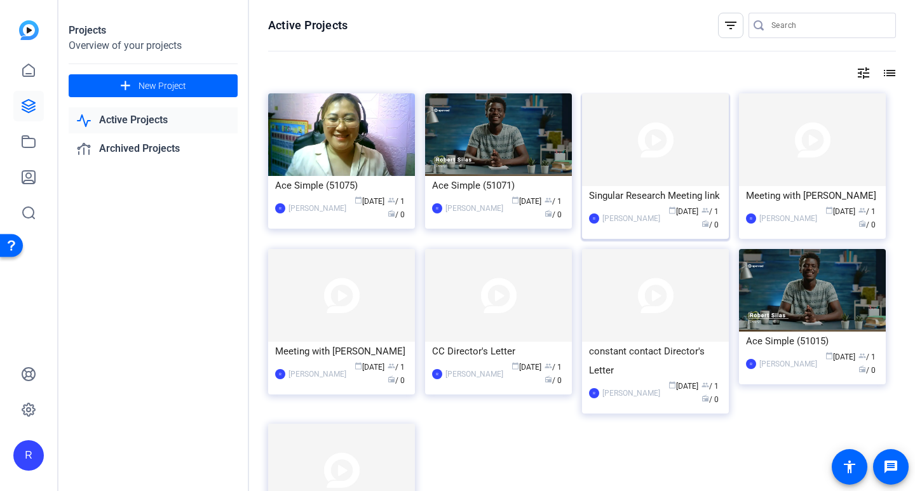
click at [669, 193] on div "Singular Research Meeting link" at bounding box center [655, 195] width 133 height 19
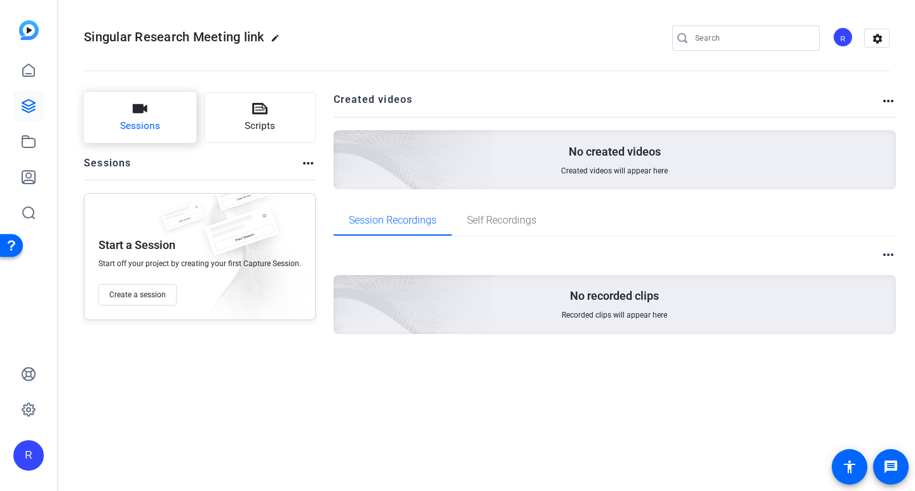
click at [149, 120] on span "Sessions" at bounding box center [140, 126] width 40 height 15
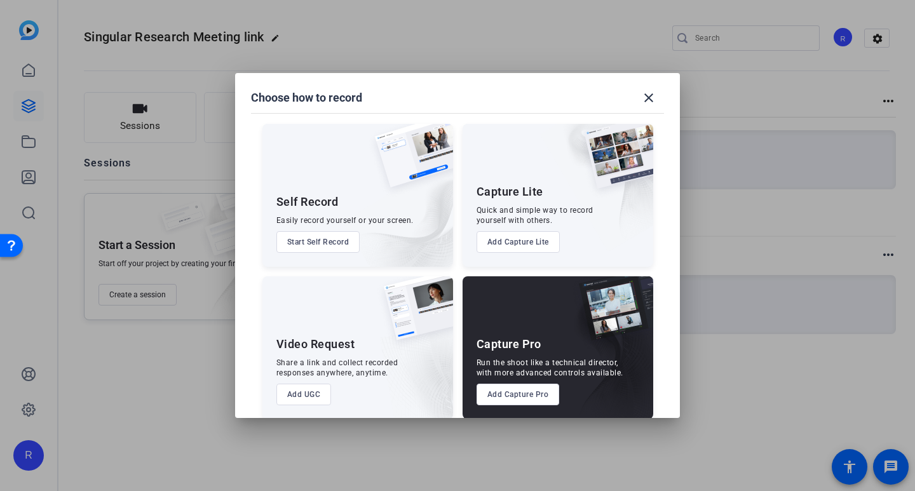
click at [511, 240] on button "Add Capture Lite" at bounding box center [517, 242] width 83 height 22
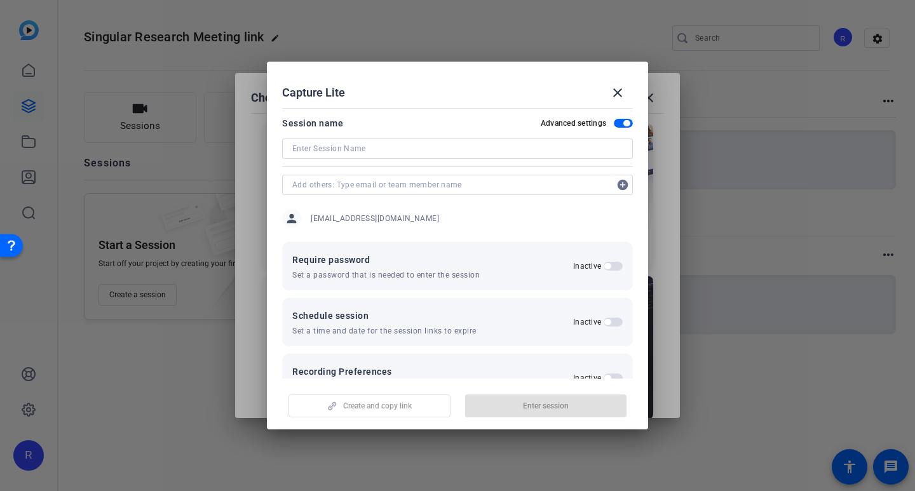
click at [386, 149] on input at bounding box center [457, 148] width 330 height 15
click at [443, 147] on input at bounding box center [457, 148] width 330 height 15
click at [398, 146] on input at bounding box center [457, 148] width 330 height 15
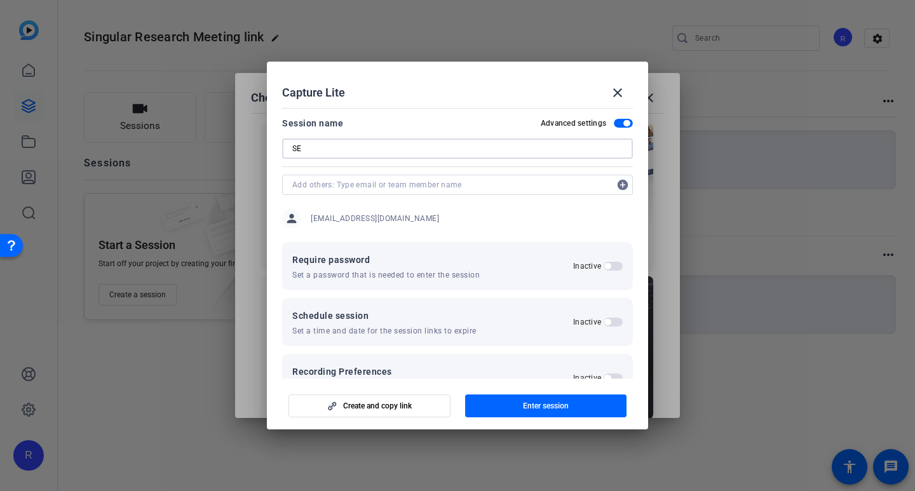
type input "S"
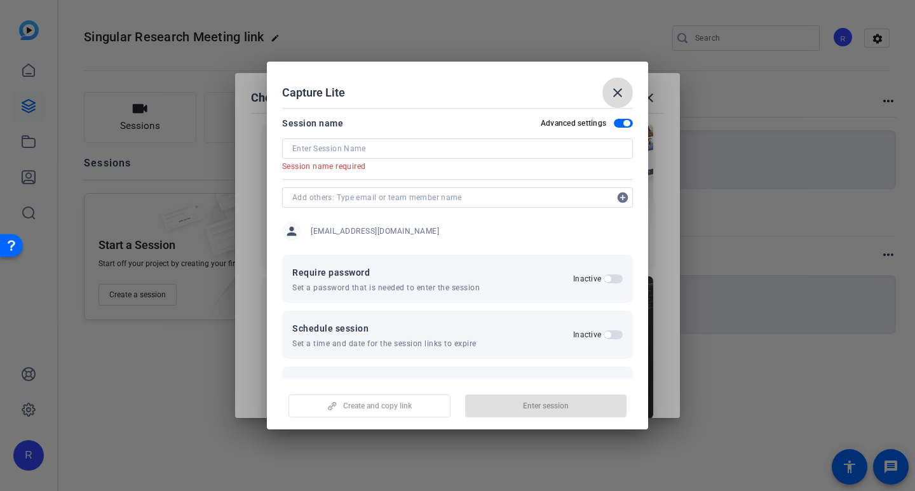
click at [612, 91] on mat-icon "close" at bounding box center [617, 92] width 15 height 15
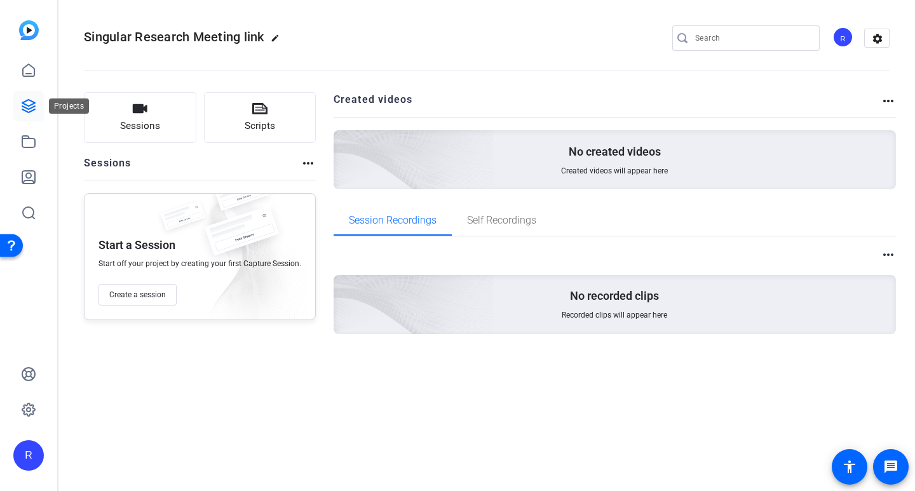
click at [31, 109] on icon at bounding box center [28, 105] width 15 height 15
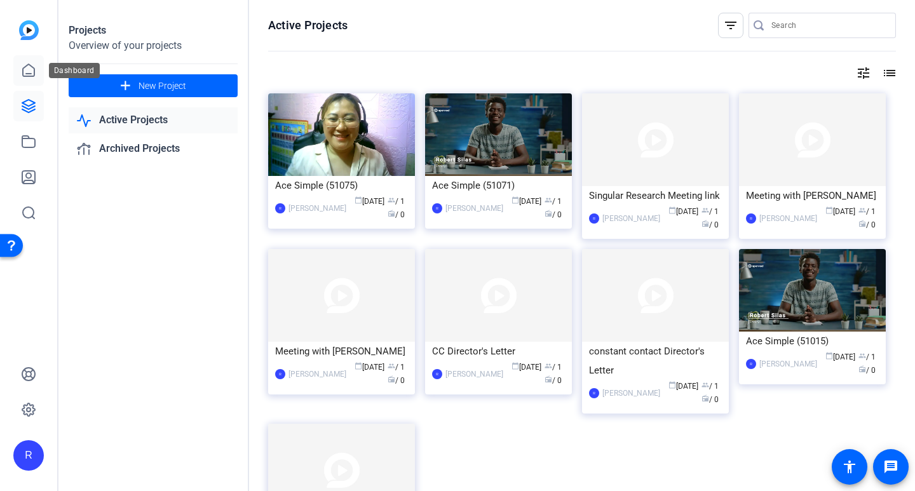
click at [23, 74] on icon at bounding box center [28, 70] width 11 height 12
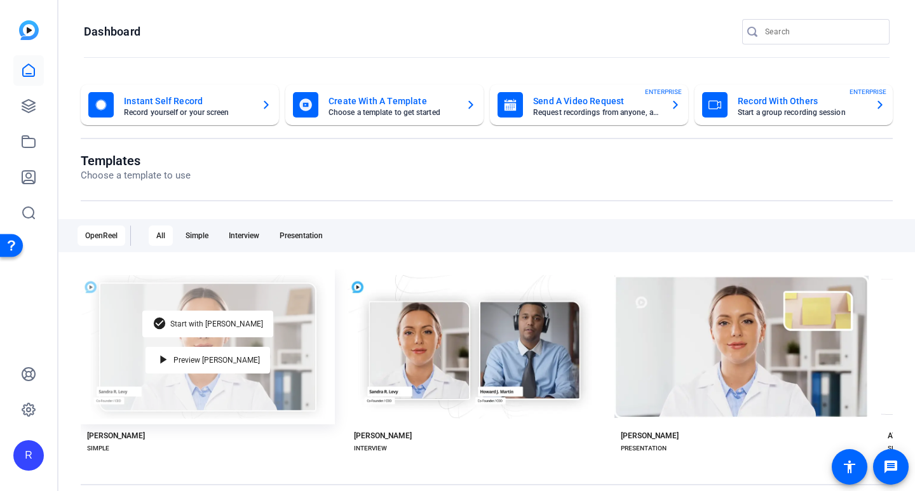
scroll to position [64, 0]
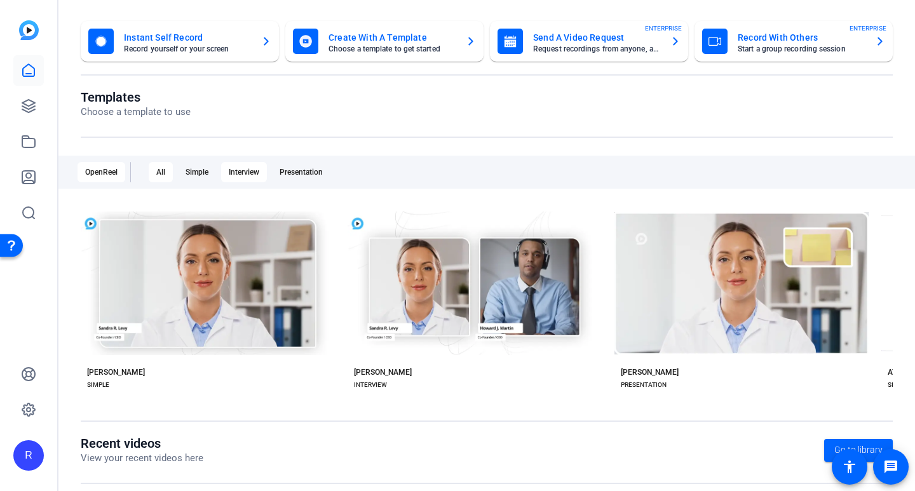
click at [240, 170] on div "Interview" at bounding box center [244, 172] width 46 height 20
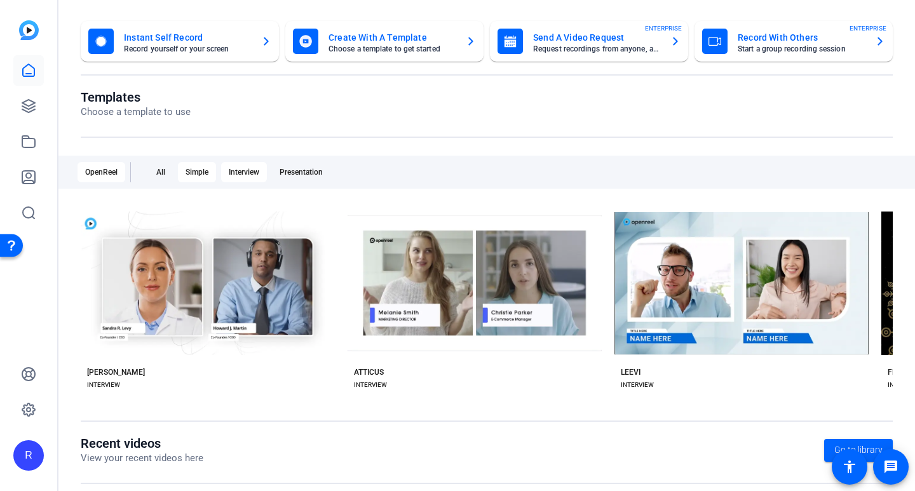
click at [216, 173] on div "Simple" at bounding box center [197, 172] width 38 height 20
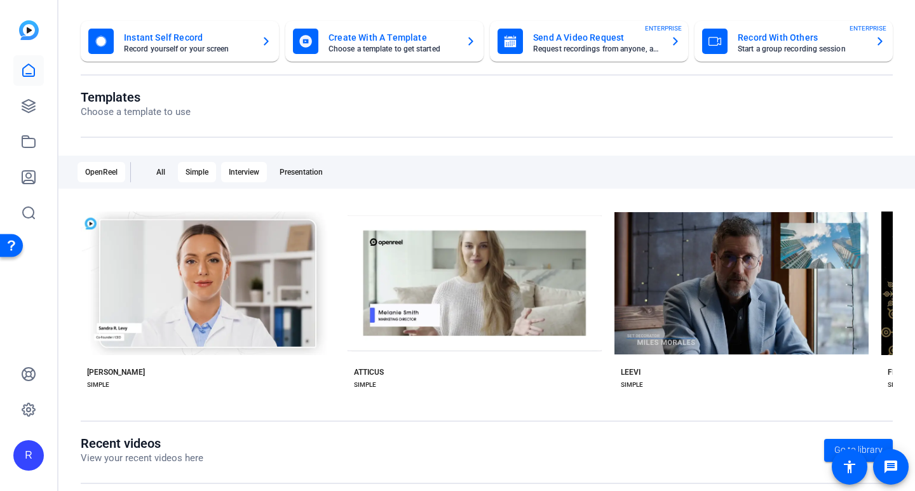
click at [246, 171] on div "Interview" at bounding box center [244, 172] width 46 height 20
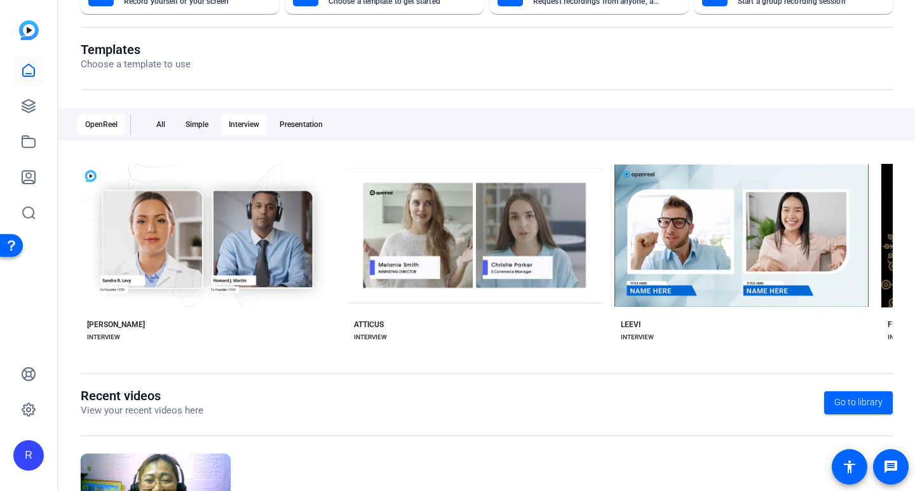
scroll to position [98, 0]
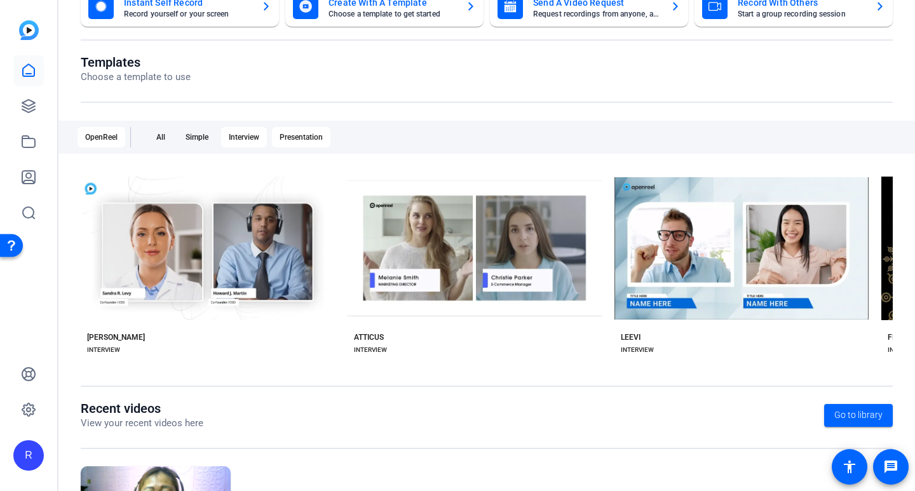
click at [318, 139] on div "Presentation" at bounding box center [301, 137] width 58 height 20
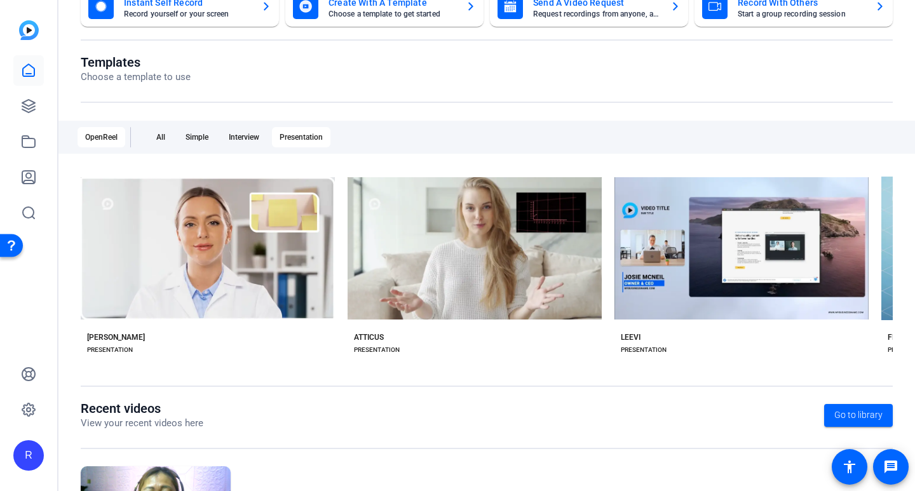
click at [393, 88] on div "Templates Choose a template to use" at bounding box center [487, 79] width 812 height 48
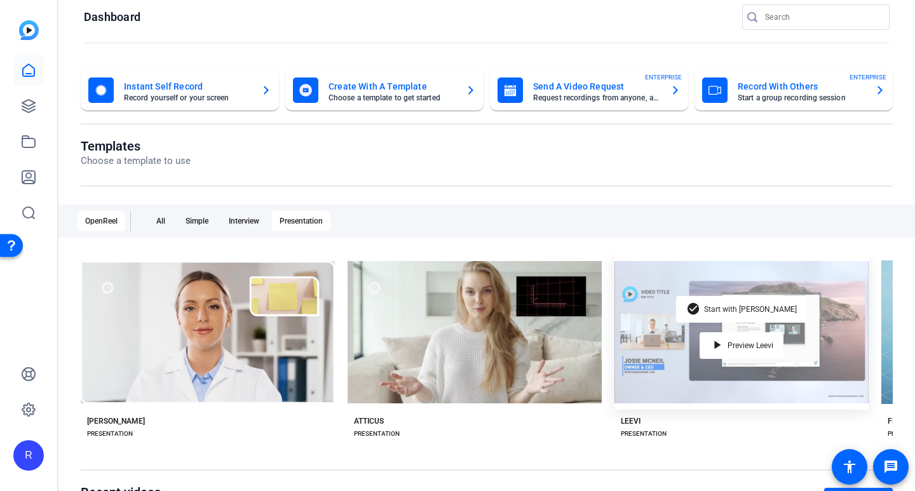
scroll to position [0, 0]
